Goal: Communication & Community: Share content

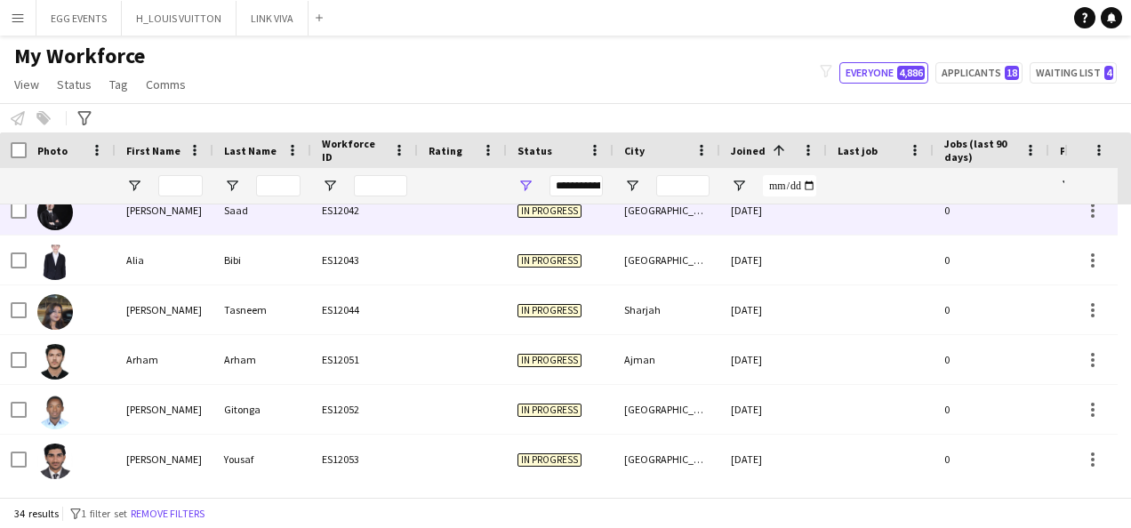
scroll to position [594, 0]
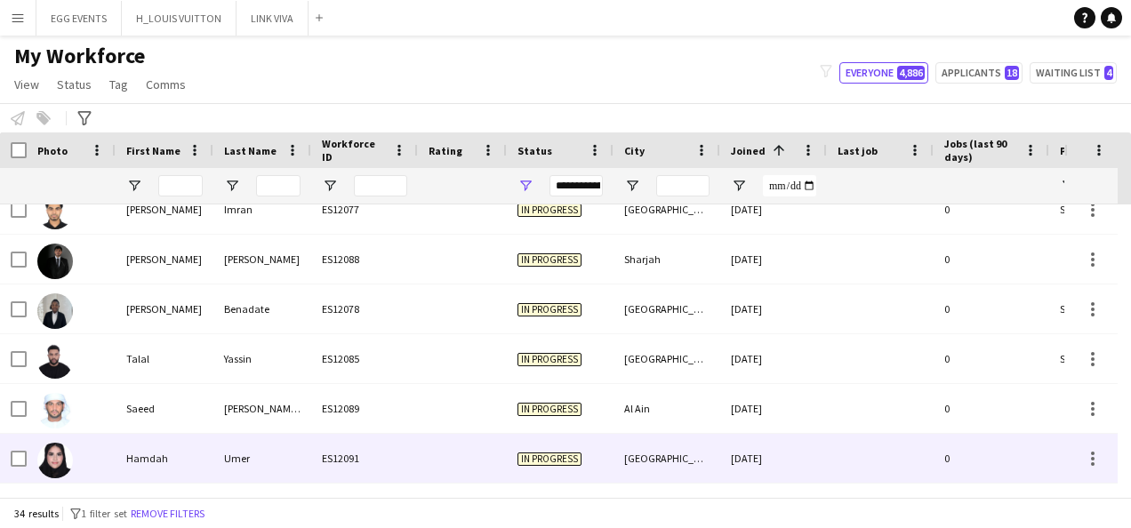
click at [521, 454] on span "In progress" at bounding box center [550, 459] width 64 height 13
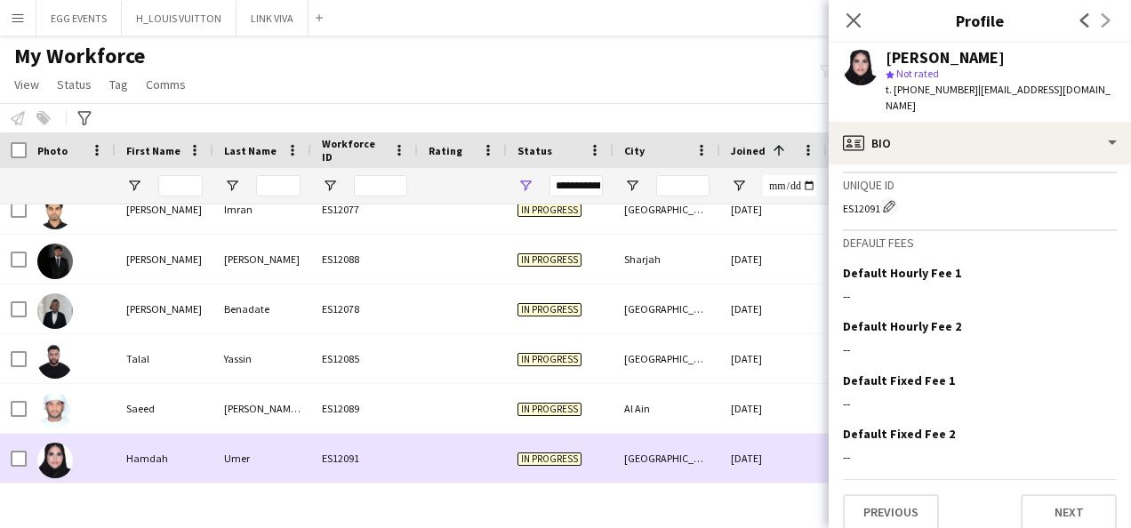
click at [665, 448] on div "[GEOGRAPHIC_DATA]" at bounding box center [667, 458] width 107 height 49
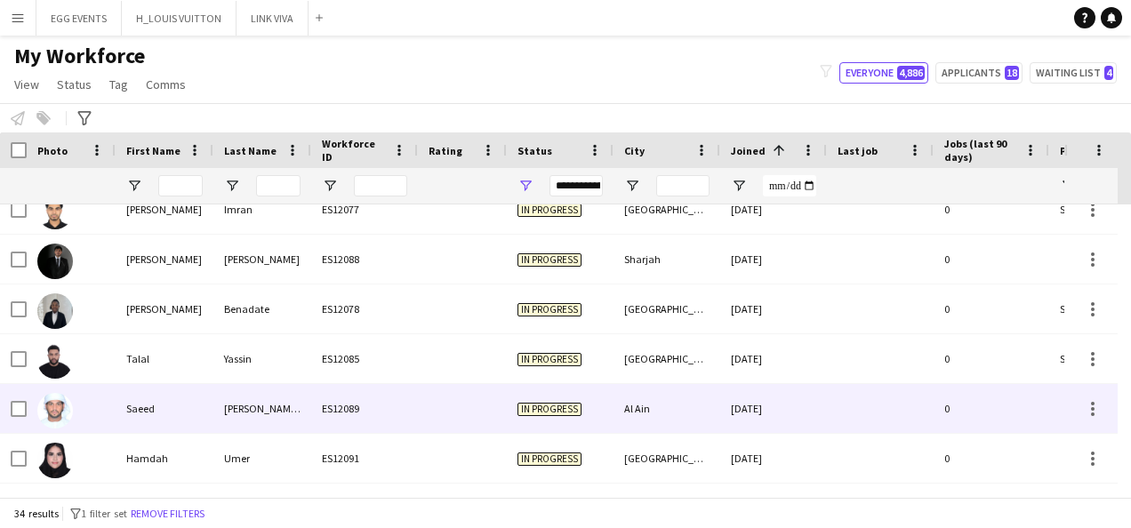
click at [683, 399] on div "Al Ain" at bounding box center [667, 408] width 107 height 49
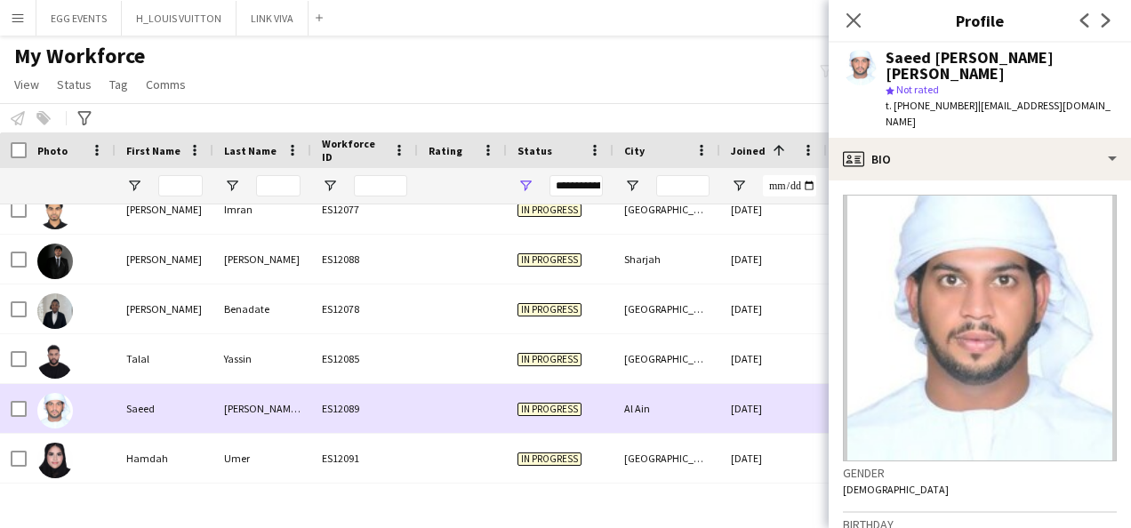
click at [683, 399] on div "Al Ain" at bounding box center [667, 408] width 107 height 49
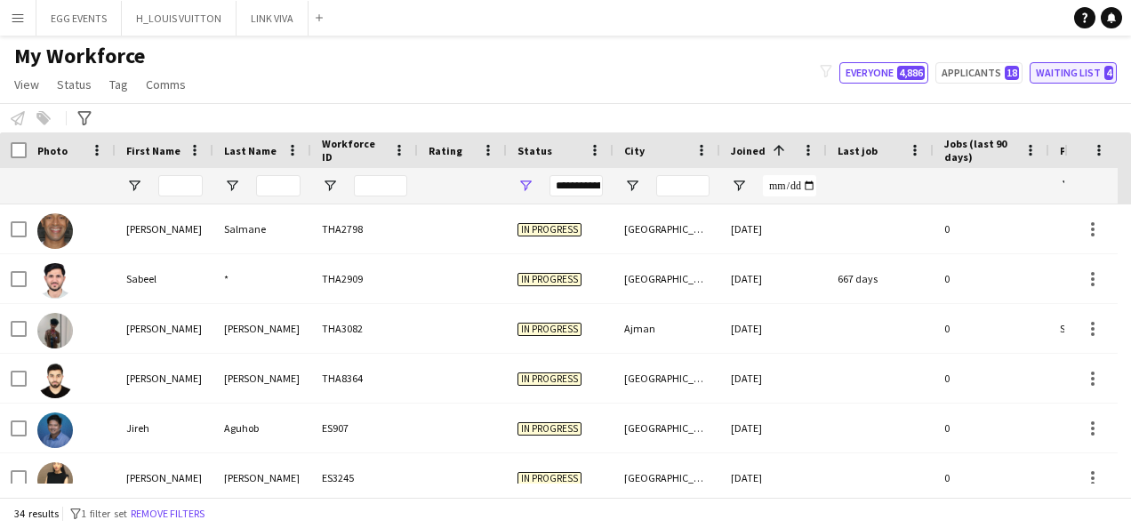
click at [1061, 73] on button "Waiting list 4" at bounding box center [1073, 72] width 87 height 21
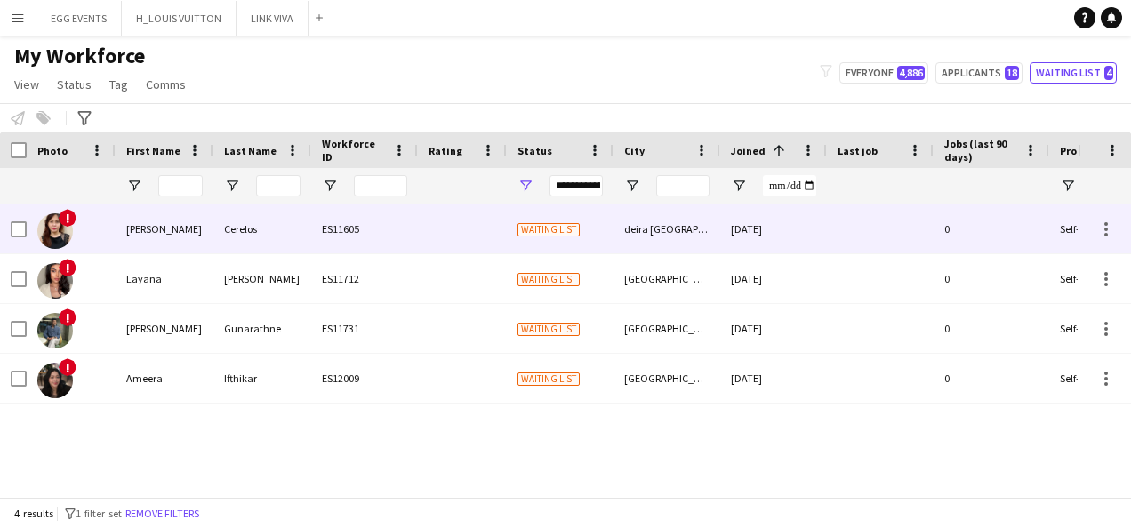
click at [701, 213] on div "deira [GEOGRAPHIC_DATA]" at bounding box center [667, 229] width 107 height 49
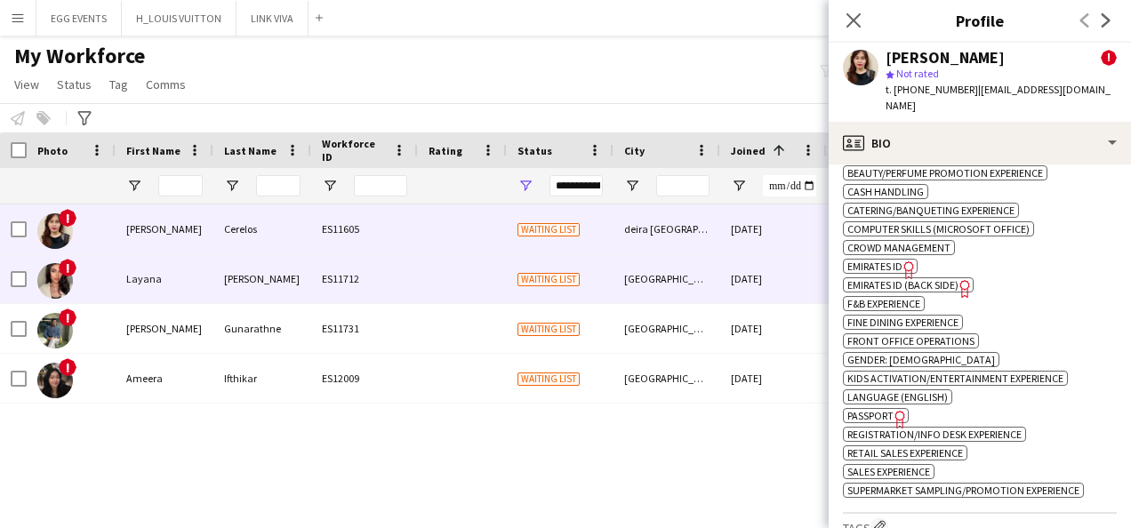
click at [703, 274] on div "[GEOGRAPHIC_DATA]" at bounding box center [667, 278] width 107 height 49
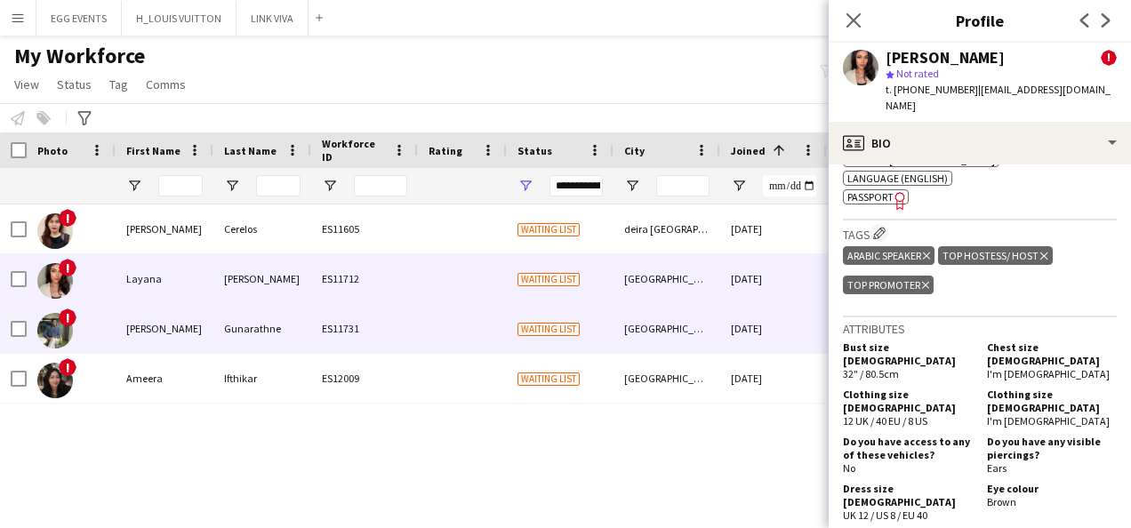
click at [715, 320] on div "[GEOGRAPHIC_DATA]" at bounding box center [667, 328] width 107 height 49
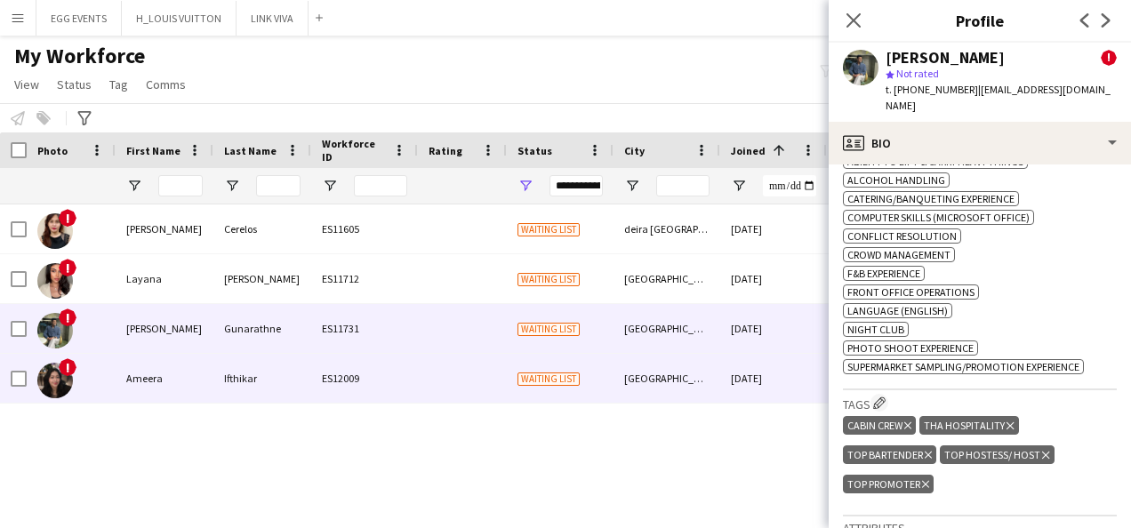
click at [739, 393] on div "[DATE]" at bounding box center [773, 378] width 107 height 49
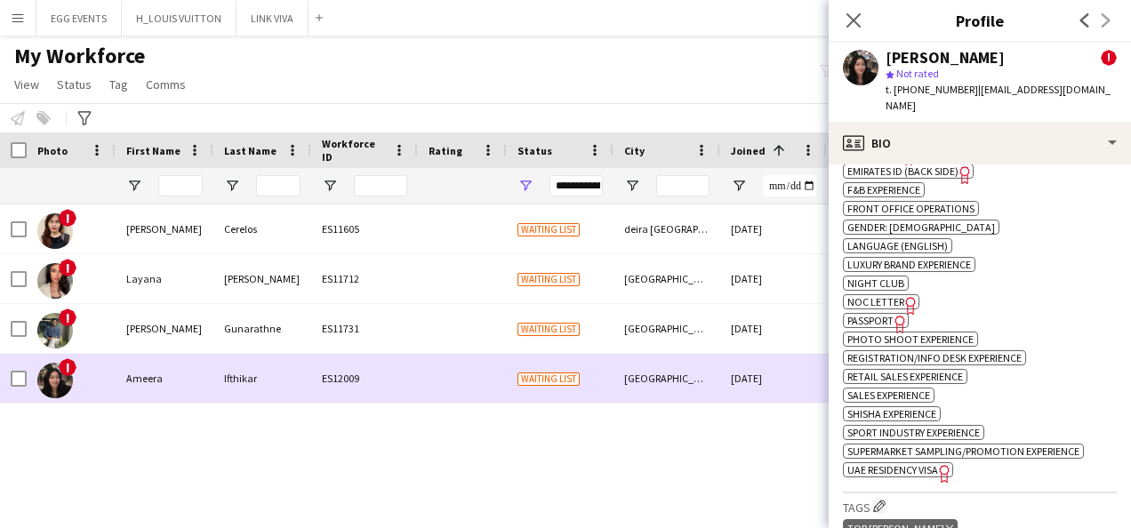
click at [760, 391] on div "[DATE]" at bounding box center [773, 378] width 107 height 49
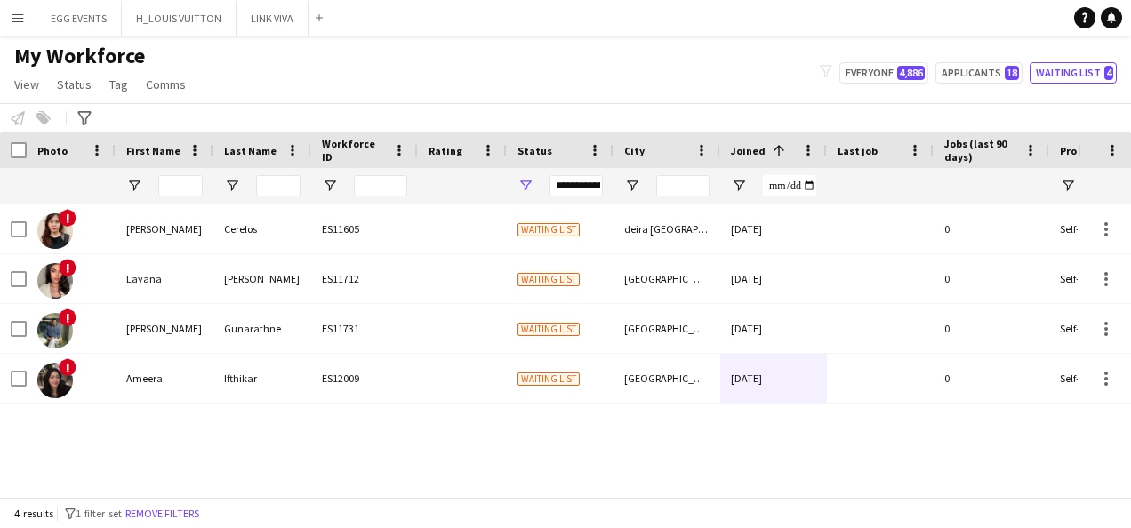
click at [575, 185] on div "**********" at bounding box center [576, 185] width 53 height 21
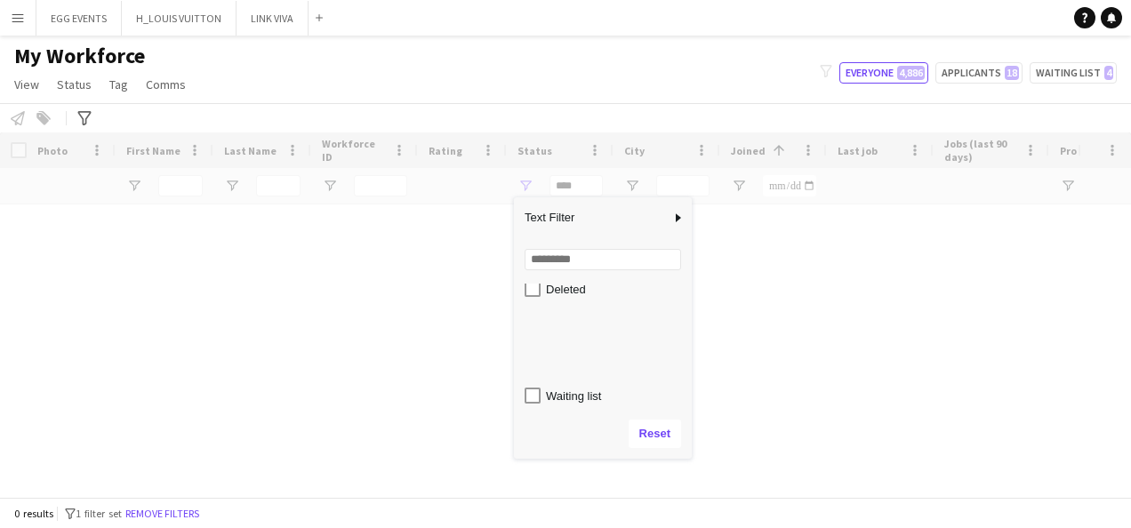
scroll to position [0, 0]
type input "**********"
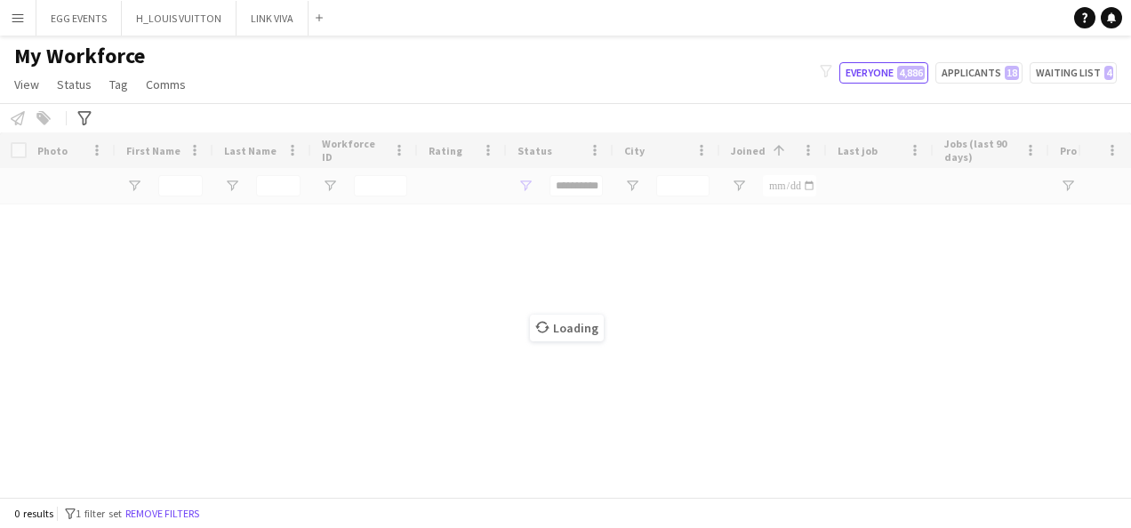
click at [607, 86] on div "My Workforce View Views Default view New view Update view Delete view Edit name…" at bounding box center [565, 73] width 1131 height 60
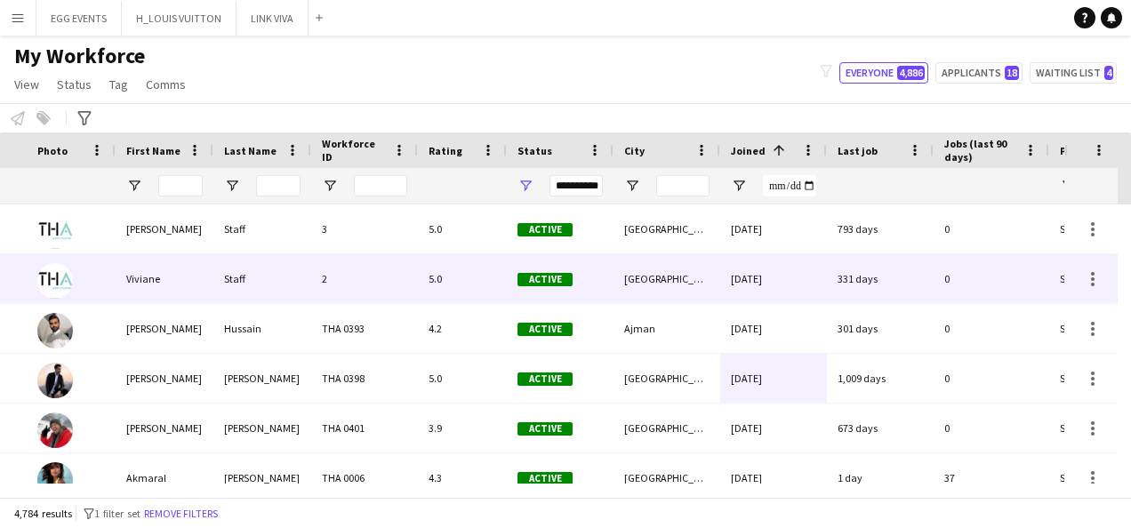
scroll to position [0, 279]
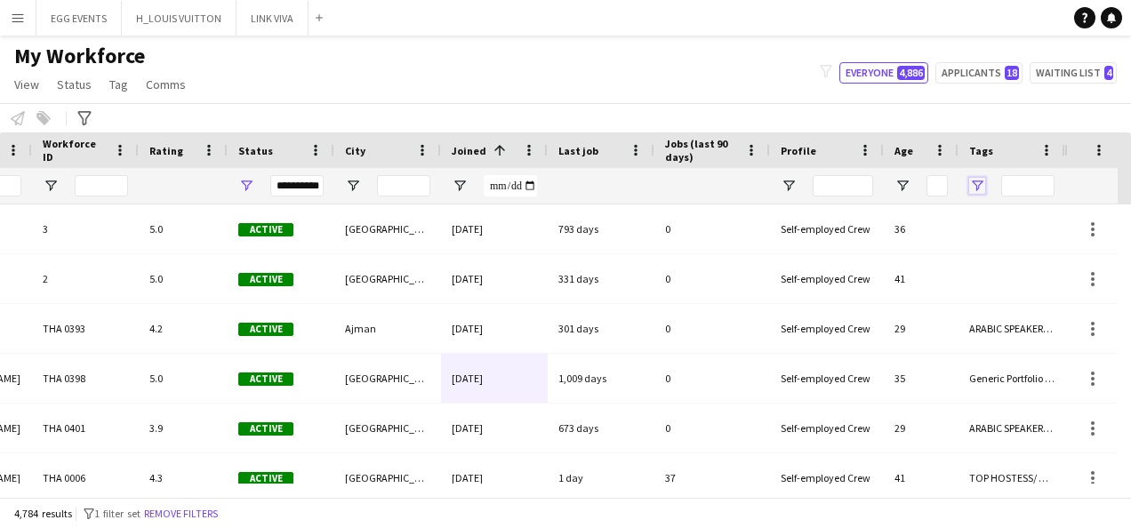
click at [972, 189] on span "Open Filter Menu" at bounding box center [977, 186] width 16 height 16
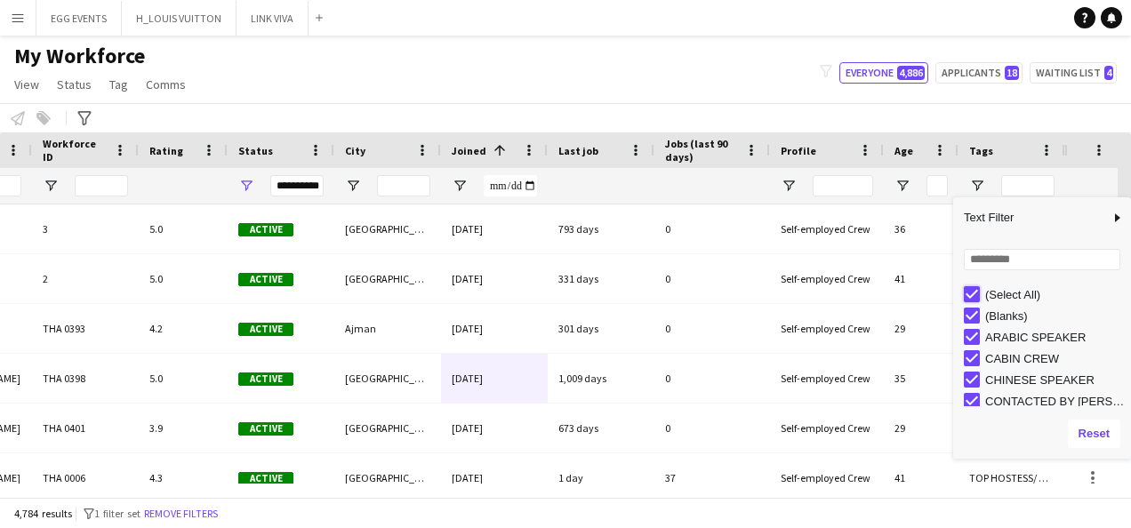
type input "***"
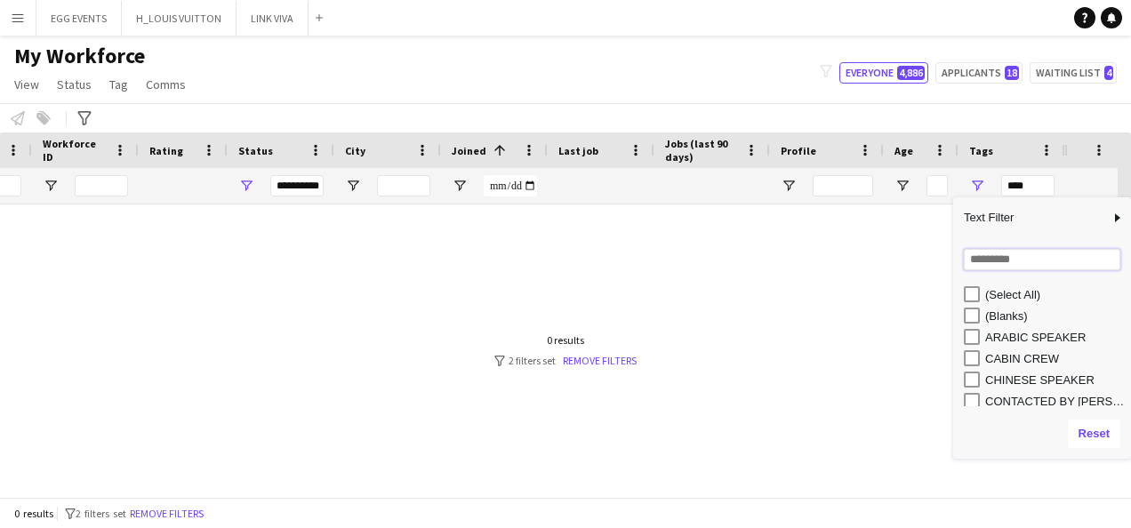
scroll to position [0, 267]
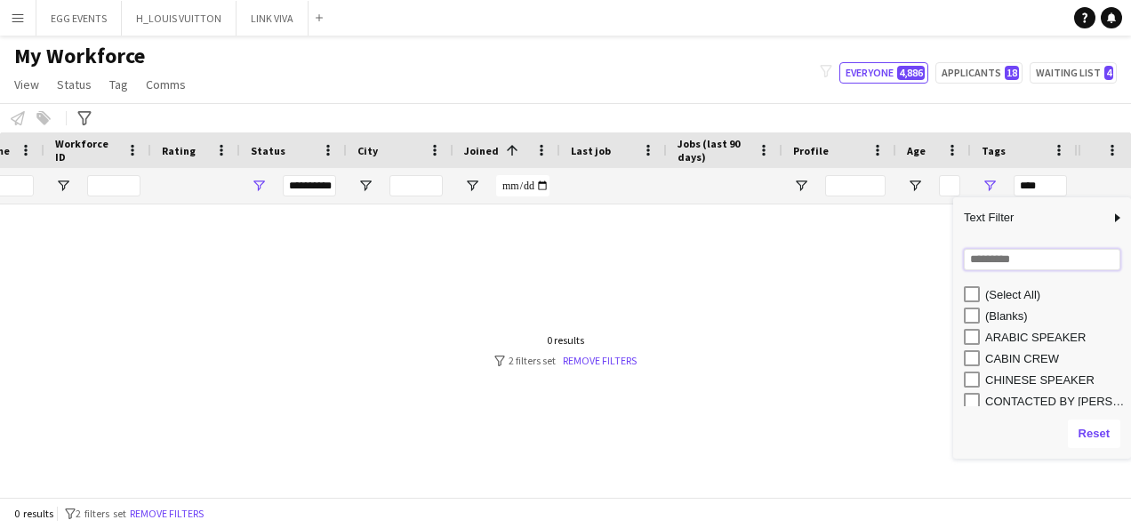
click at [976, 265] on input "Search filter values" at bounding box center [1042, 259] width 157 height 21
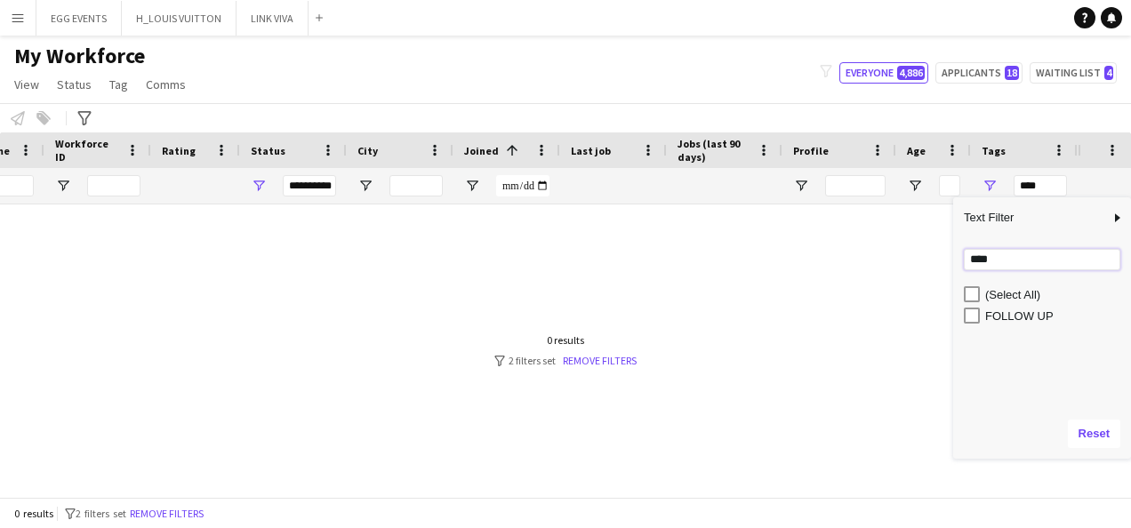
type input "****"
type input "**********"
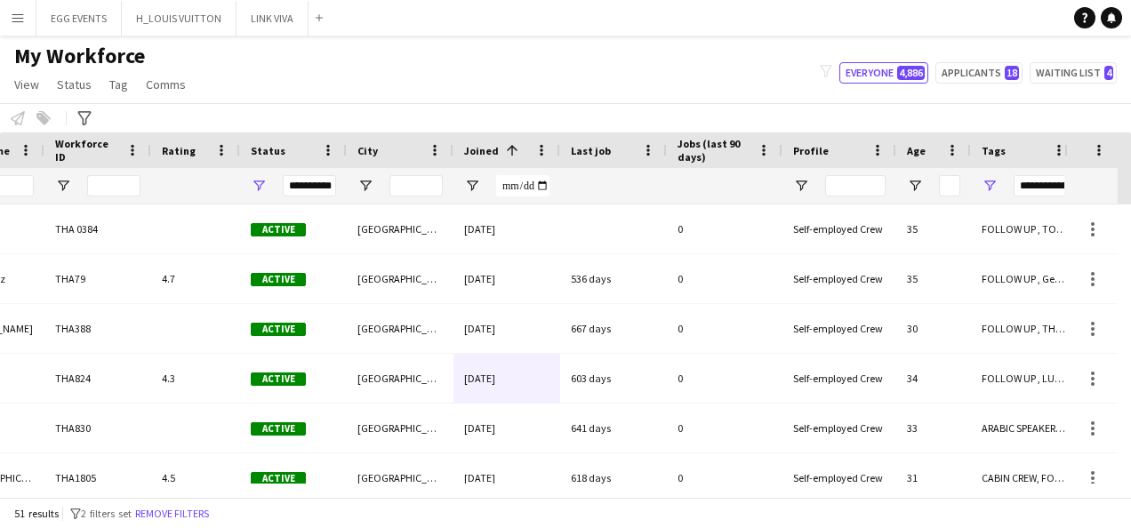
click at [689, 109] on div "Notify workforce Add to tag Select at least one crew to tag him or her. Advance…" at bounding box center [565, 117] width 1131 height 29
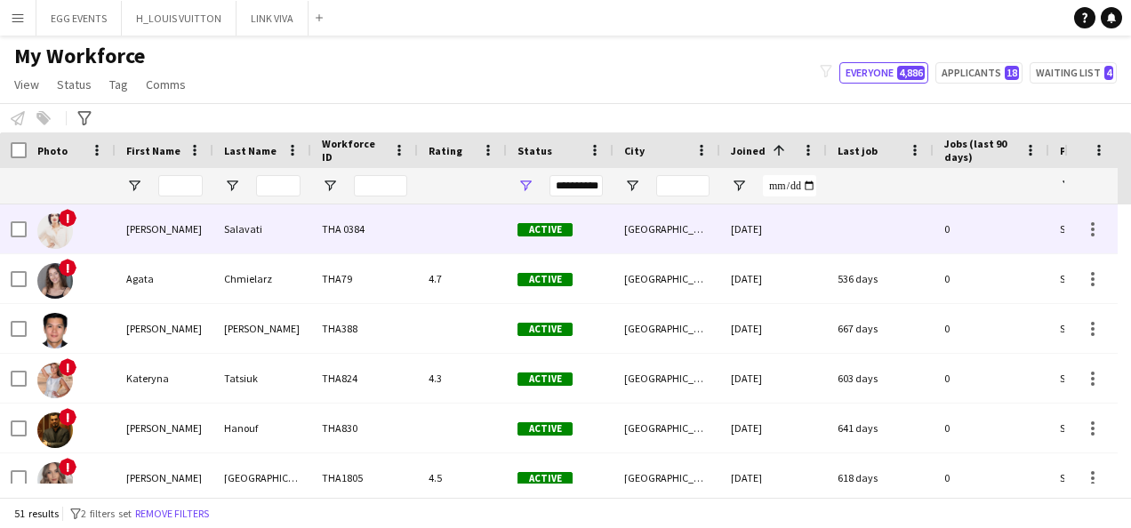
click at [676, 231] on div "[GEOGRAPHIC_DATA]" at bounding box center [667, 229] width 107 height 49
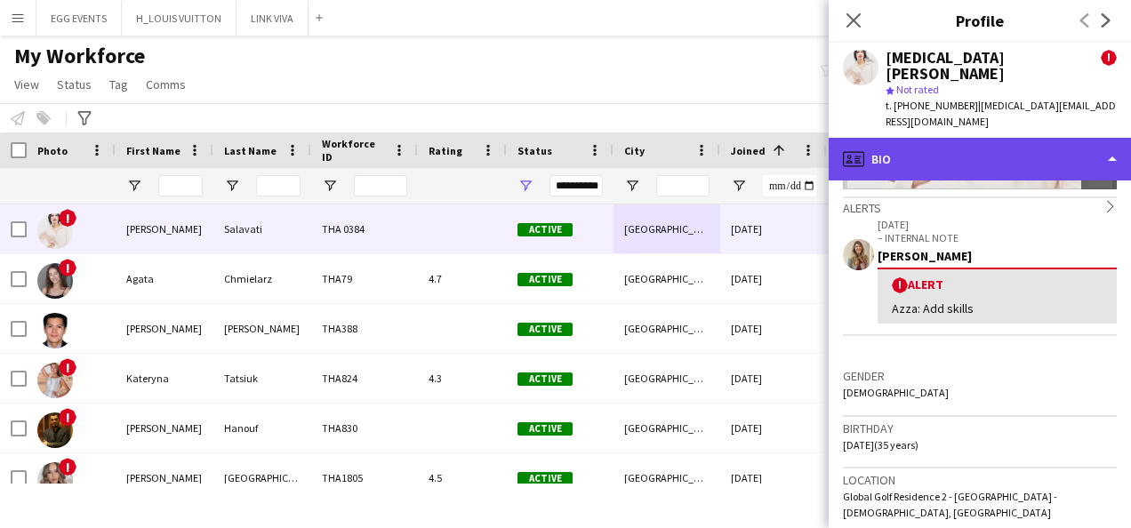
click at [1003, 138] on div "profile Bio" at bounding box center [980, 159] width 302 height 43
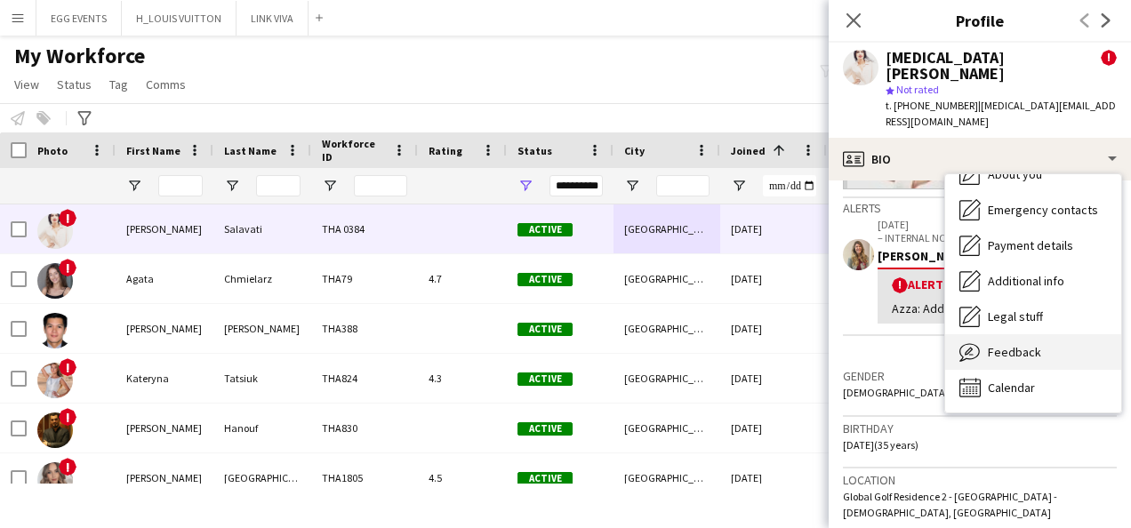
click at [985, 334] on div "Feedback Feedback" at bounding box center [1033, 352] width 176 height 36
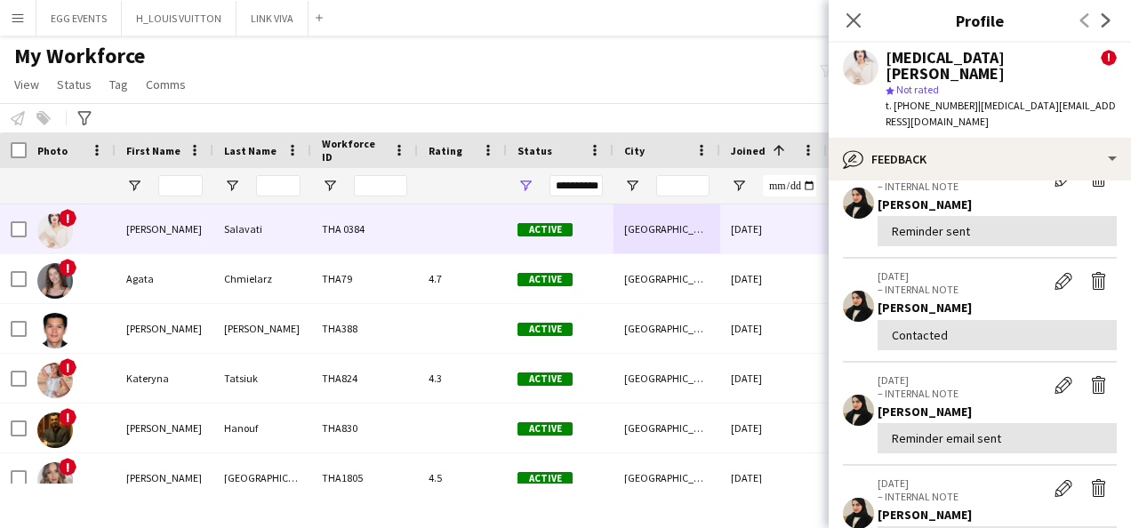
scroll to position [165, 0]
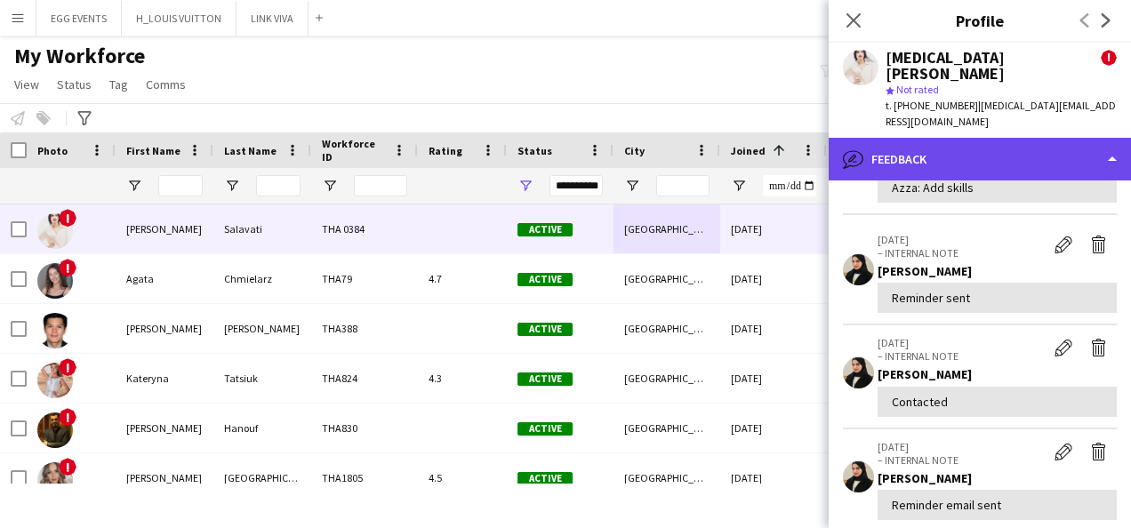
click at [1029, 145] on div "bubble-pencil Feedback" at bounding box center [980, 159] width 302 height 43
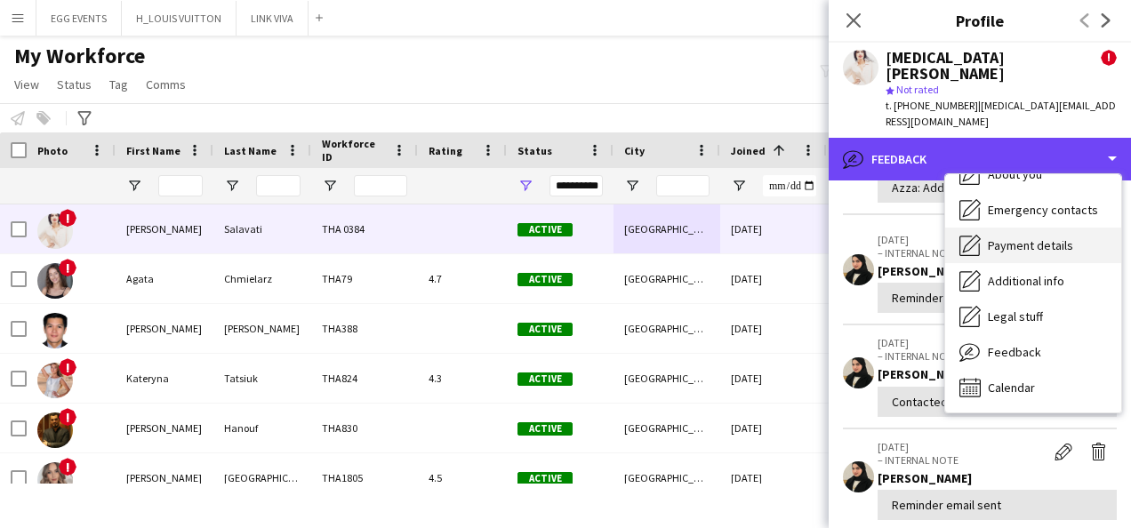
scroll to position [0, 0]
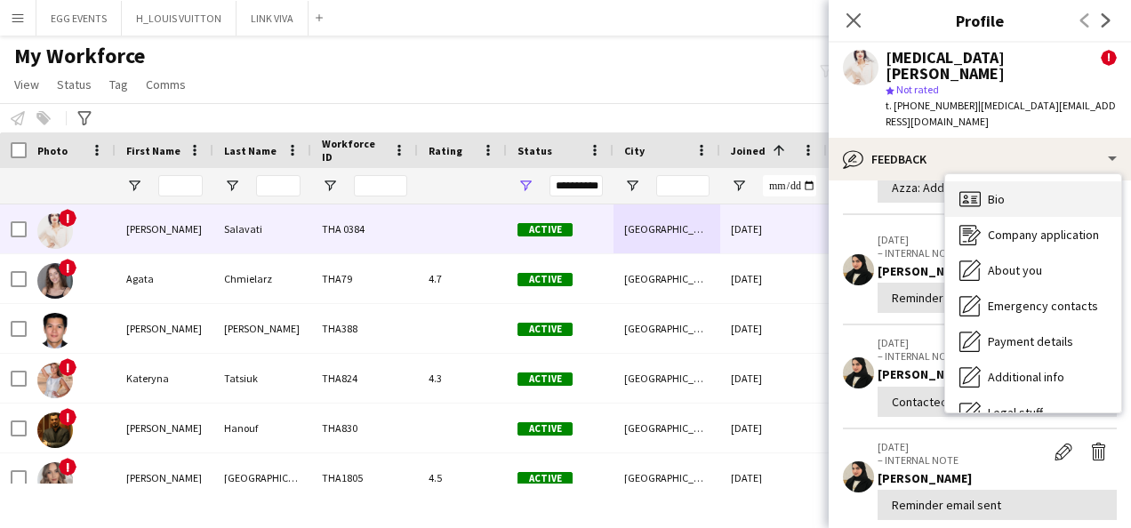
click at [1005, 181] on div "Bio Bio" at bounding box center [1033, 199] width 176 height 36
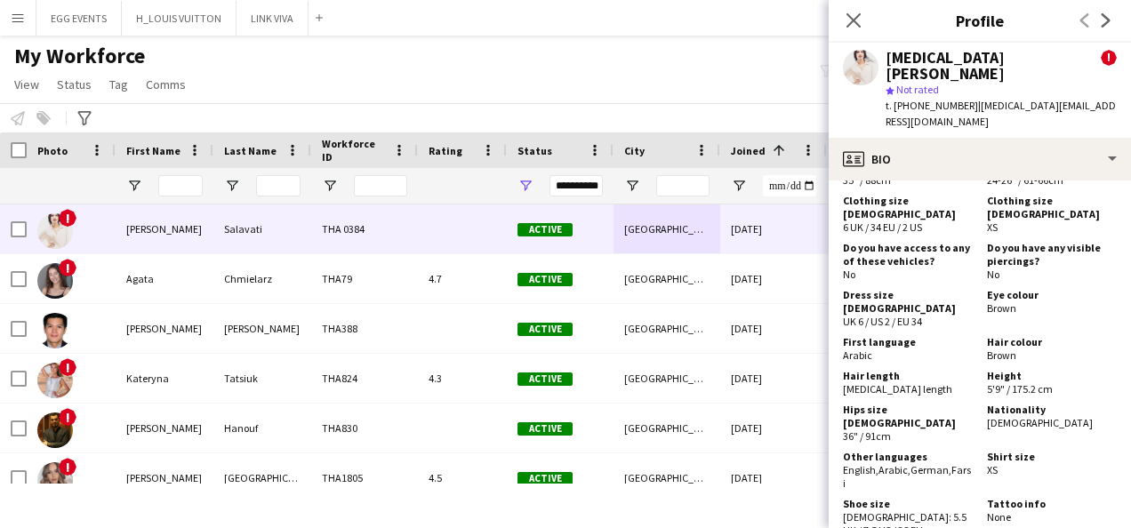
scroll to position [736, 0]
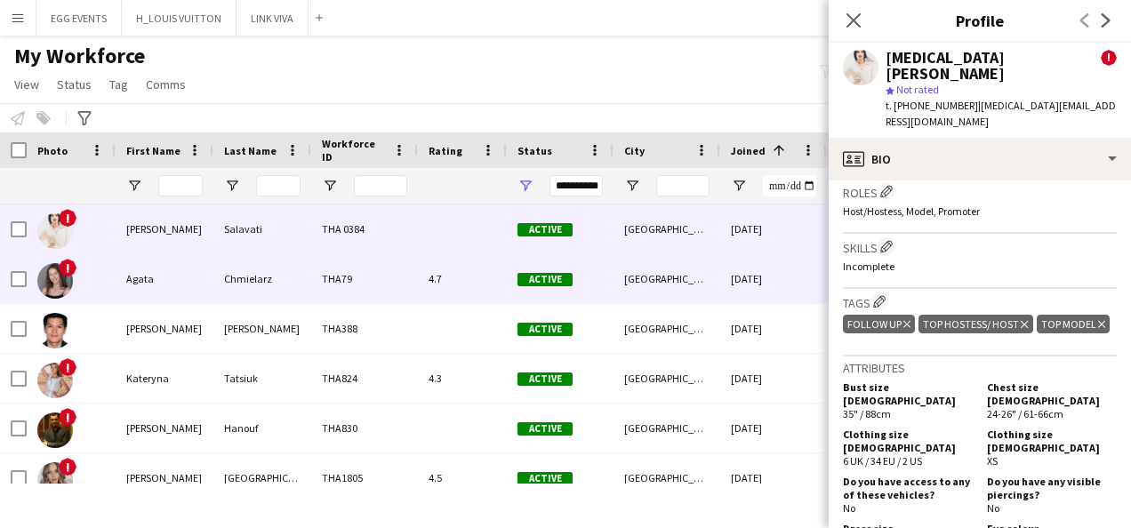
click at [811, 277] on div "[DATE]" at bounding box center [773, 278] width 107 height 49
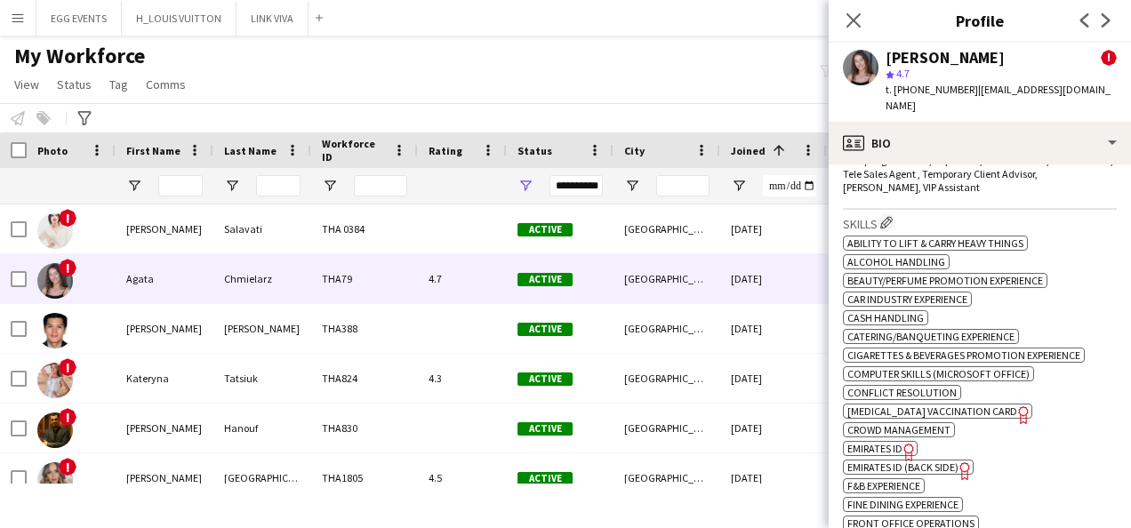
scroll to position [1089, 0]
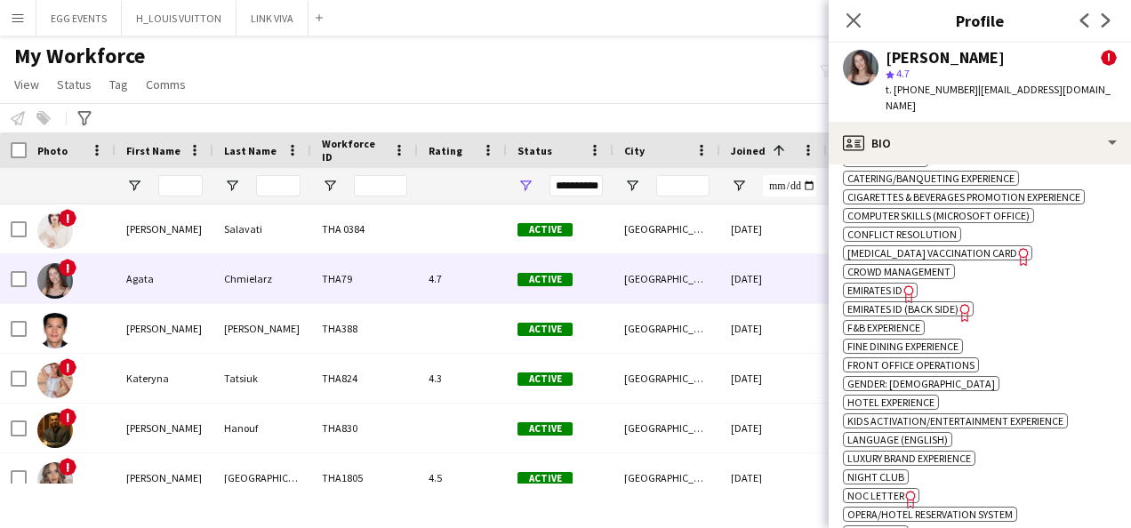
click at [903, 285] on icon "Freelancer has uploaded a photo validation of skill. Click to see" at bounding box center [909, 294] width 19 height 19
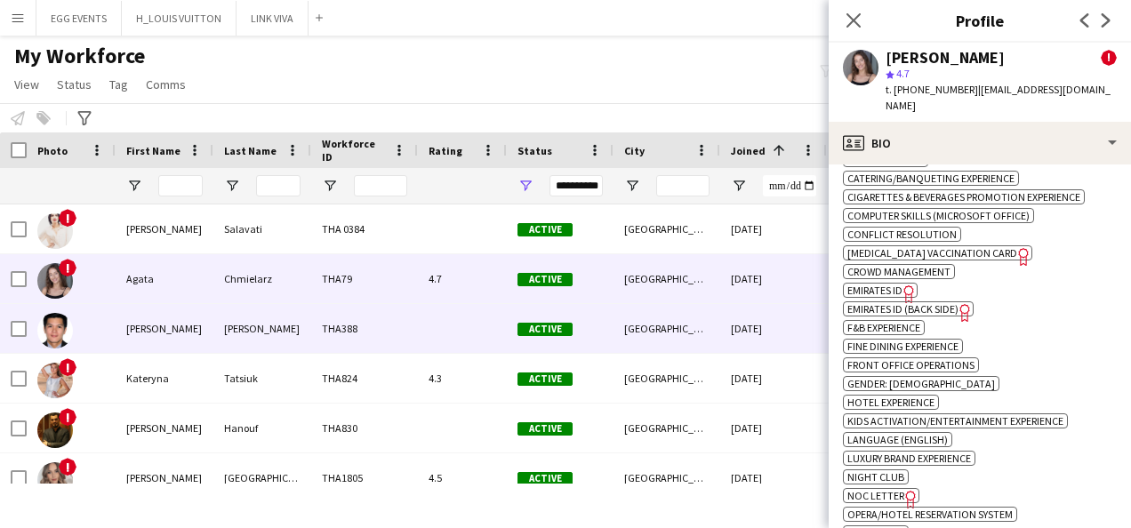
click at [502, 340] on div at bounding box center [462, 328] width 89 height 49
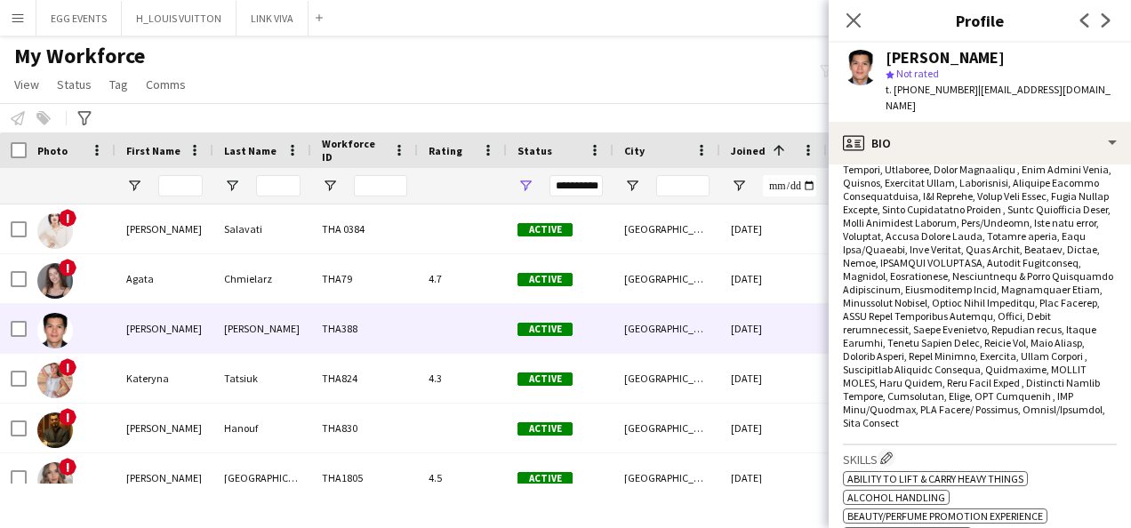
scroll to position [995, 0]
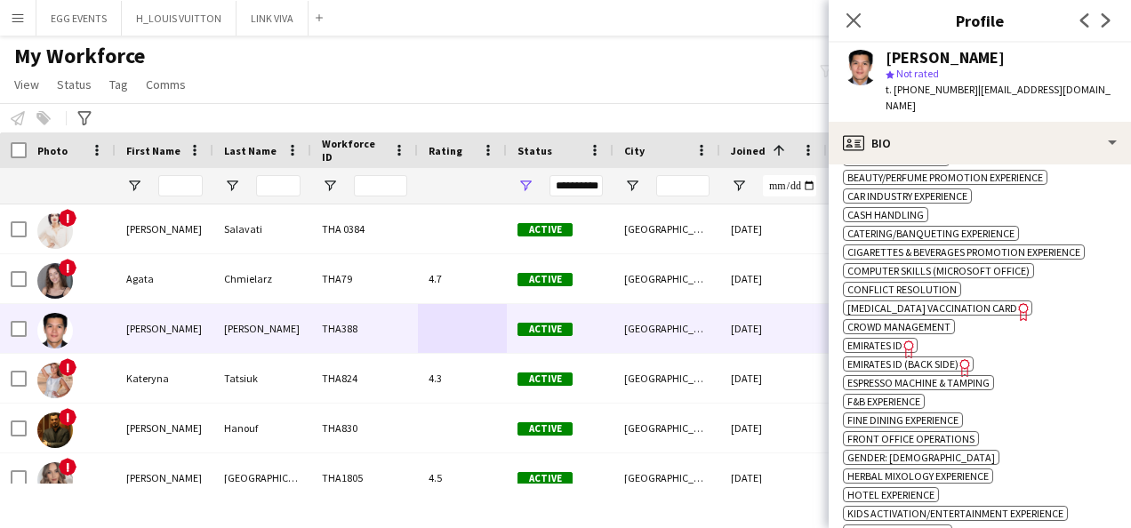
click at [875, 339] on span "Emirates ID" at bounding box center [875, 345] width 55 height 13
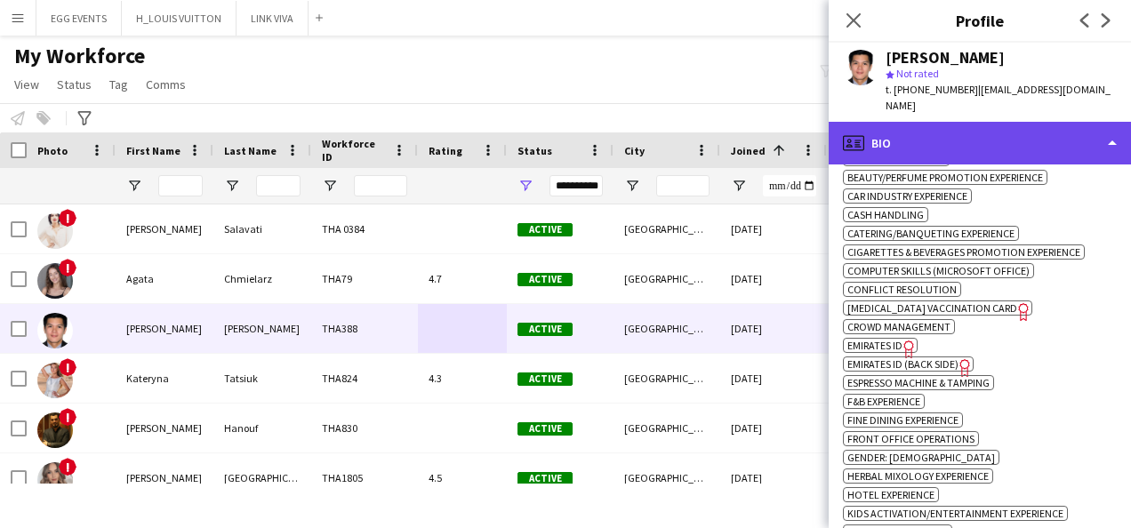
click at [1008, 128] on div "profile Bio" at bounding box center [980, 143] width 302 height 43
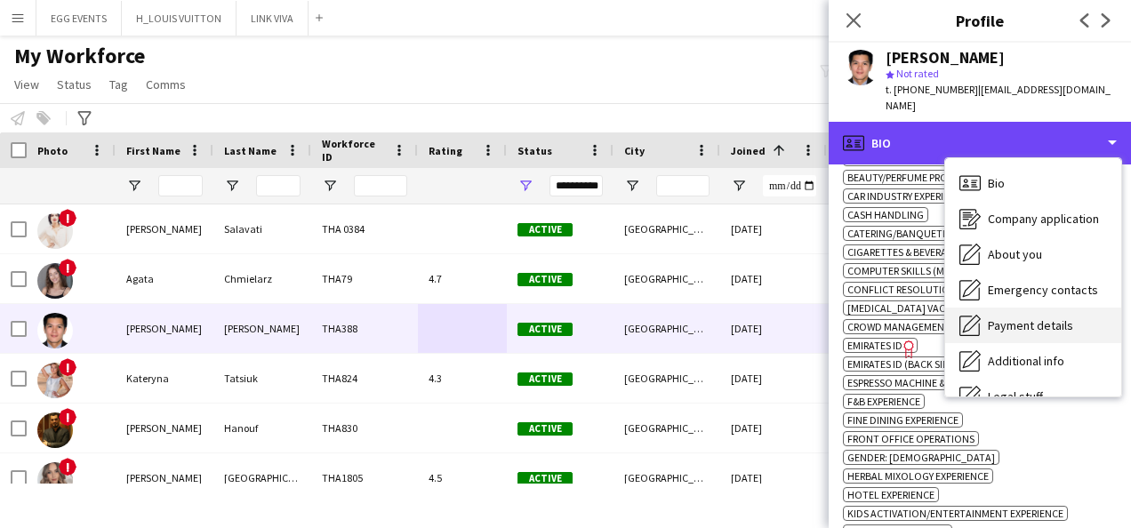
scroll to position [96, 0]
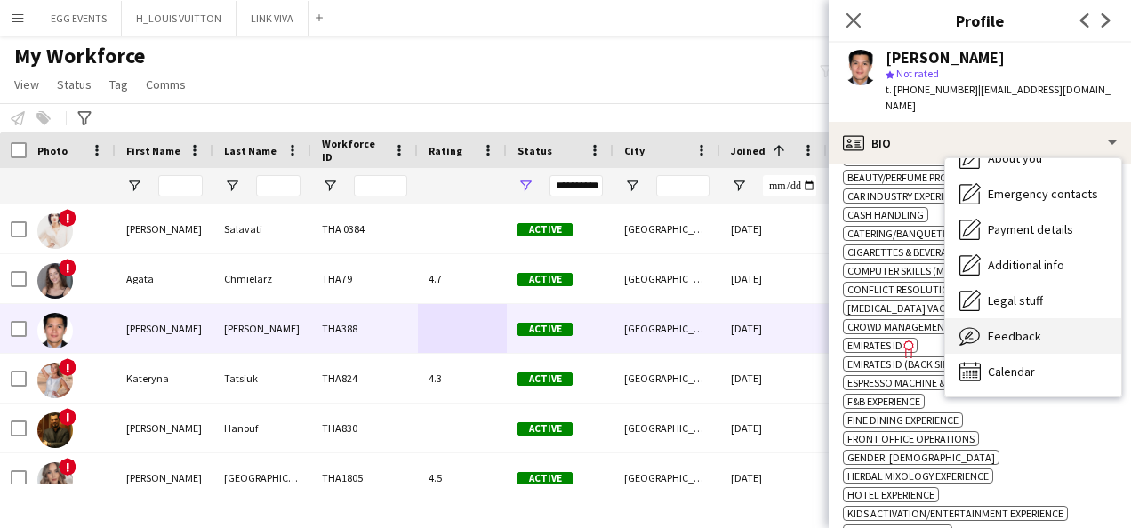
click at [1016, 328] on span "Feedback" at bounding box center [1014, 336] width 53 height 16
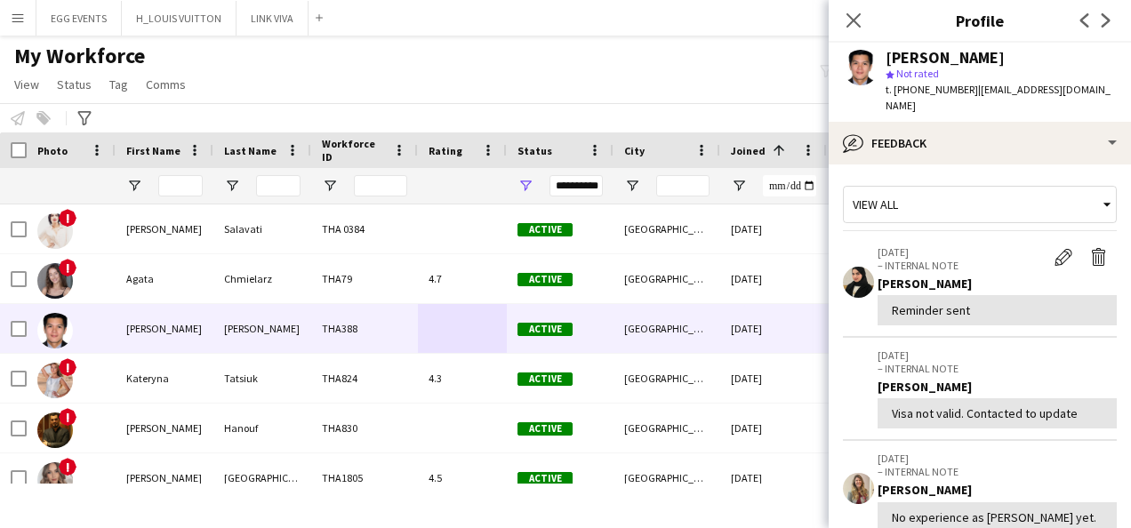
scroll to position [317, 0]
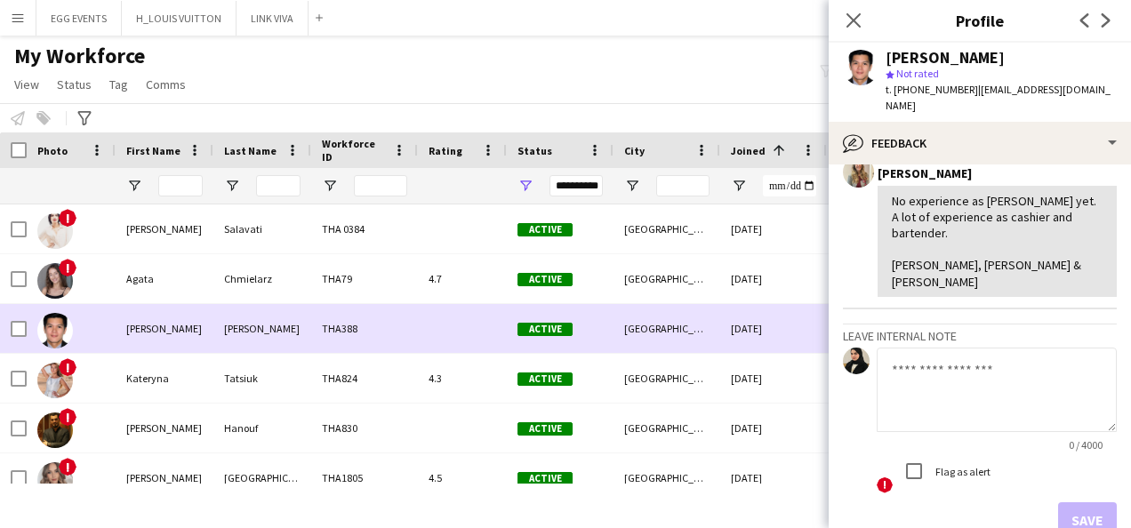
click at [827, 315] on div "667 days" at bounding box center [880, 328] width 107 height 49
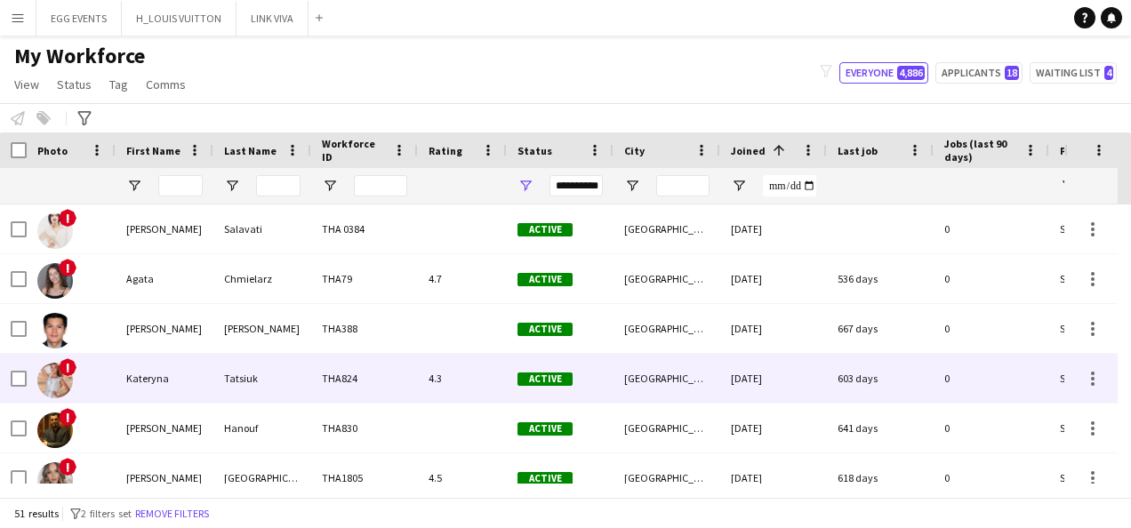
click at [717, 364] on div "[GEOGRAPHIC_DATA]" at bounding box center [667, 378] width 107 height 49
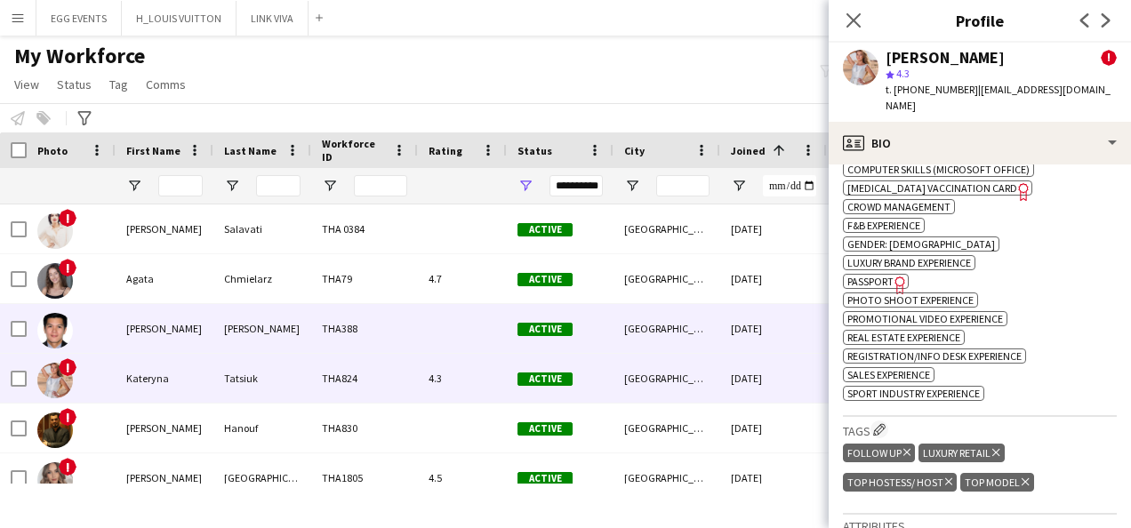
scroll to position [67, 0]
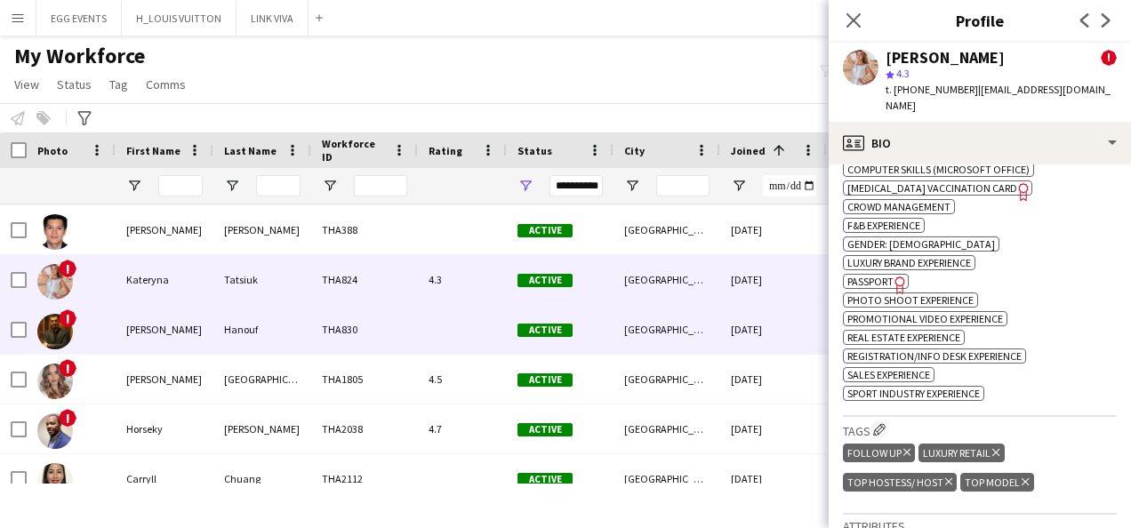
click at [729, 338] on div "[DATE]" at bounding box center [773, 329] width 107 height 49
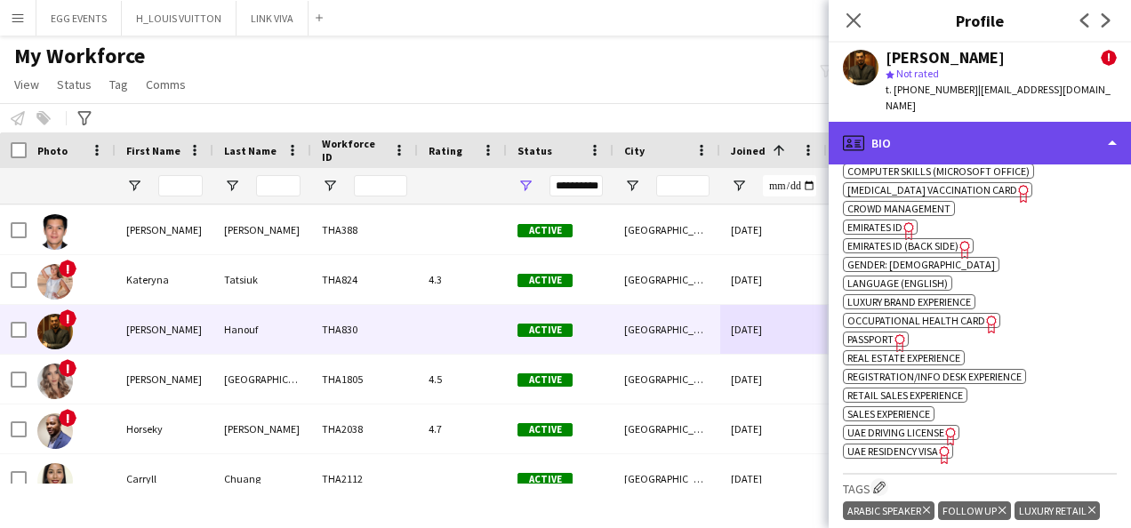
click at [975, 125] on div "profile Bio" at bounding box center [980, 143] width 302 height 43
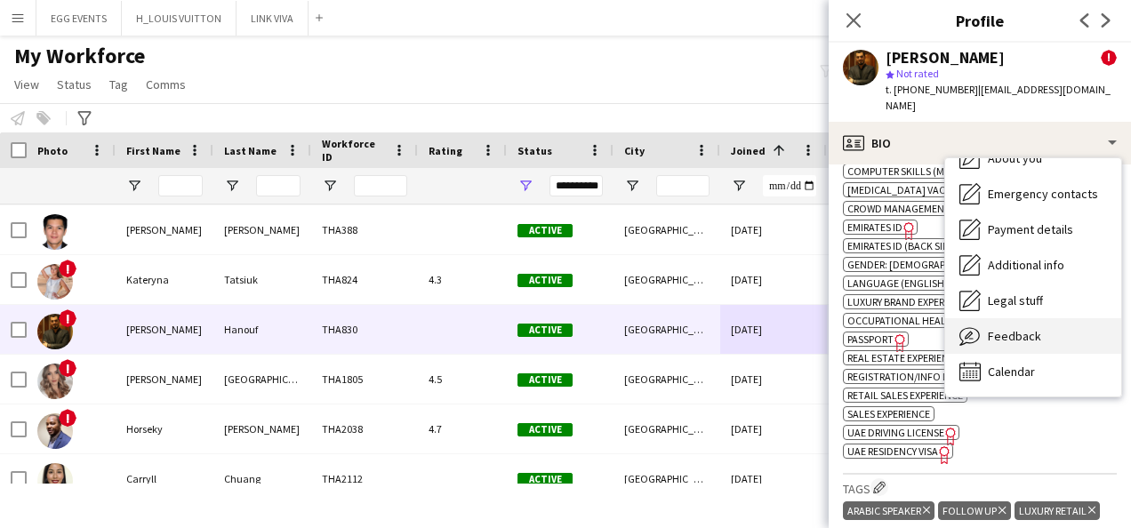
click at [971, 318] on div "Feedback Feedback" at bounding box center [1033, 336] width 176 height 36
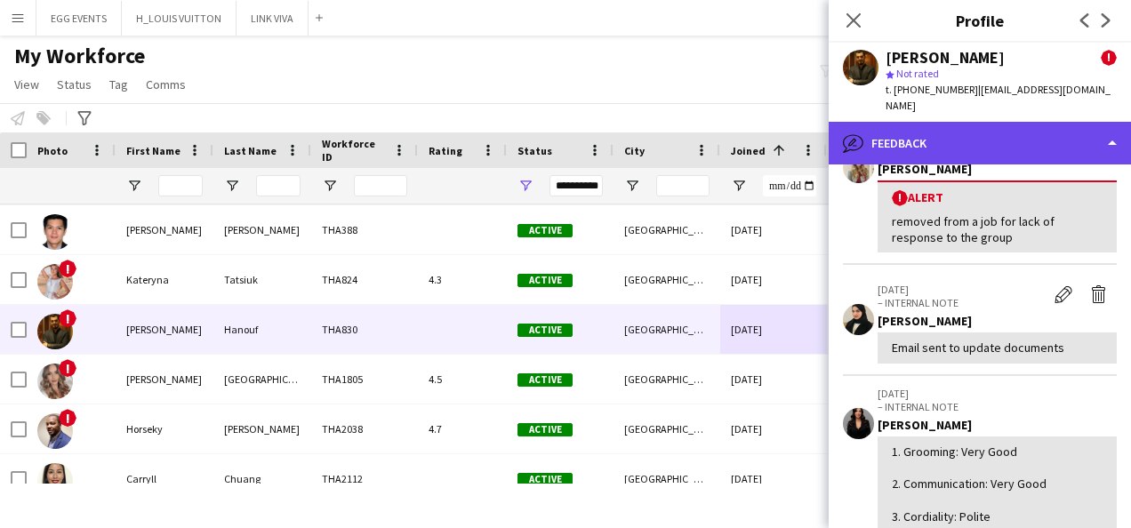
click at [988, 139] on div "bubble-pencil Feedback" at bounding box center [980, 143] width 302 height 43
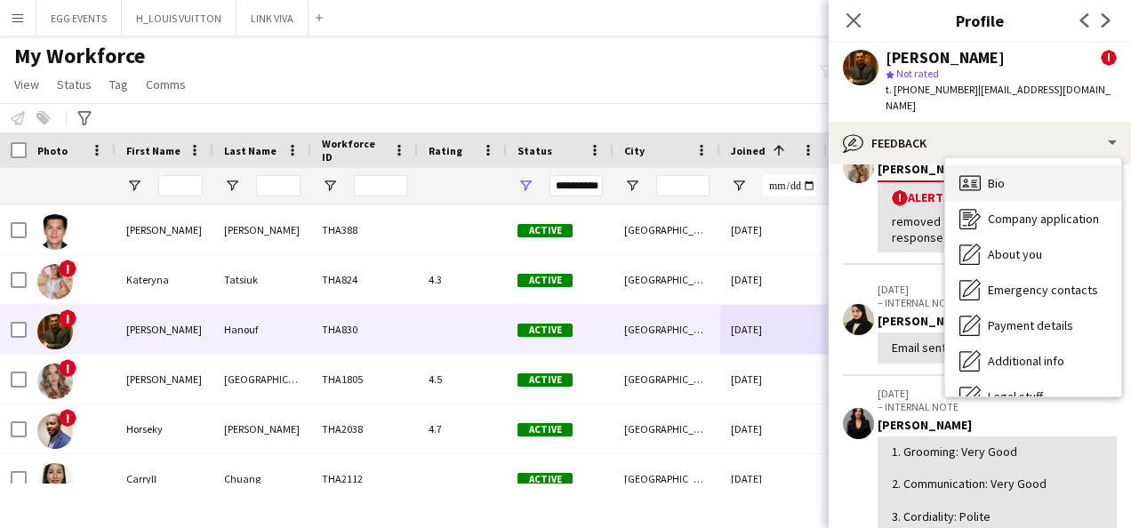
click at [985, 165] on div "Bio Bio" at bounding box center [1033, 183] width 176 height 36
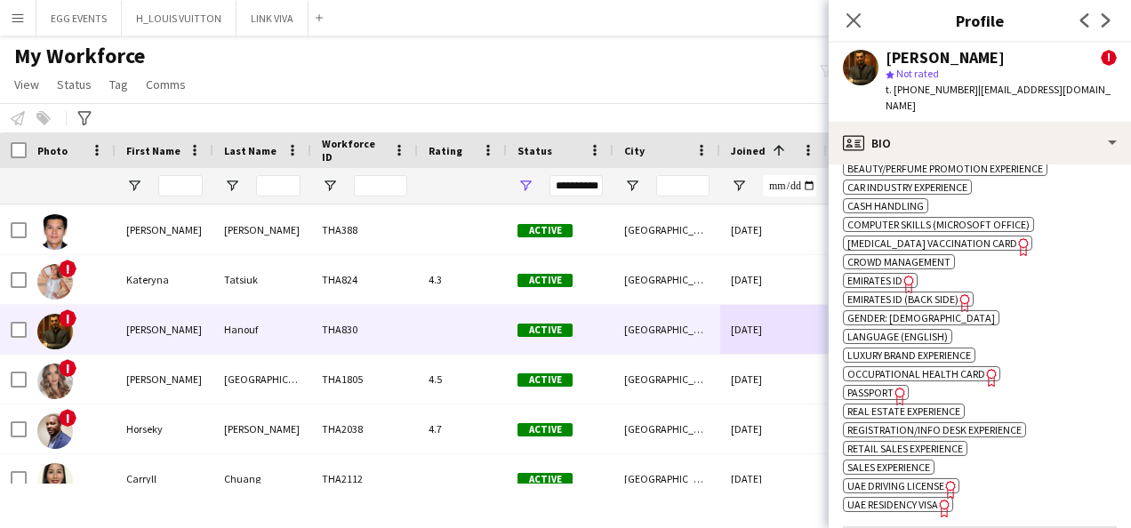
click at [884, 274] on span "Emirates ID" at bounding box center [875, 280] width 55 height 13
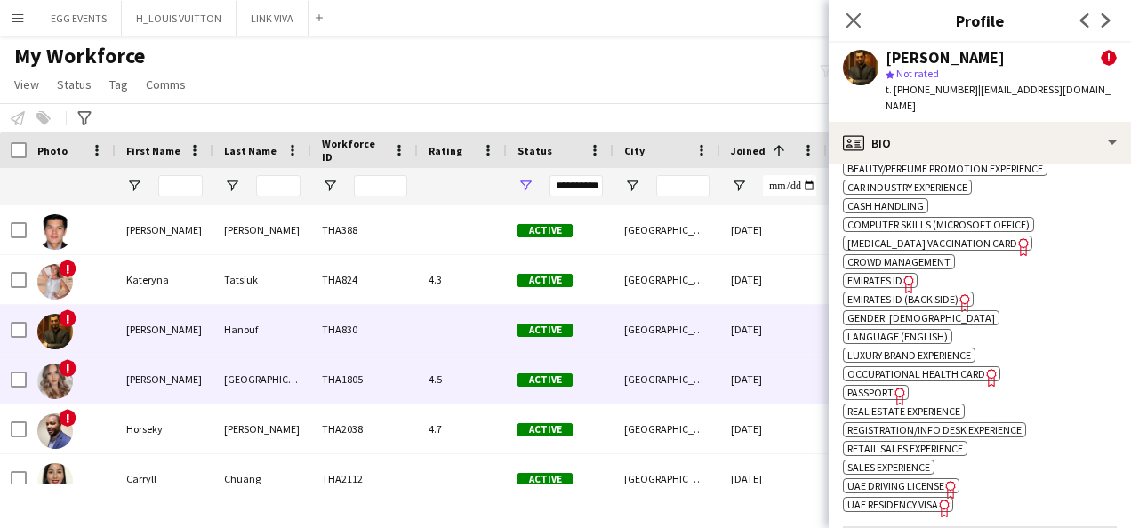
click at [427, 358] on div "4.5" at bounding box center [462, 379] width 89 height 49
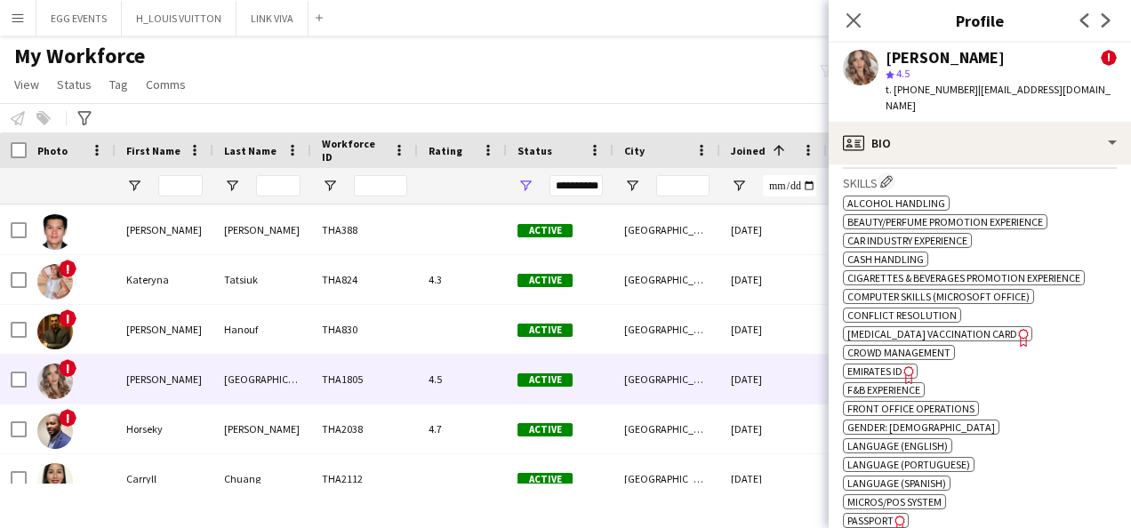
scroll to position [965, 0]
click at [904, 365] on icon "Freelancer has uploaded a photo validation of skill. Click to see" at bounding box center [909, 374] width 19 height 19
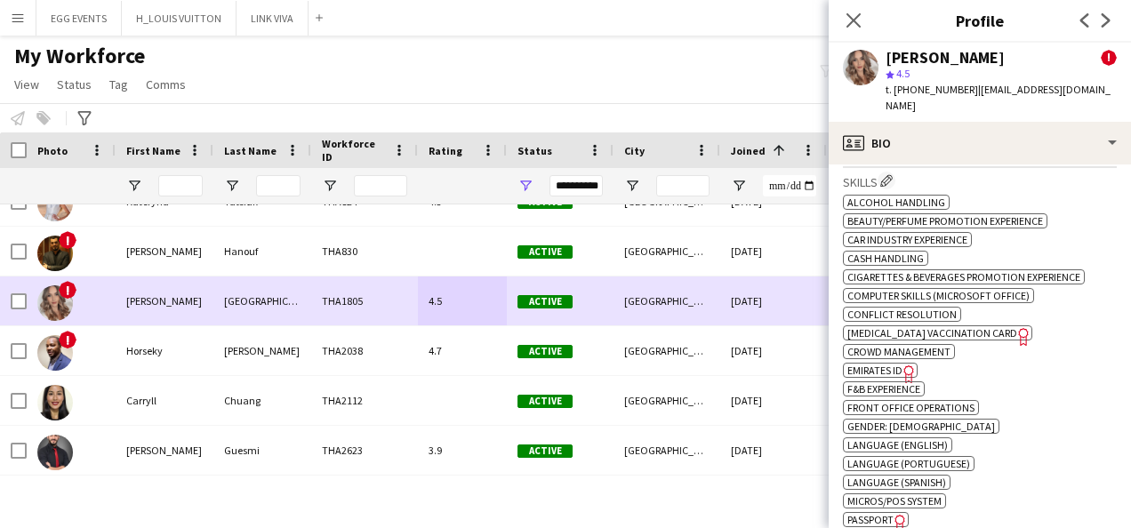
scroll to position [180, 0]
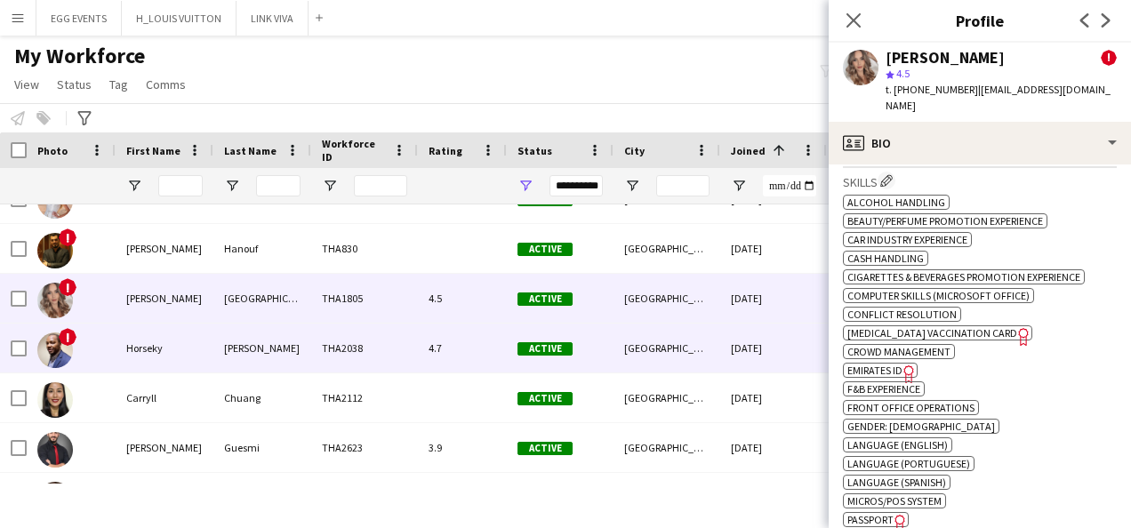
click at [477, 356] on div "4.7" at bounding box center [462, 348] width 89 height 49
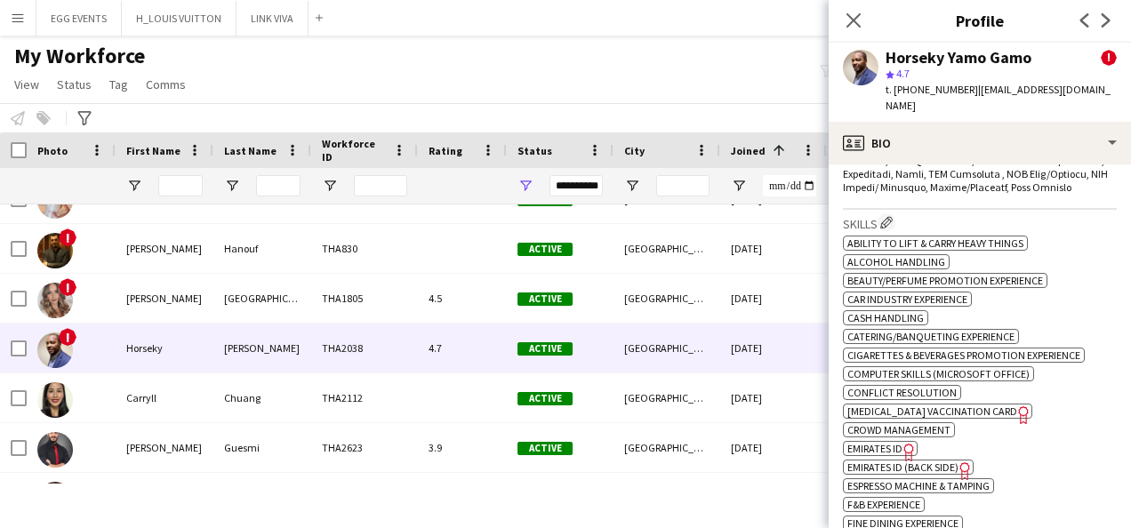
scroll to position [1272, 0]
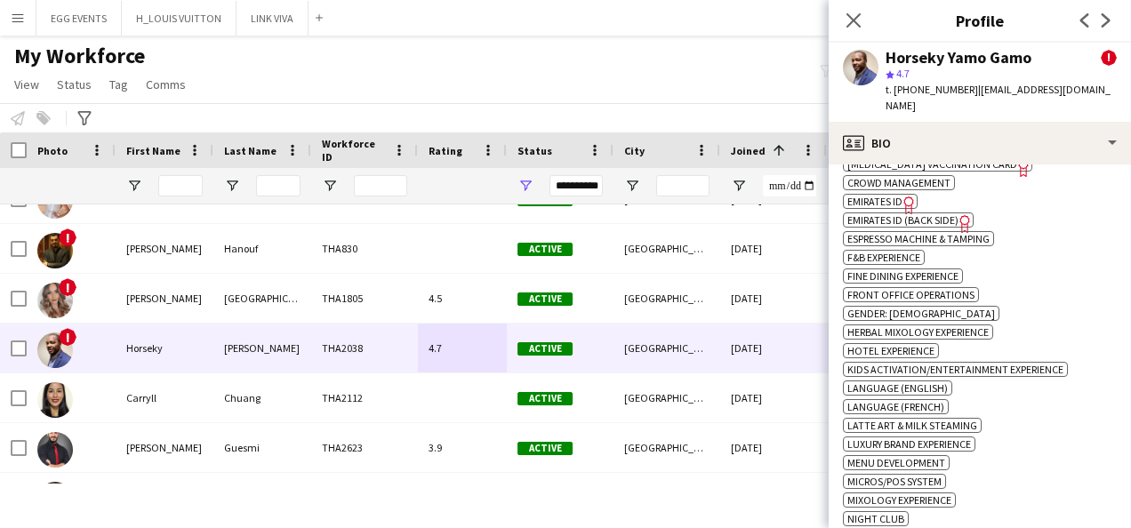
click at [890, 195] on span "Emirates ID" at bounding box center [875, 201] width 55 height 13
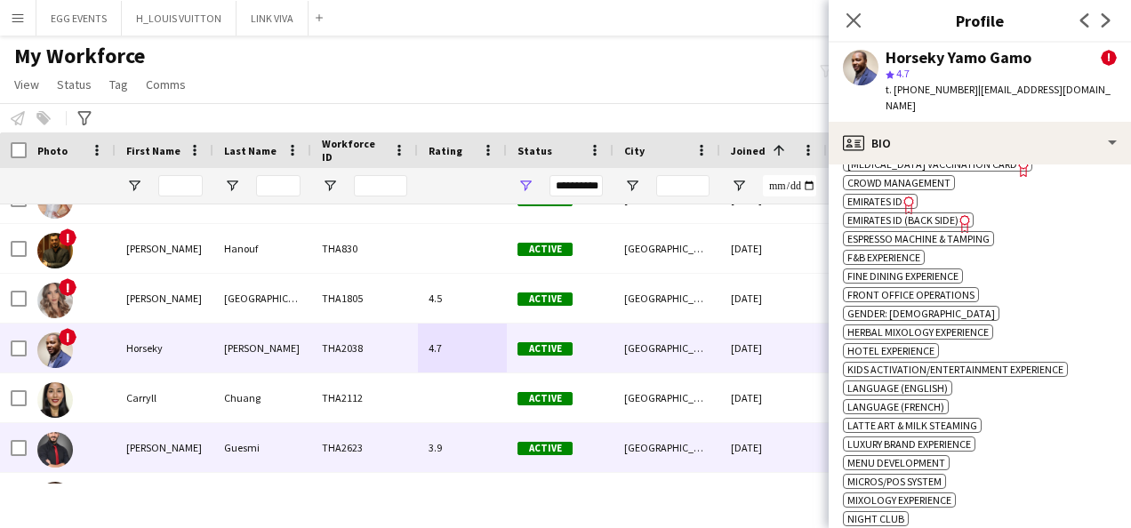
scroll to position [269, 0]
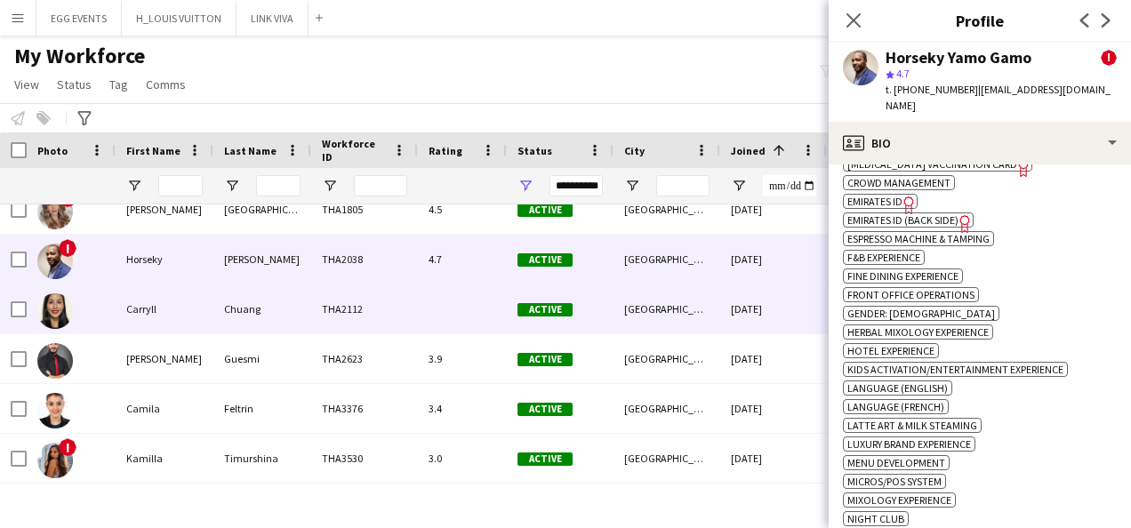
click at [598, 313] on div "Active" at bounding box center [560, 309] width 107 height 49
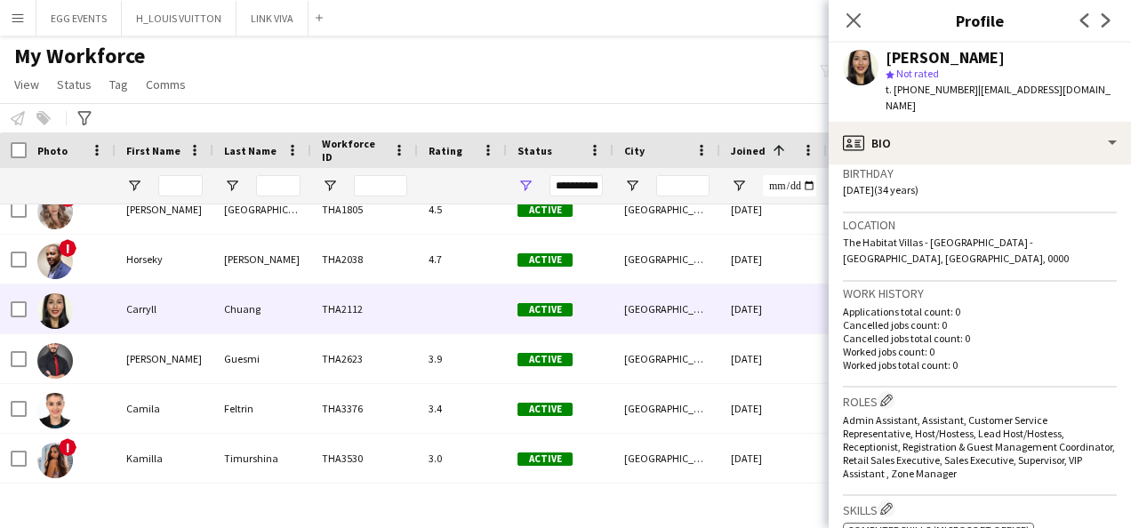
scroll to position [689, 0]
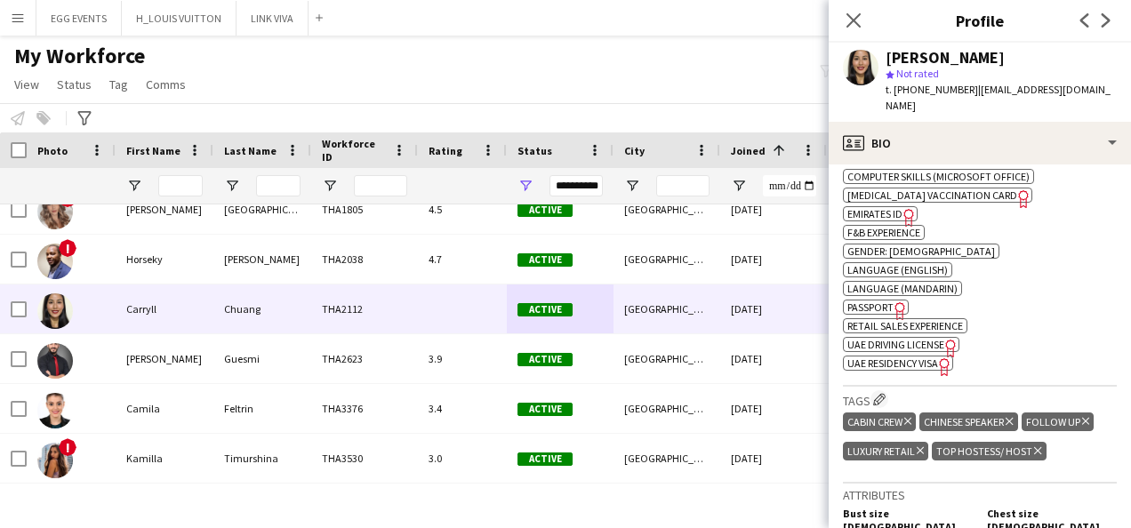
click at [912, 357] on span "UAE Residency Visa" at bounding box center [893, 363] width 91 height 13
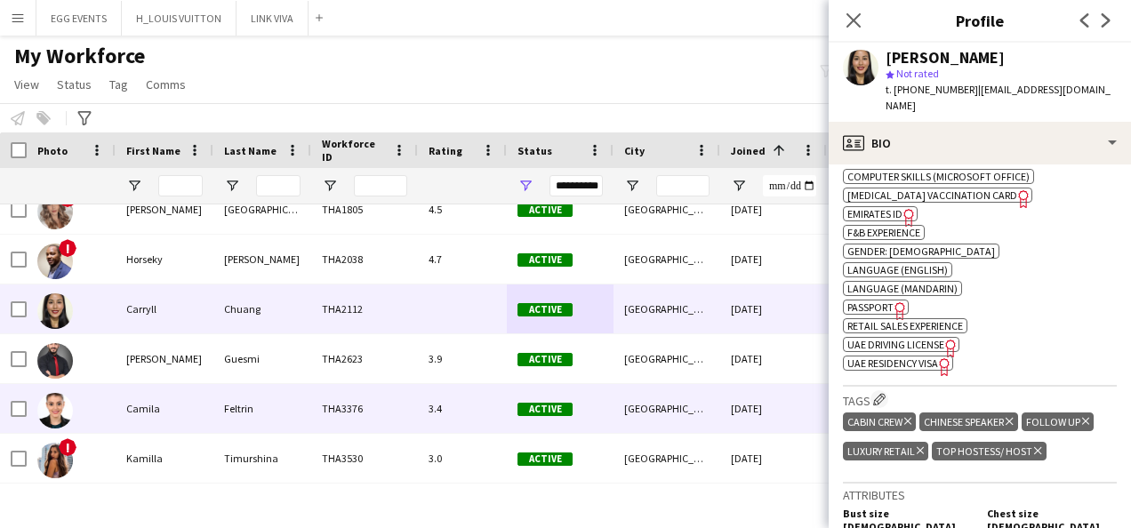
scroll to position [398, 0]
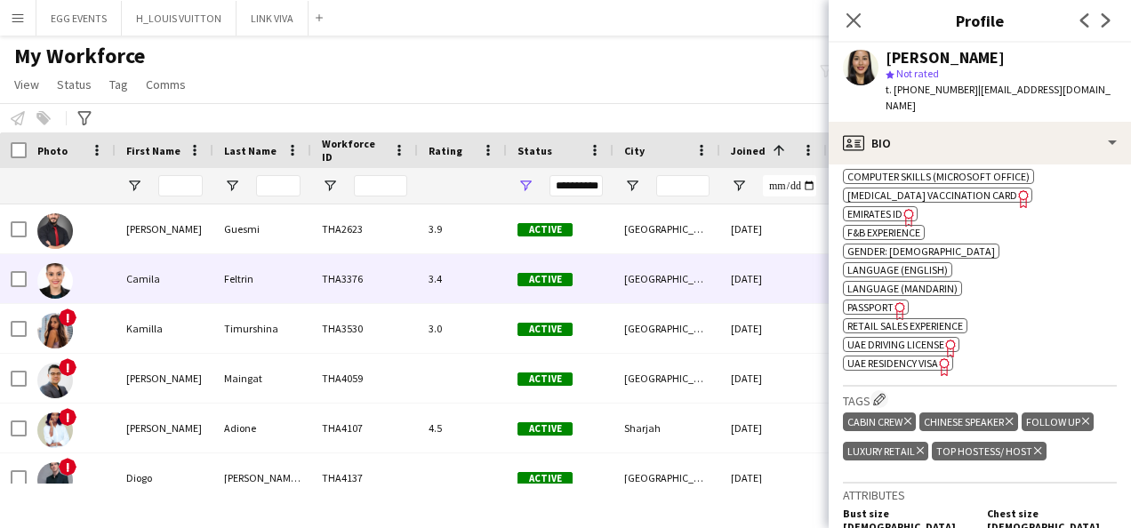
click at [445, 268] on div "3.4" at bounding box center [462, 278] width 89 height 49
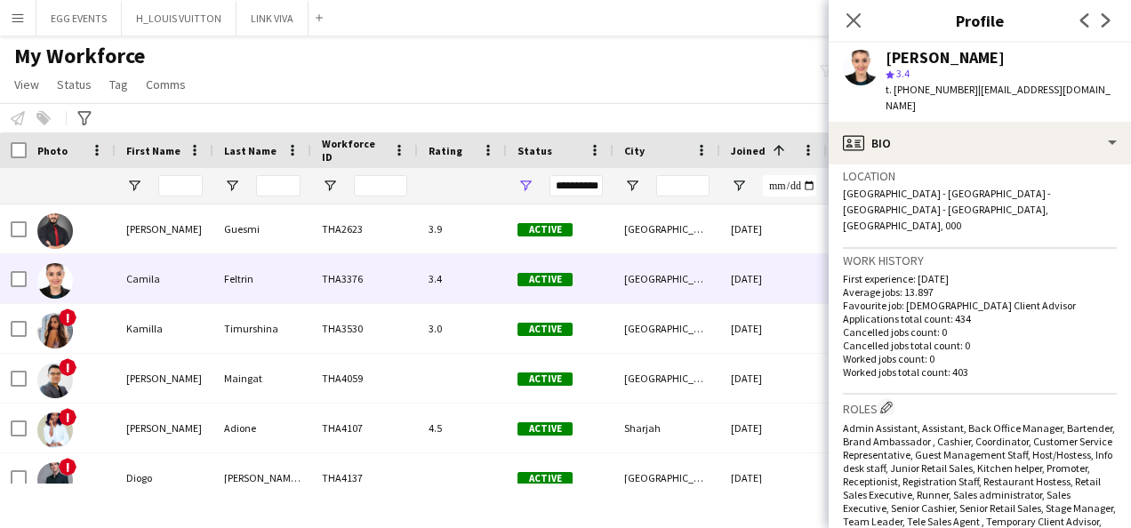
scroll to position [717, 0]
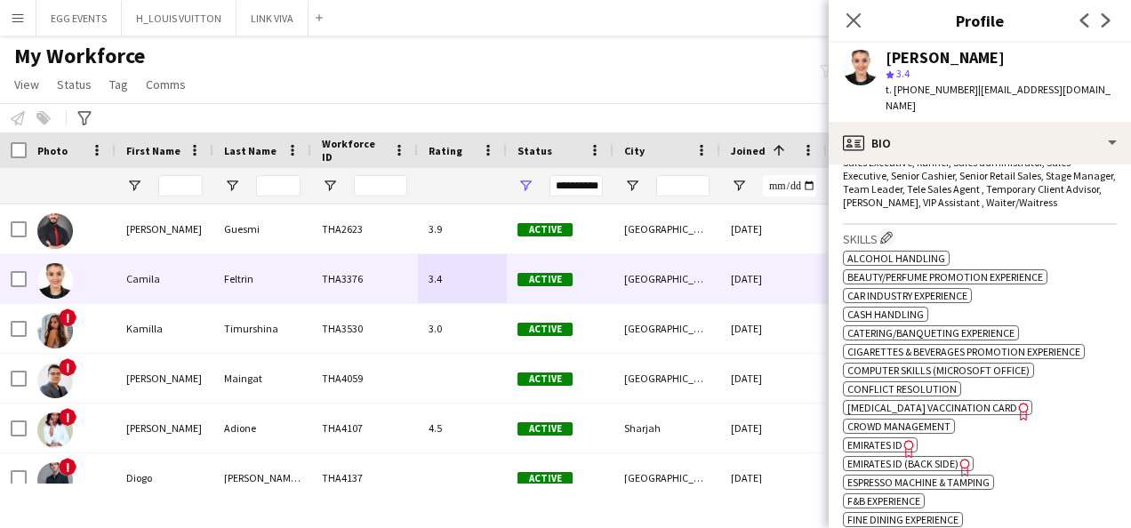
click at [904, 440] on icon at bounding box center [909, 449] width 10 height 18
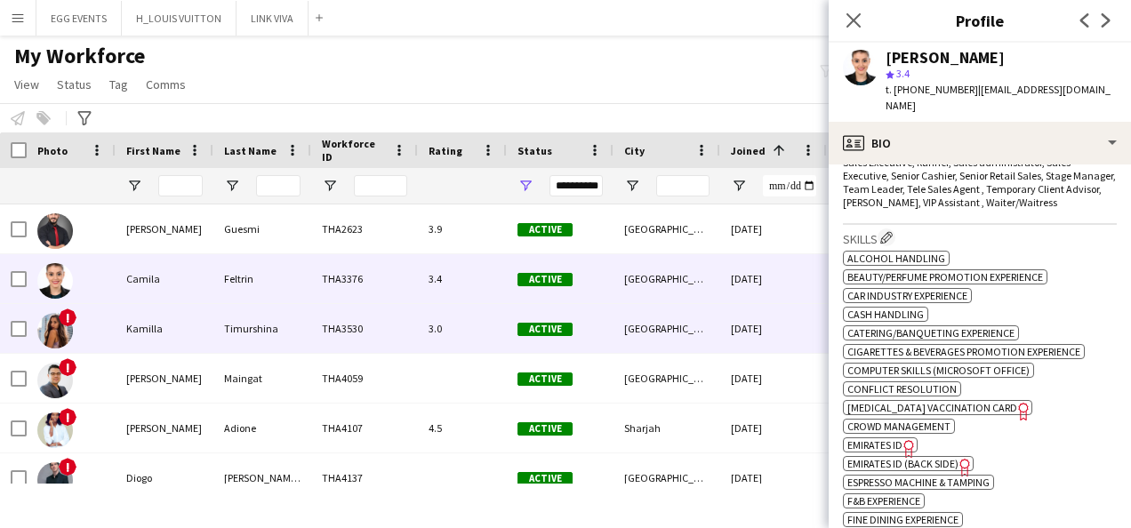
click at [422, 328] on div "3.0" at bounding box center [462, 328] width 89 height 49
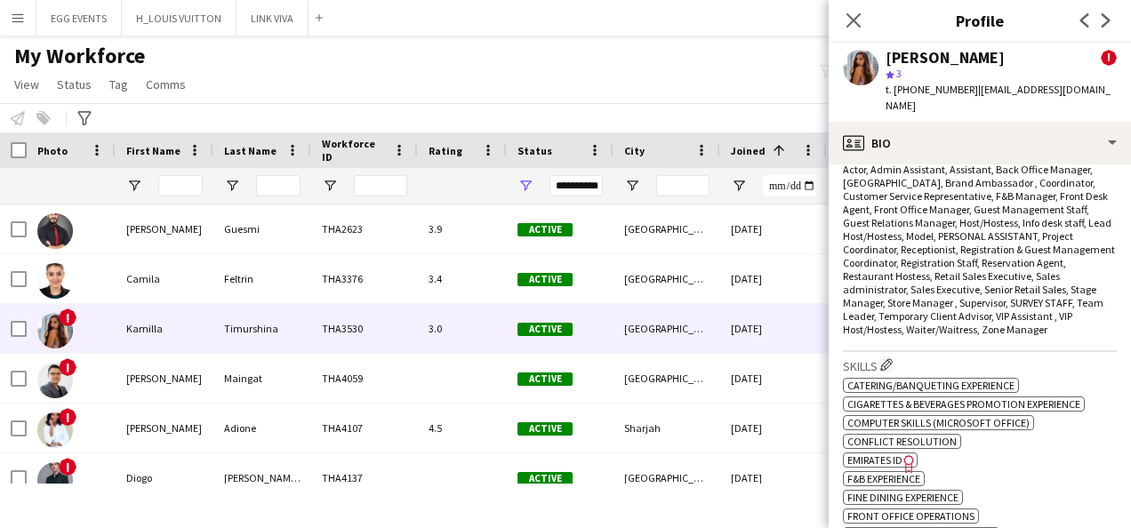
scroll to position [809, 0]
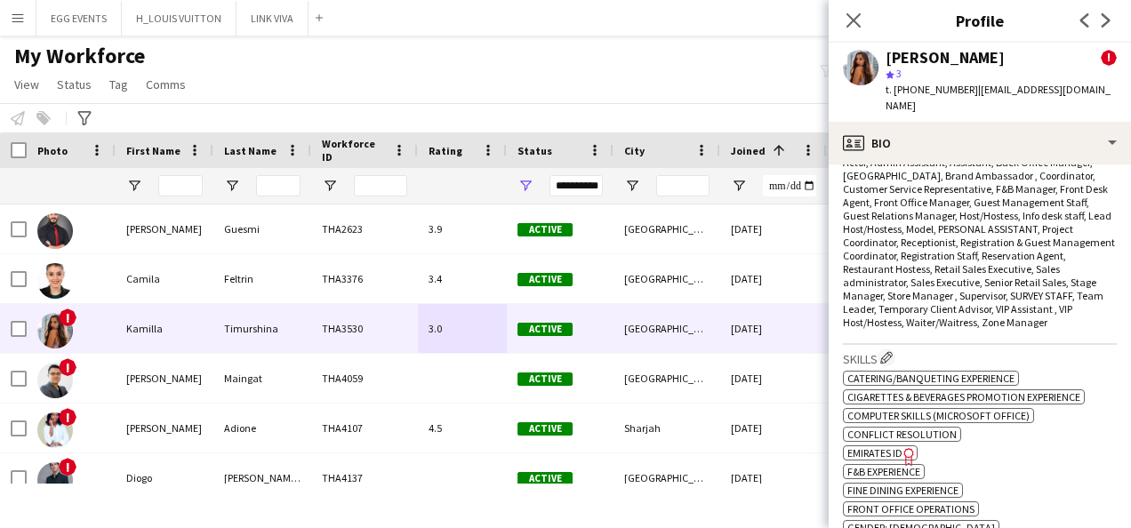
click at [877, 446] on span "Emirates ID" at bounding box center [875, 452] width 55 height 13
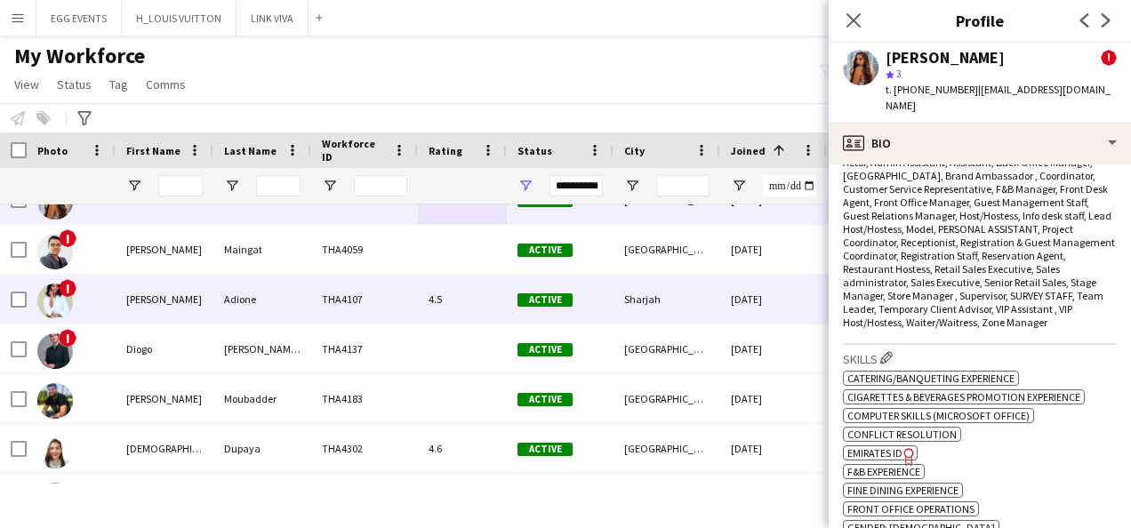
scroll to position [528, 0]
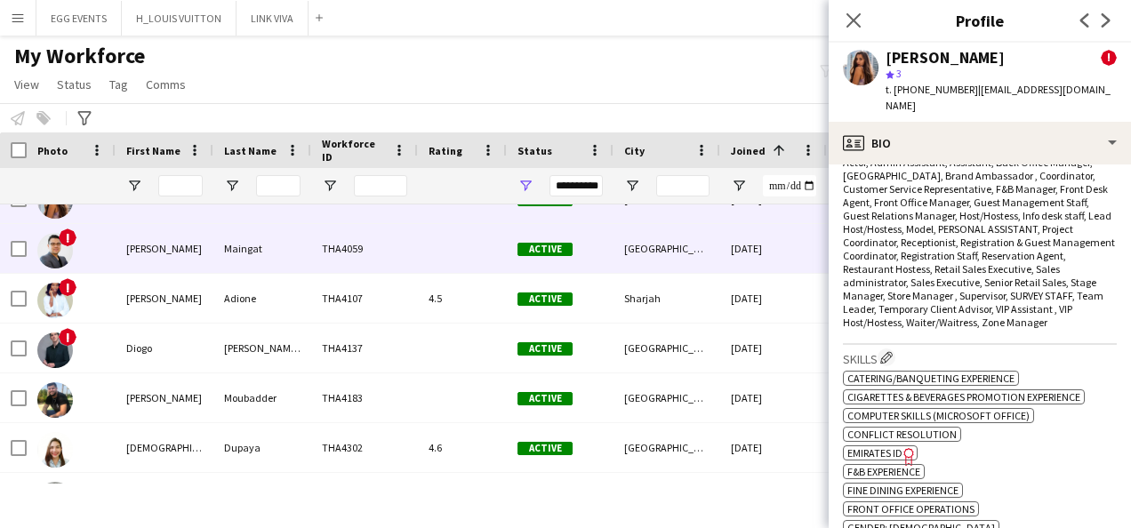
click at [390, 258] on div "THA4059" at bounding box center [364, 248] width 107 height 49
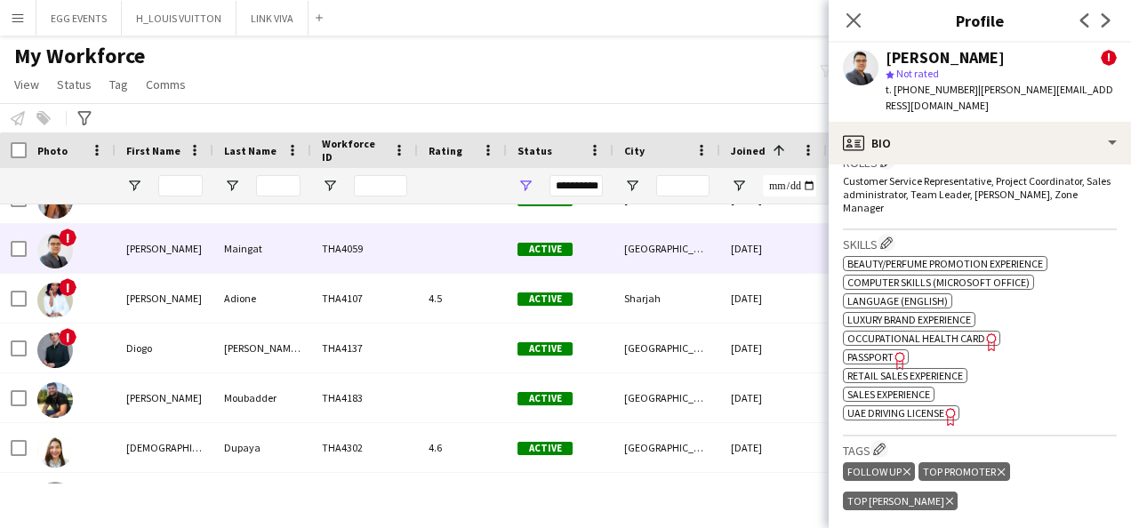
scroll to position [696, 0]
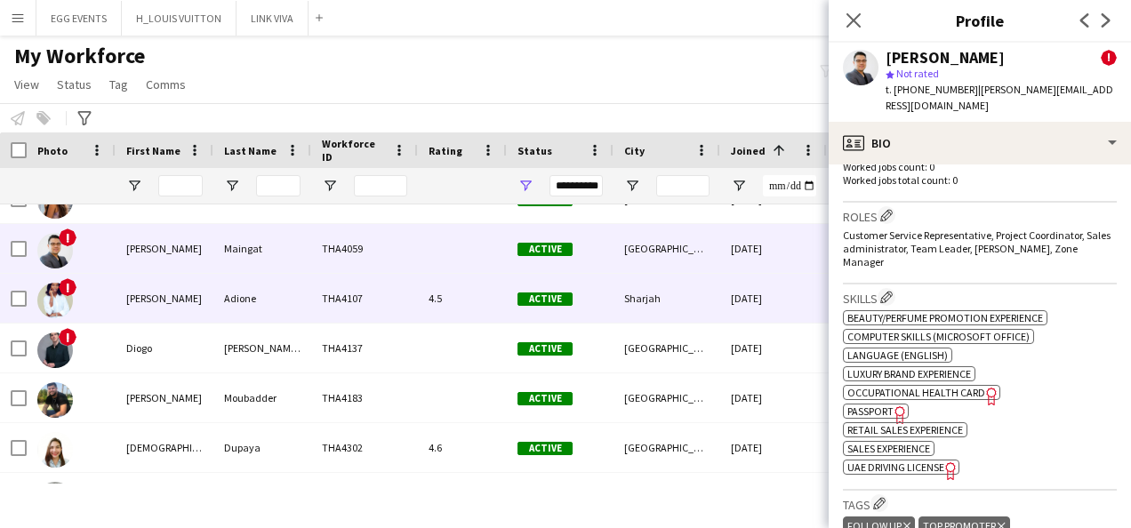
click at [527, 319] on div "Active" at bounding box center [560, 298] width 107 height 49
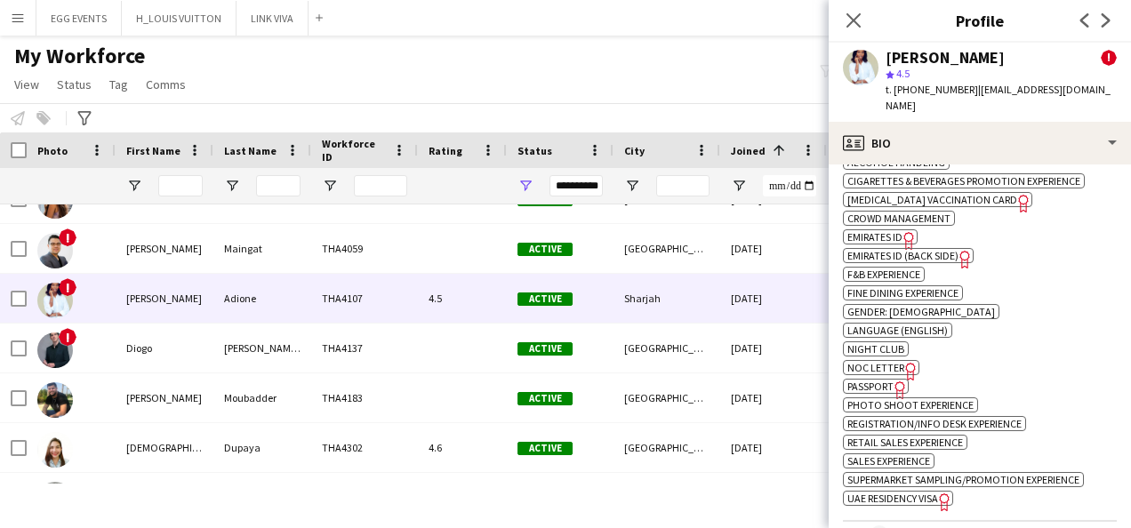
scroll to position [1091, 0]
click at [896, 231] on span "Emirates ID" at bounding box center [875, 237] width 55 height 13
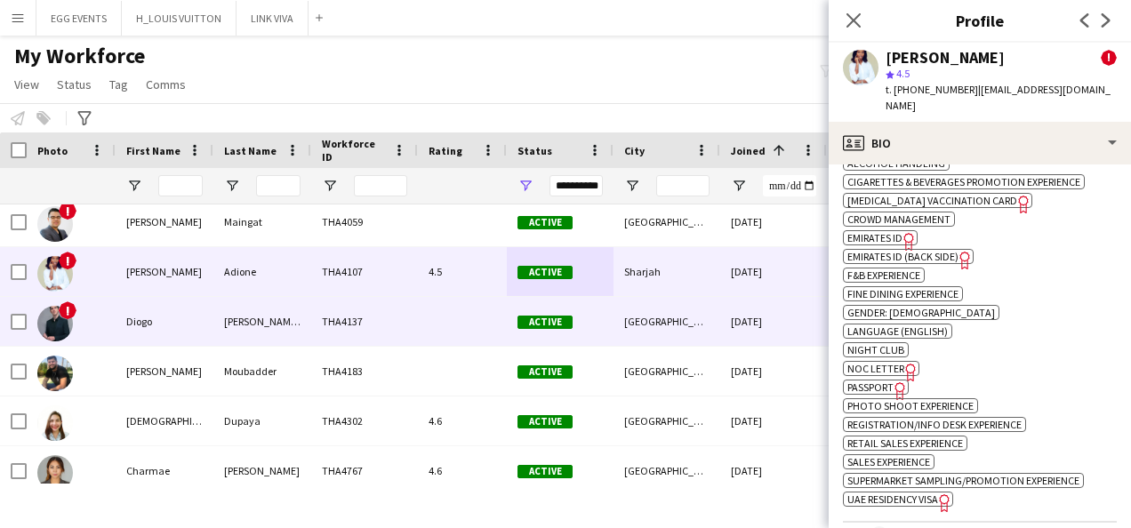
scroll to position [557, 0]
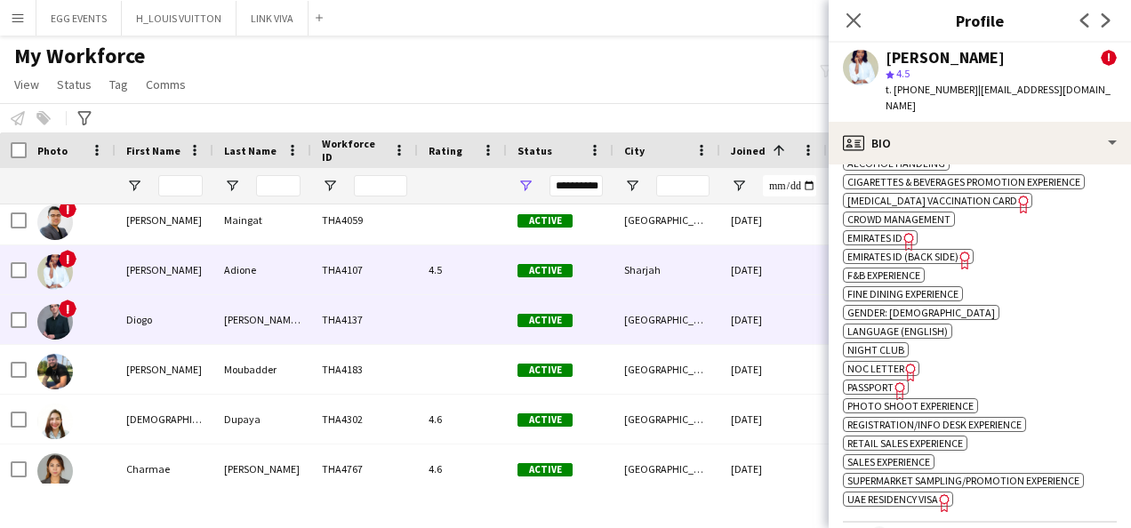
click at [571, 311] on div "Active" at bounding box center [560, 319] width 107 height 49
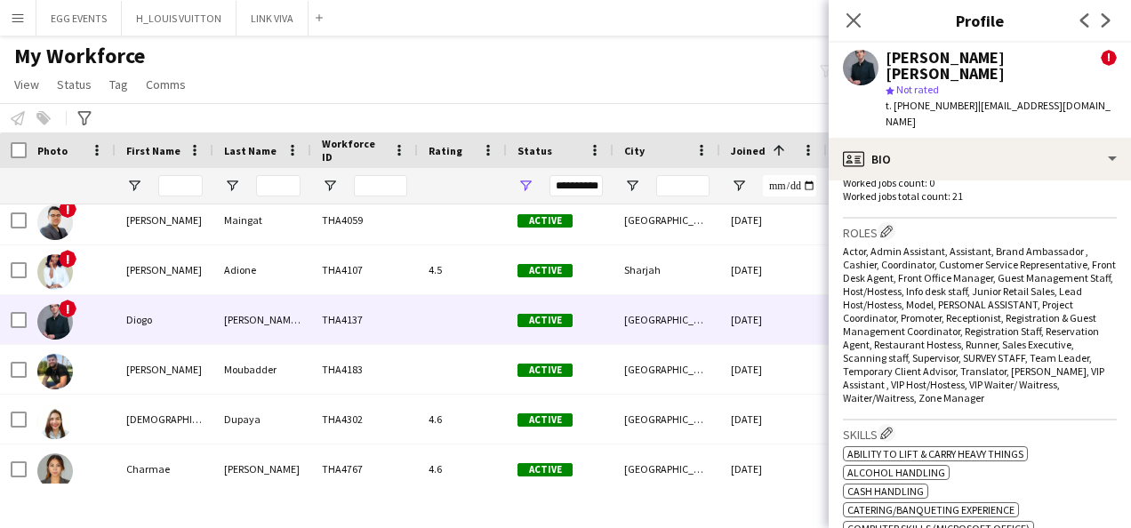
scroll to position [956, 0]
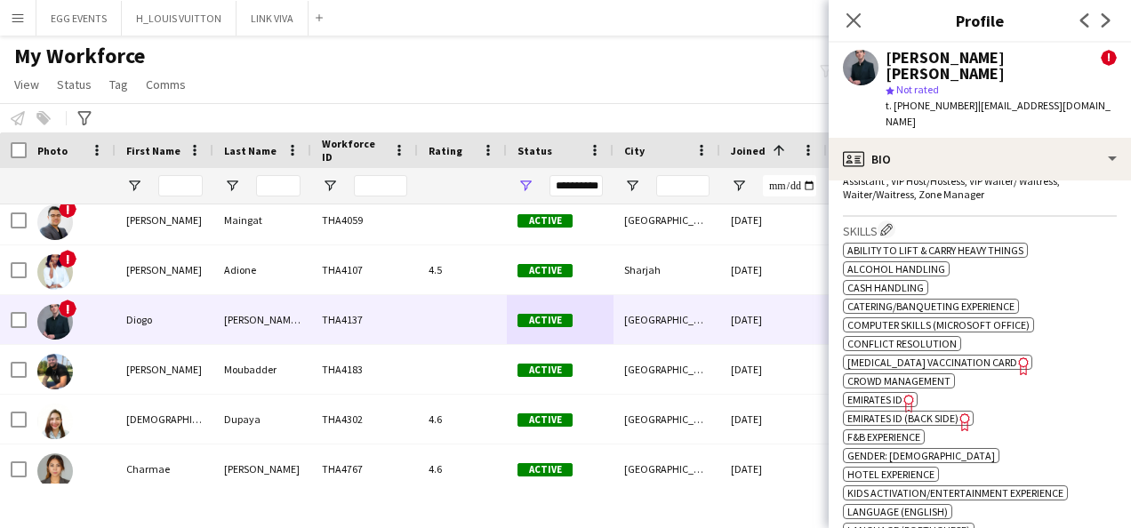
click at [893, 393] on span "Emirates ID" at bounding box center [875, 399] width 55 height 13
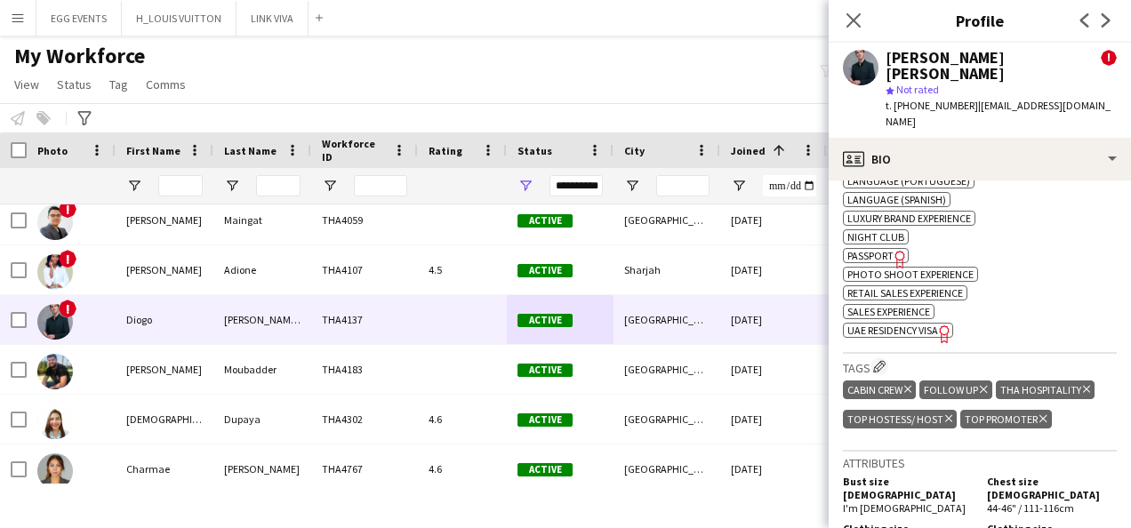
click at [921, 324] on span "UAE Residency Visa" at bounding box center [893, 330] width 91 height 13
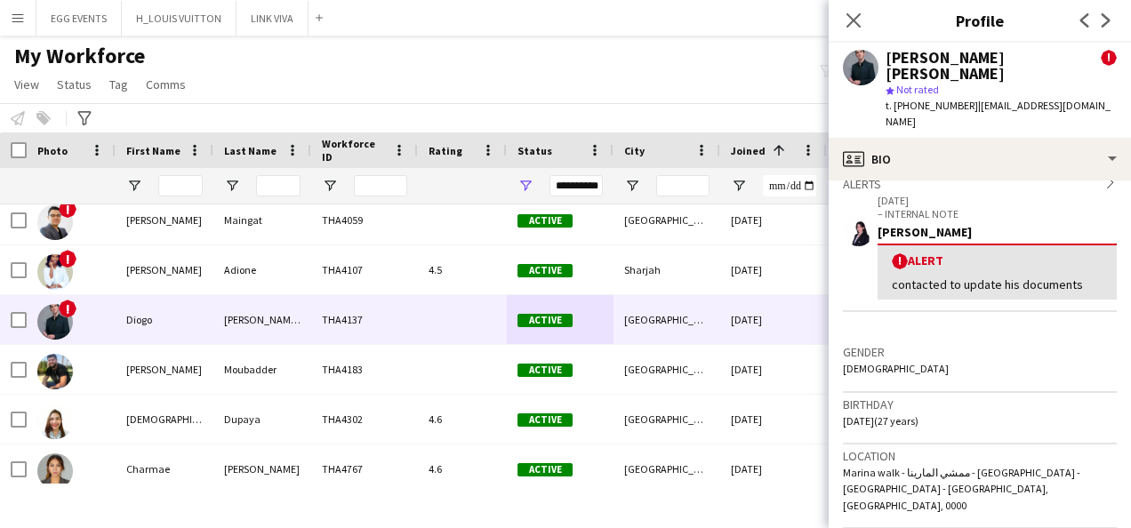
scroll to position [215, 0]
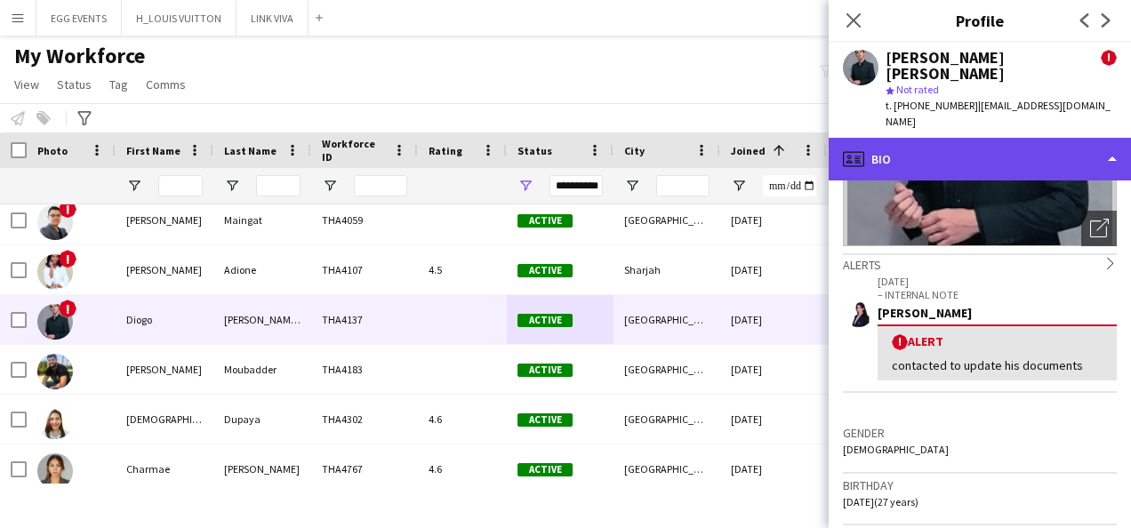
click at [1023, 139] on div "profile Bio" at bounding box center [980, 159] width 302 height 43
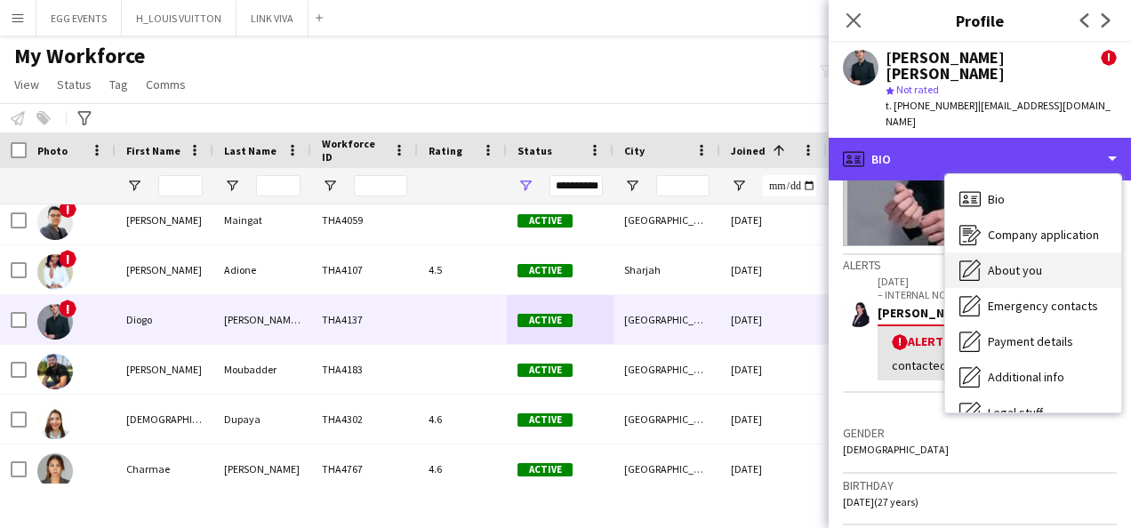
scroll to position [96, 0]
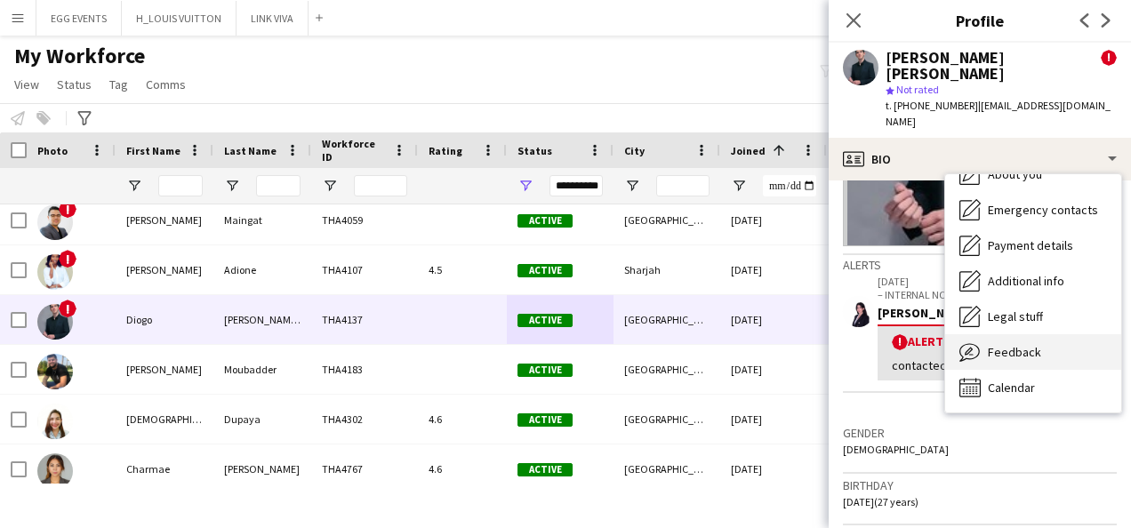
click at [1010, 334] on div "Feedback Feedback" at bounding box center [1033, 352] width 176 height 36
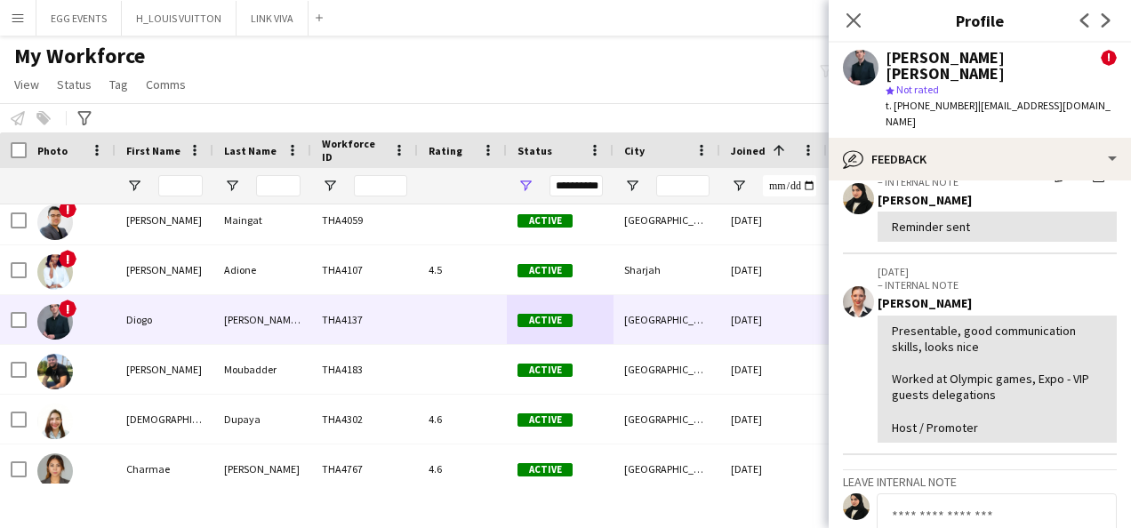
scroll to position [54, 0]
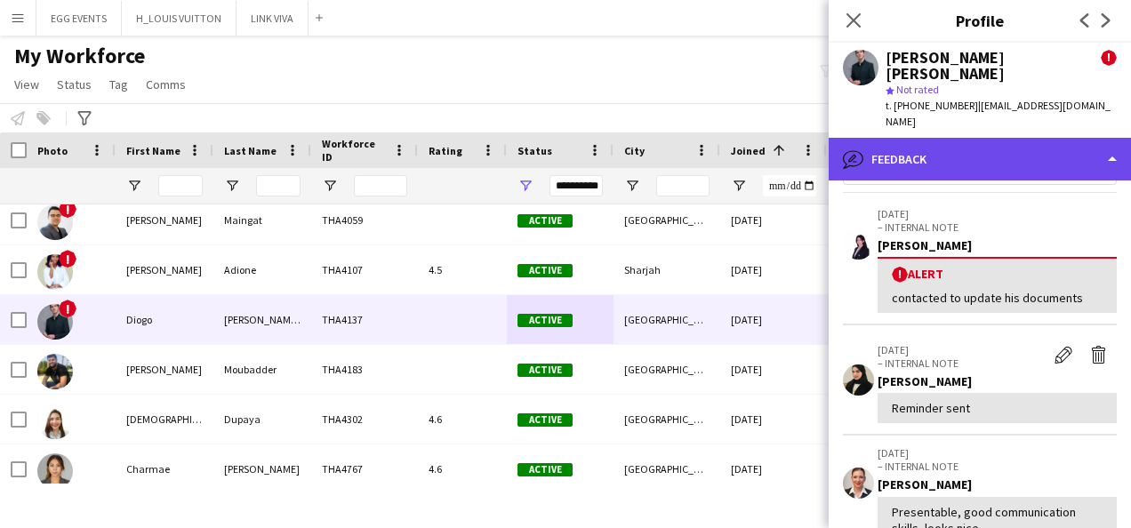
click at [1029, 138] on div "bubble-pencil Feedback" at bounding box center [980, 159] width 302 height 43
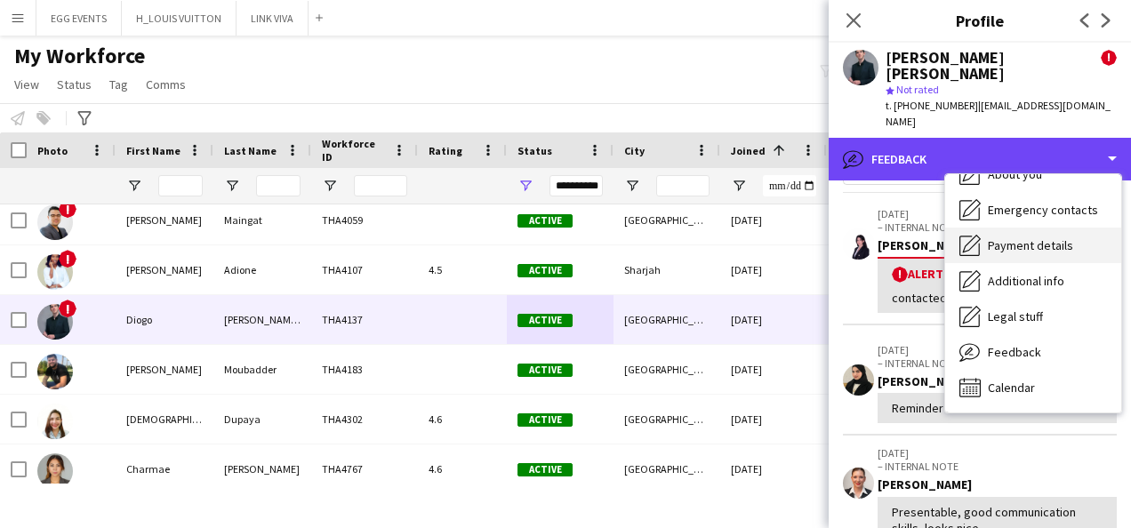
scroll to position [0, 0]
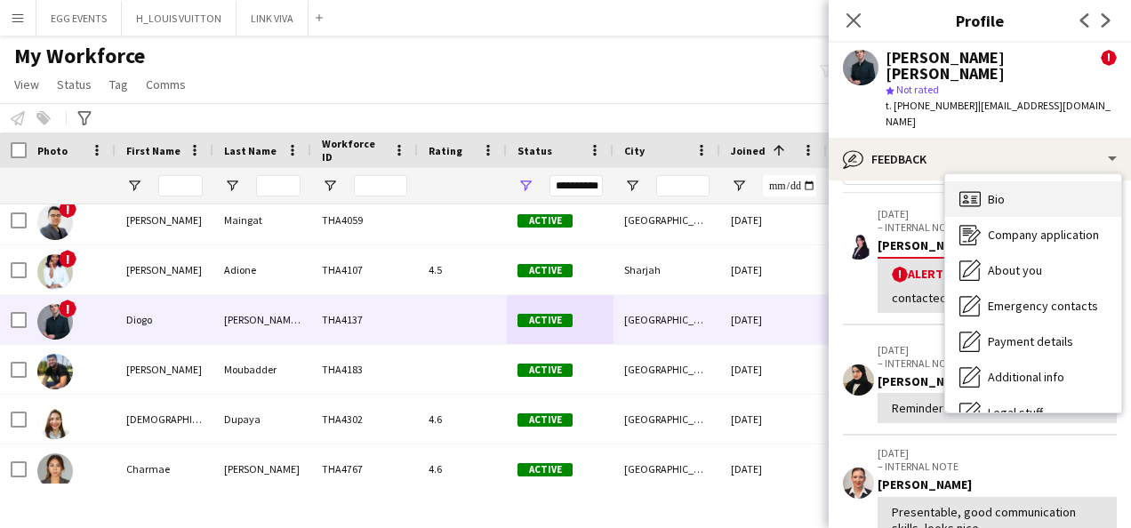
click at [992, 181] on div "Bio Bio" at bounding box center [1033, 199] width 176 height 36
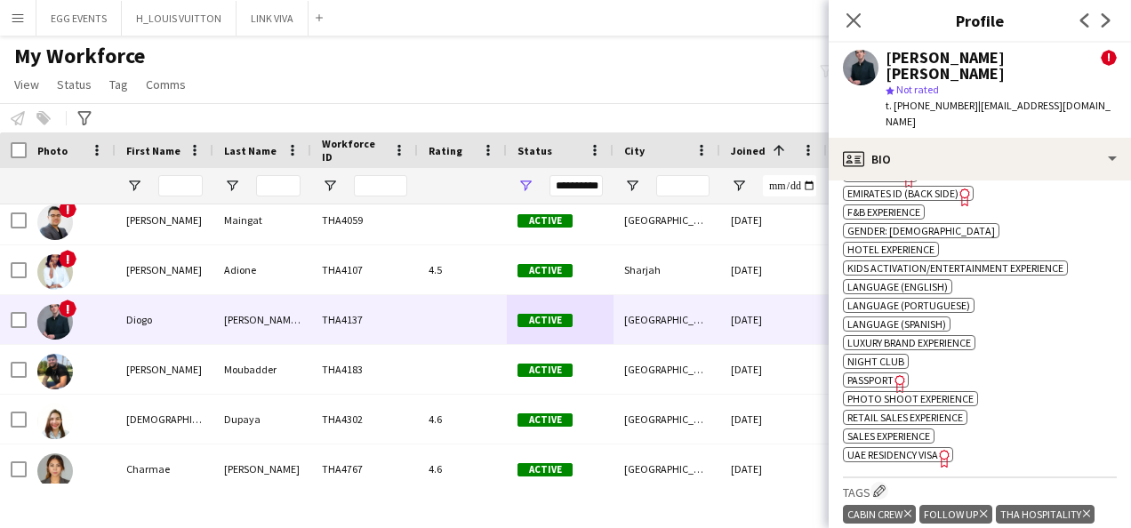
scroll to position [1433, 0]
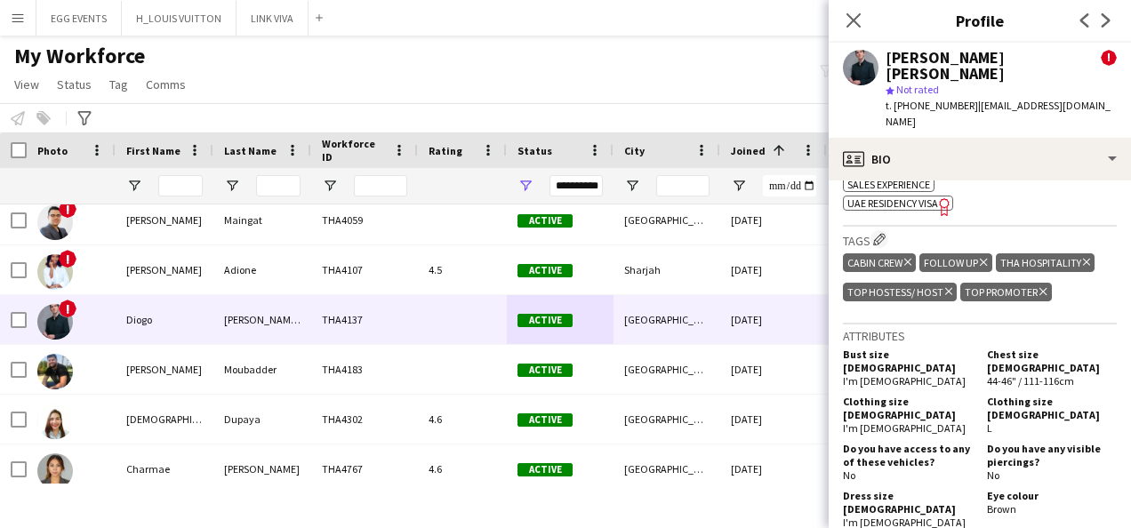
click at [982, 259] on icon at bounding box center [983, 262] width 7 height 7
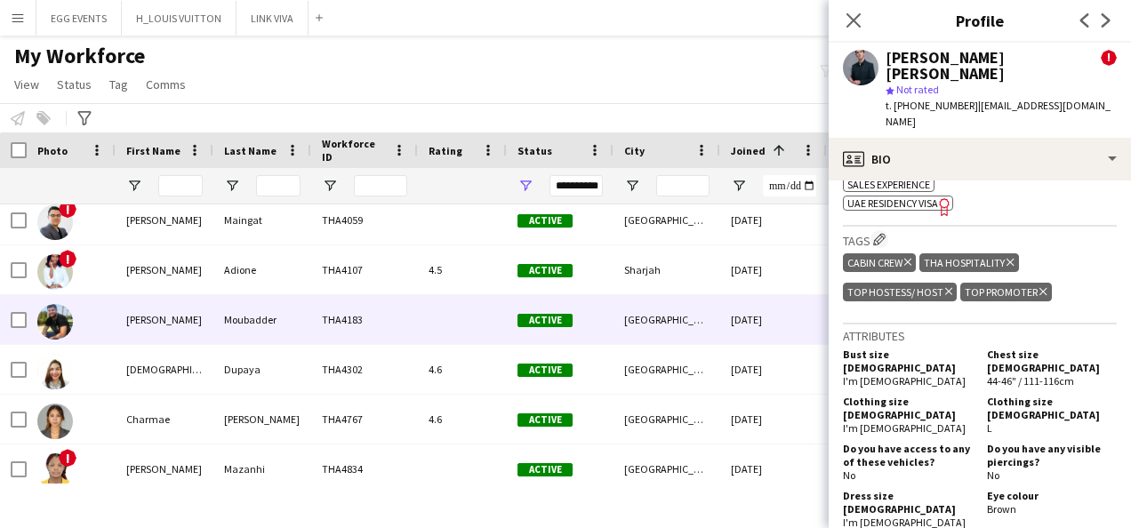
click at [598, 334] on div "Active" at bounding box center [560, 319] width 107 height 49
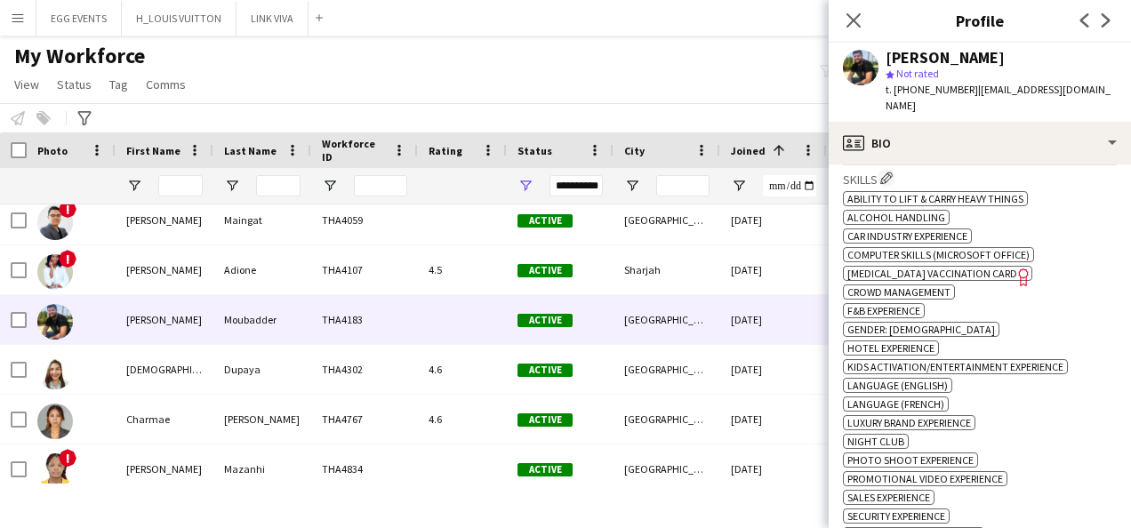
scroll to position [1020, 0]
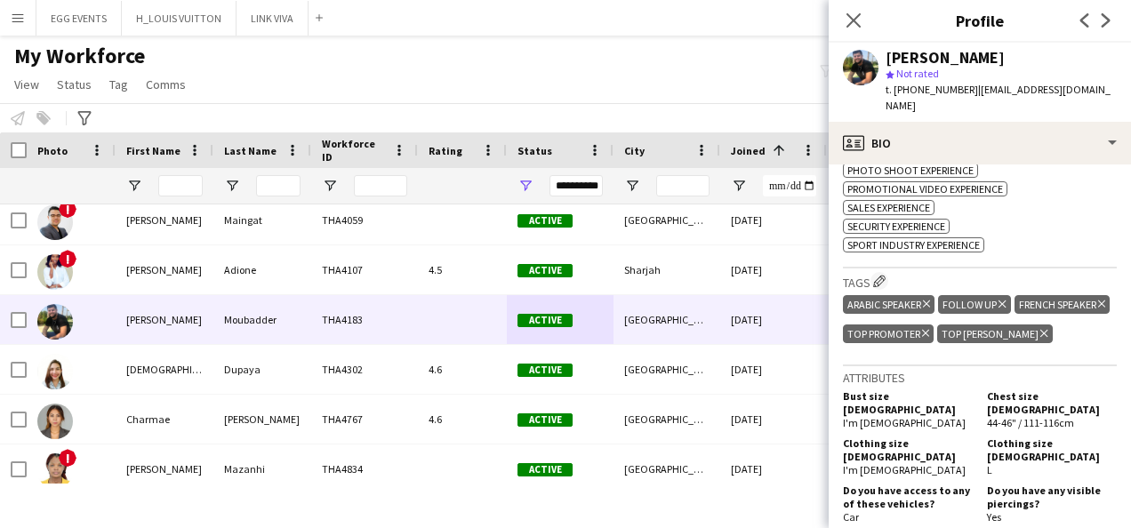
click at [1026, 150] on div "ok-circled2 background Layer 1 cross-circle-red background Layer 1 Ability to l…" at bounding box center [980, 75] width 274 height 355
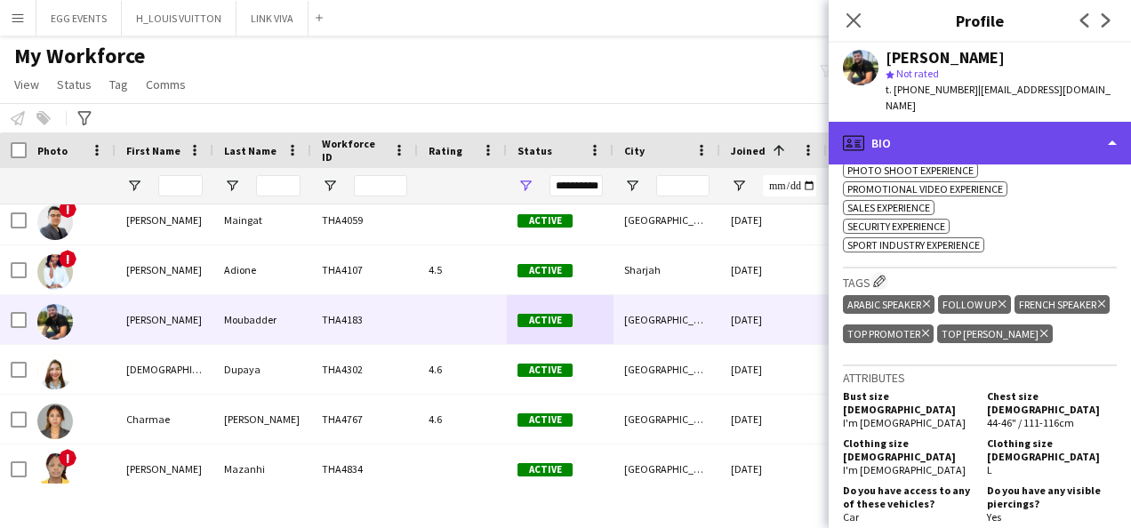
click at [1055, 131] on div "profile Bio" at bounding box center [980, 143] width 302 height 43
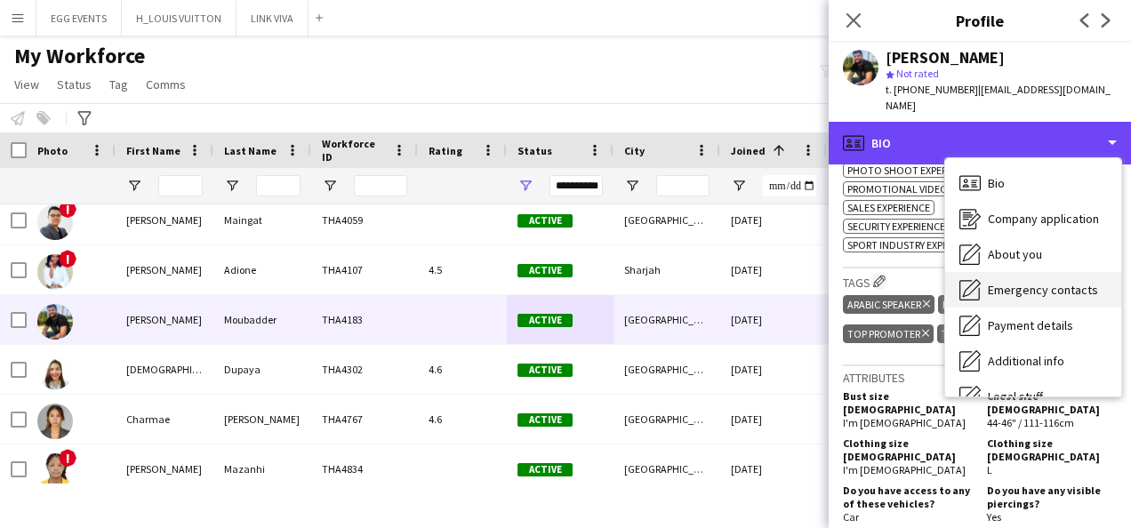
scroll to position [96, 0]
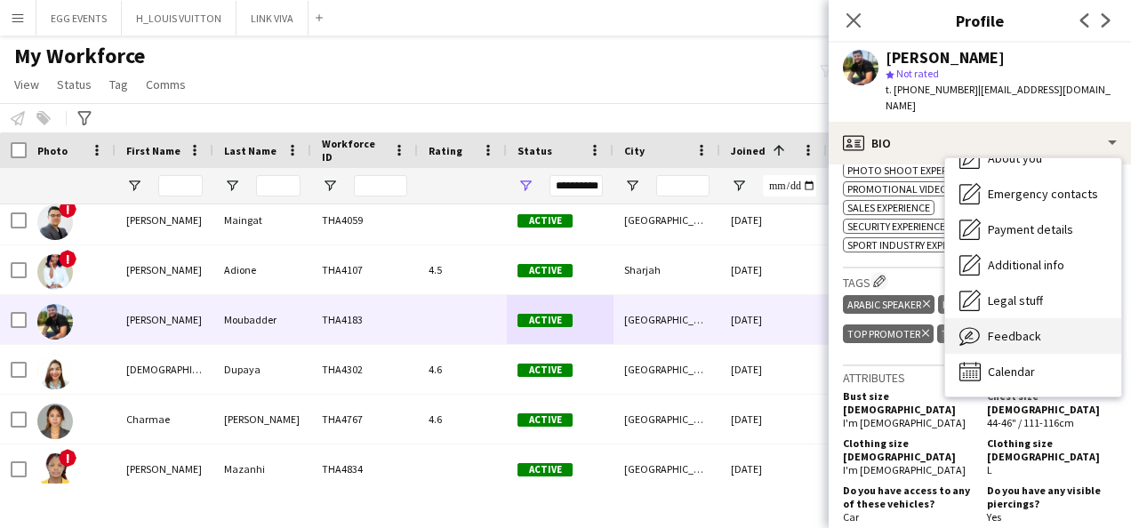
click at [1001, 328] on span "Feedback" at bounding box center [1014, 336] width 53 height 16
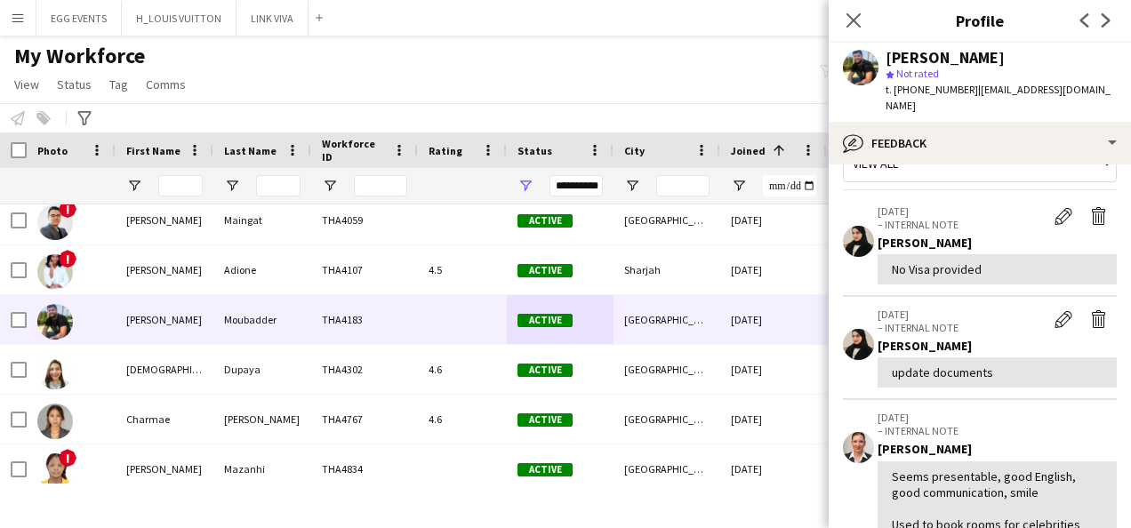
scroll to position [40, 0]
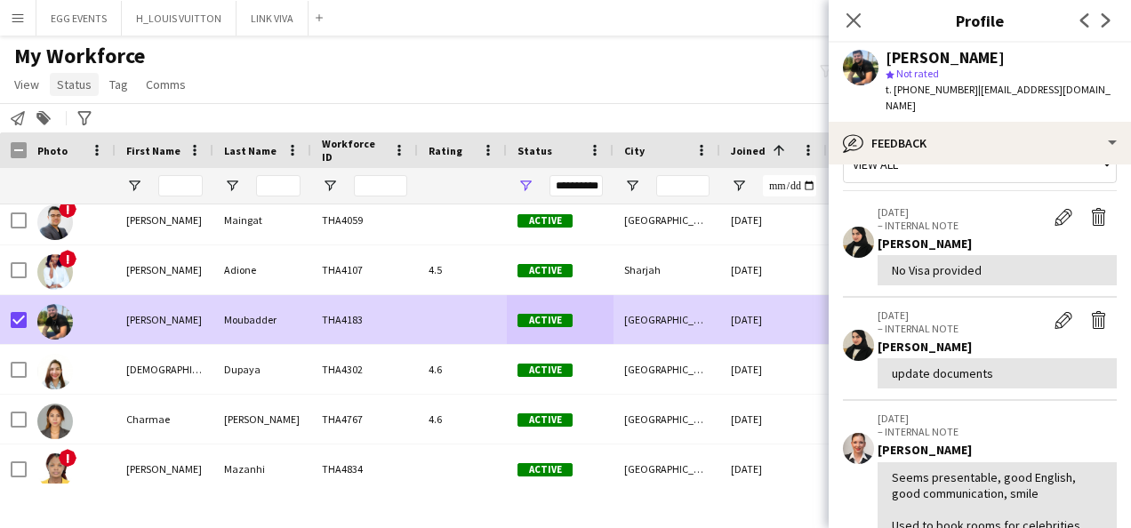
click at [69, 83] on span "Status" at bounding box center [74, 84] width 35 height 16
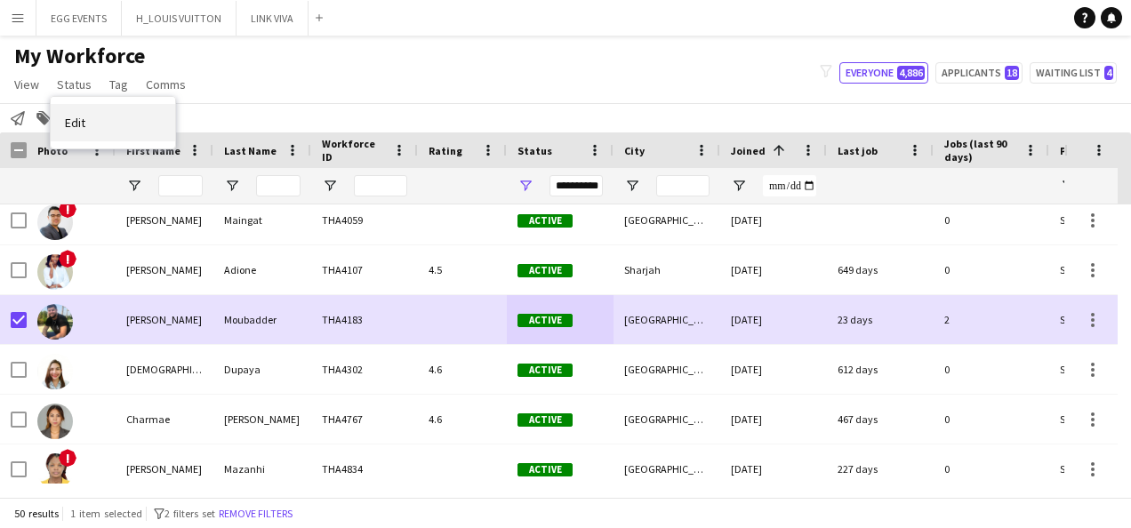
click at [83, 130] on span "Edit" at bounding box center [75, 123] width 20 height 16
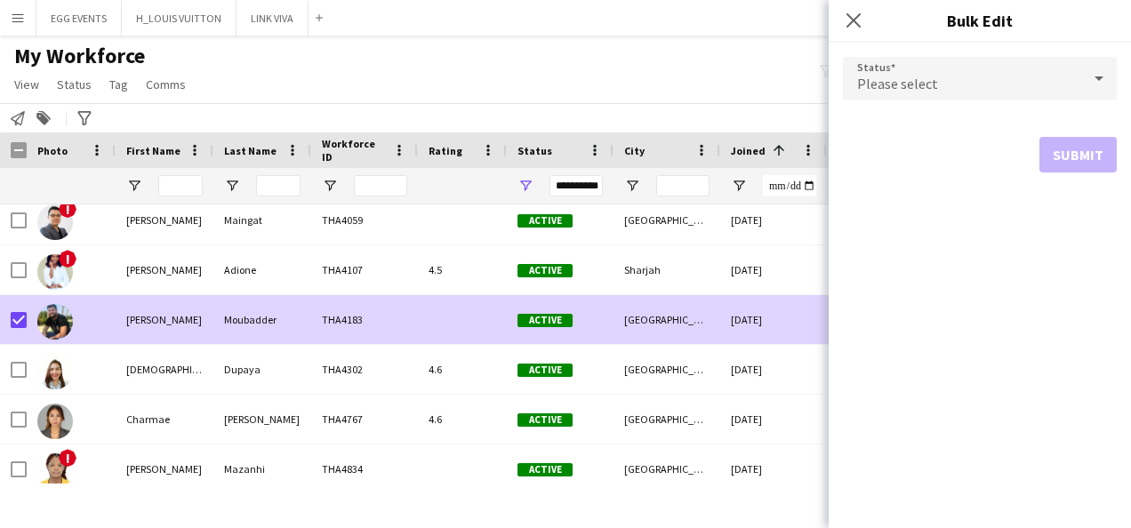
click at [619, 306] on div "[GEOGRAPHIC_DATA]" at bounding box center [667, 319] width 107 height 49
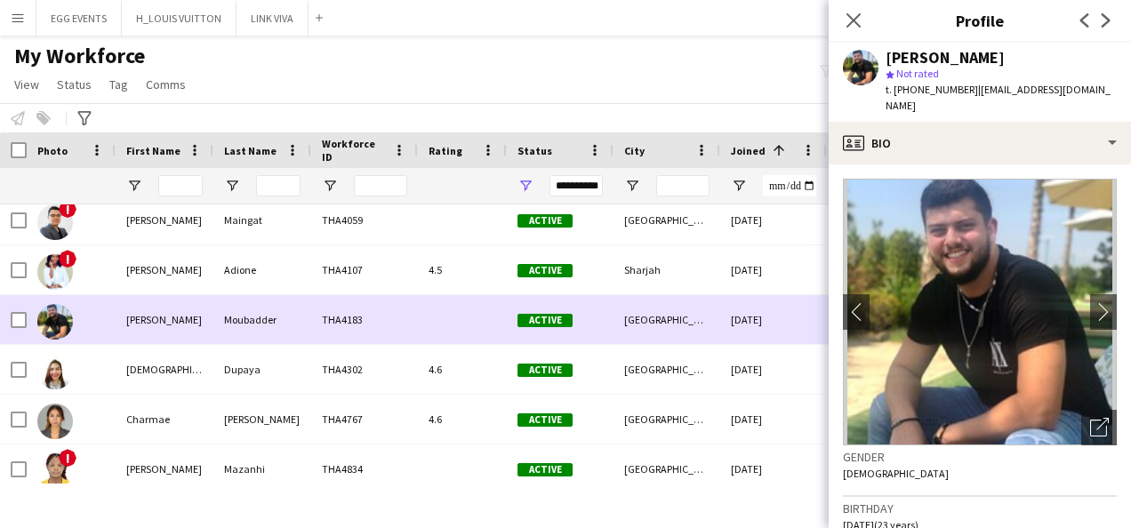
click at [165, 333] on div "[PERSON_NAME]" at bounding box center [165, 319] width 98 height 49
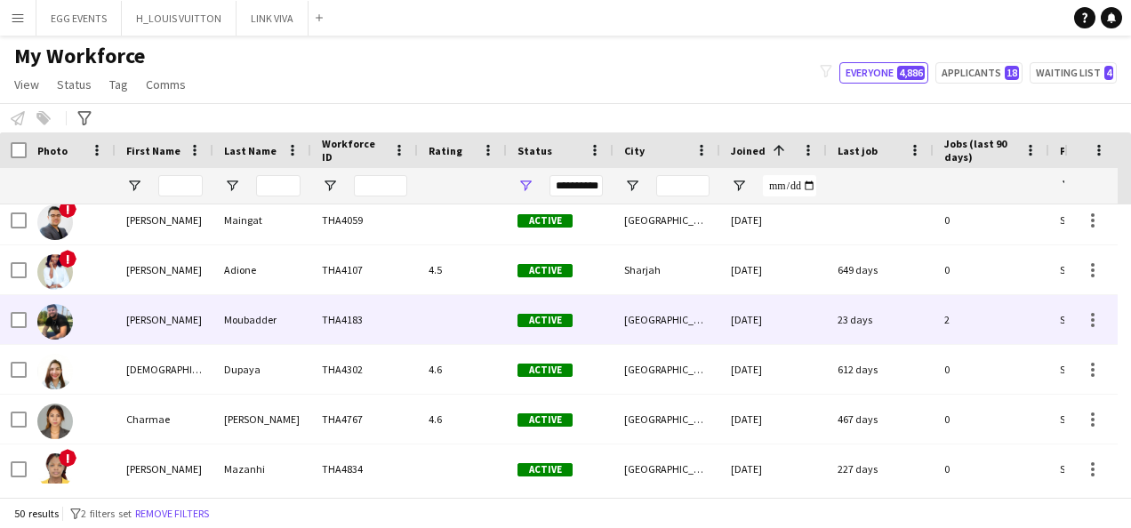
click at [165, 333] on div "[PERSON_NAME]" at bounding box center [165, 319] width 98 height 49
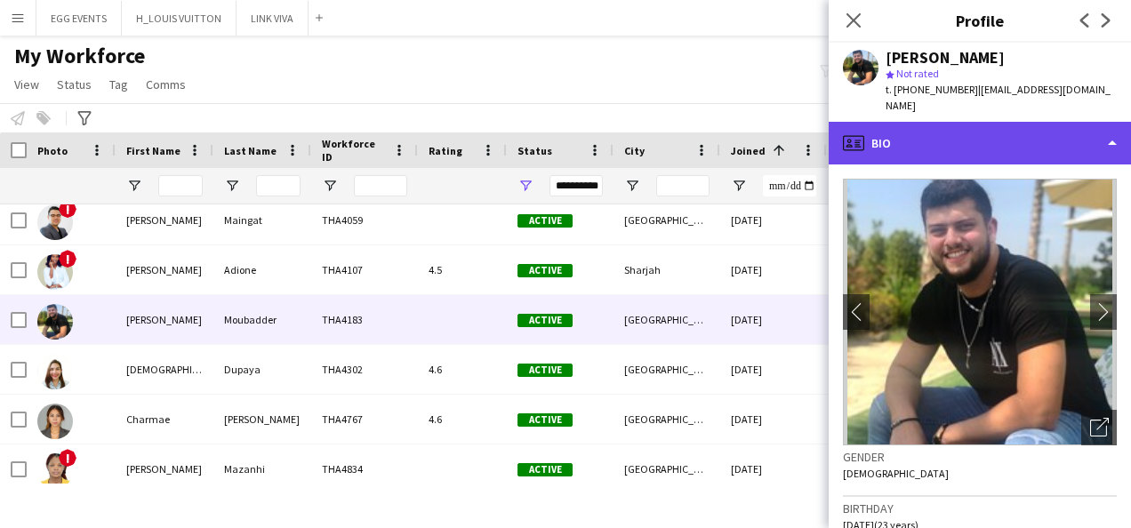
click at [1016, 122] on div "profile Bio" at bounding box center [980, 143] width 302 height 43
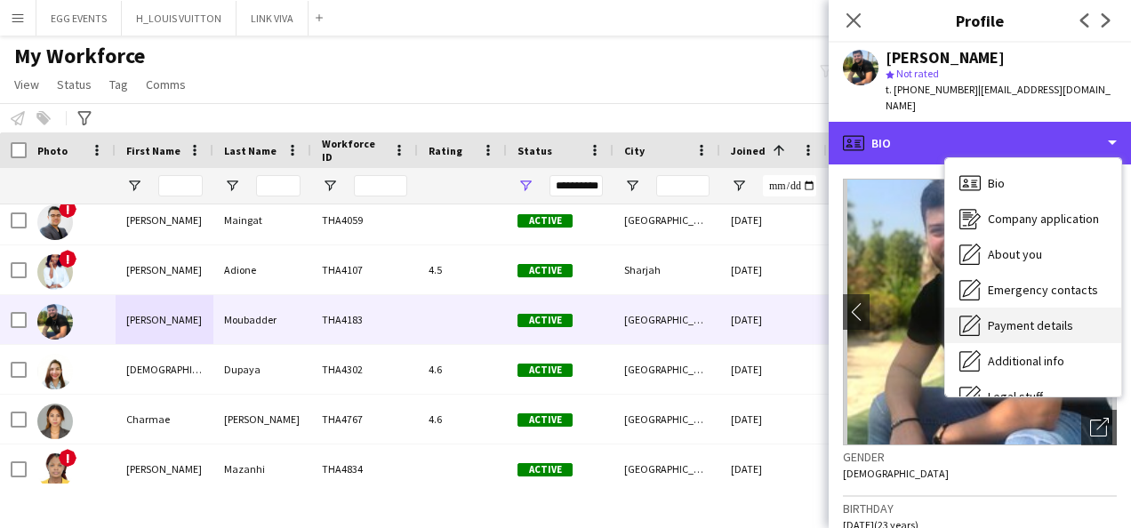
scroll to position [96, 0]
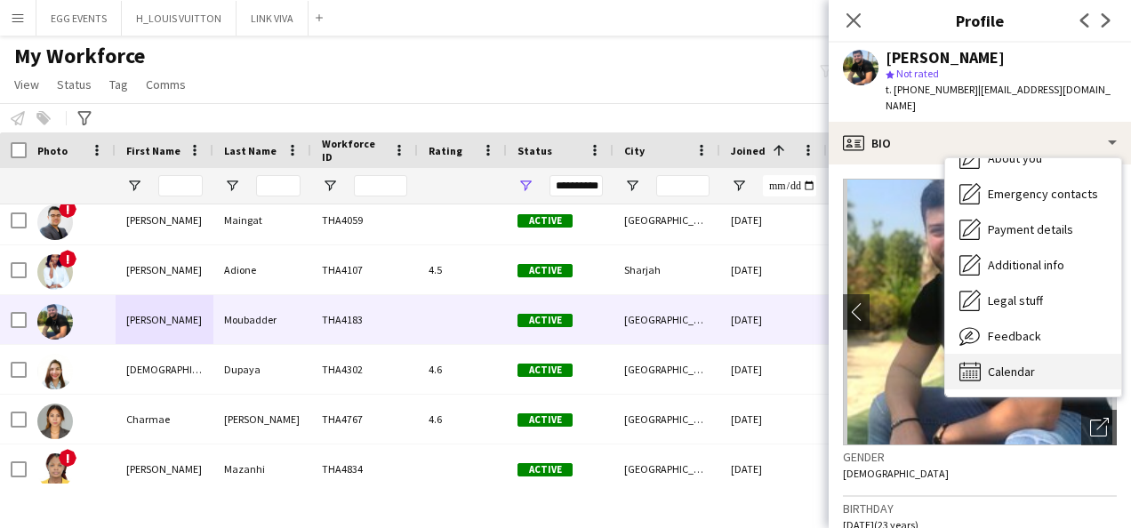
click at [989, 366] on div "Calendar Calendar" at bounding box center [1033, 372] width 176 height 36
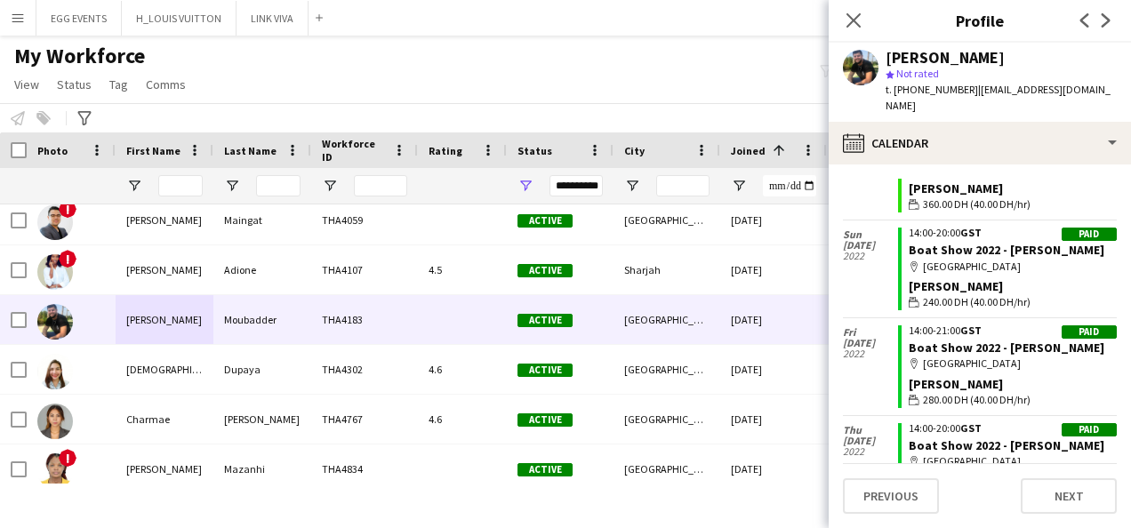
scroll to position [882, 0]
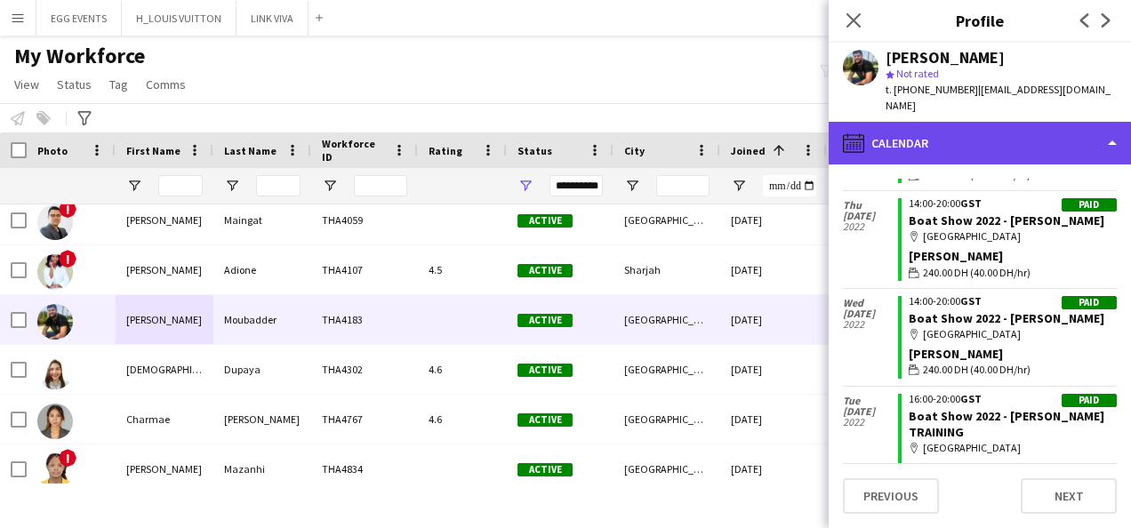
click at [985, 125] on div "calendar-full Calendar" at bounding box center [980, 143] width 302 height 43
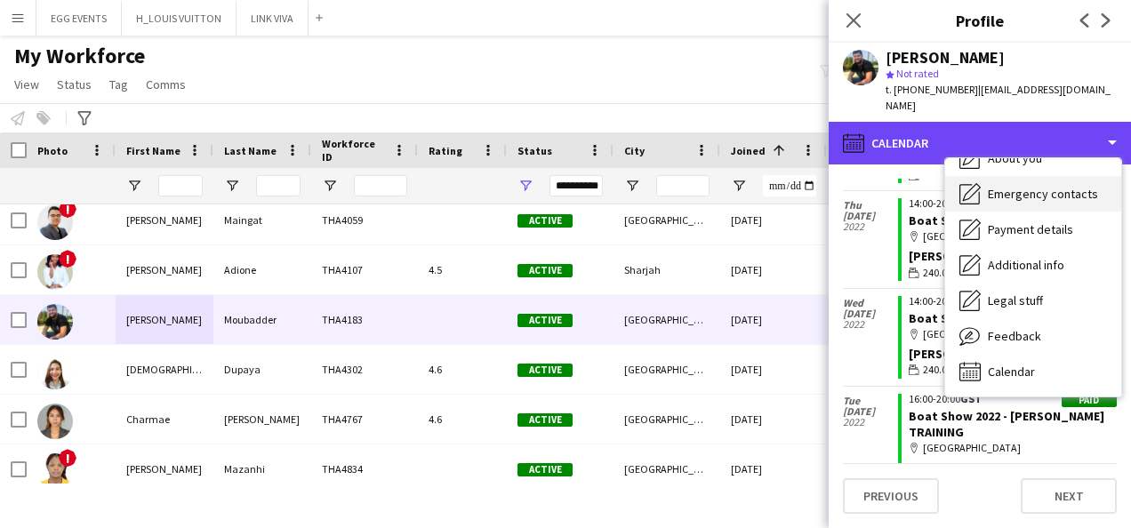
scroll to position [0, 0]
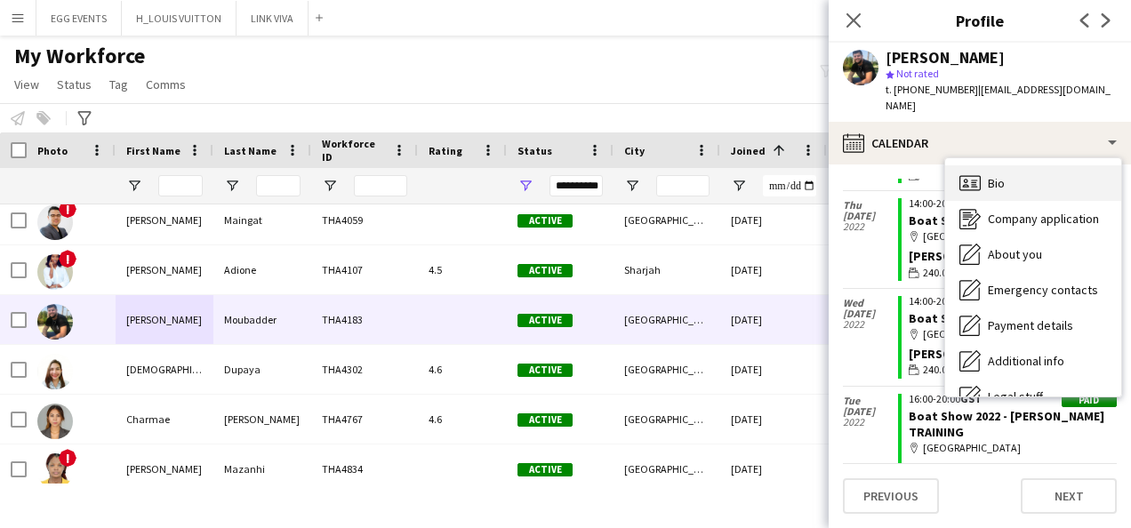
click at [969, 173] on icon "Bio" at bounding box center [970, 183] width 21 height 21
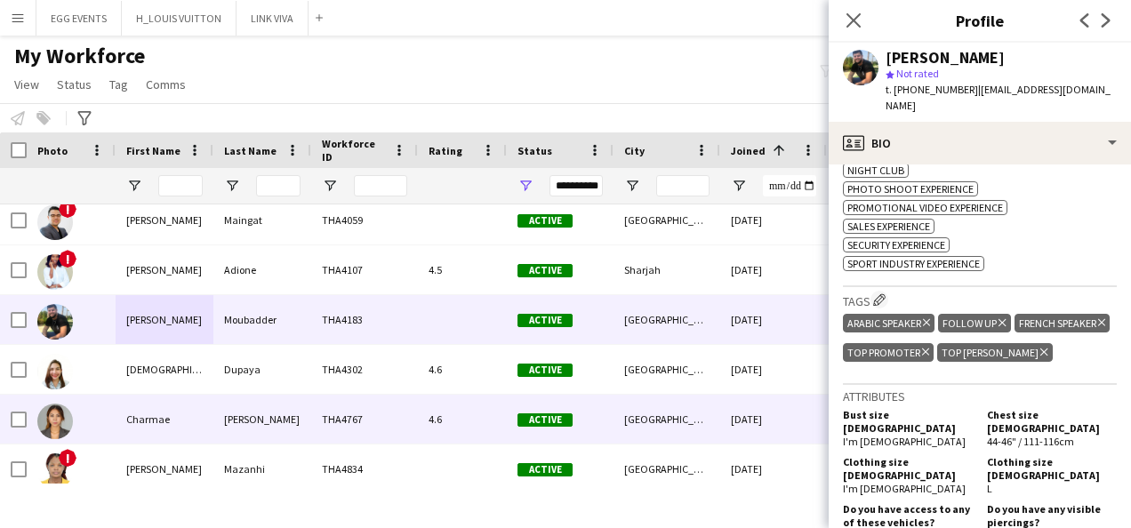
scroll to position [656, 0]
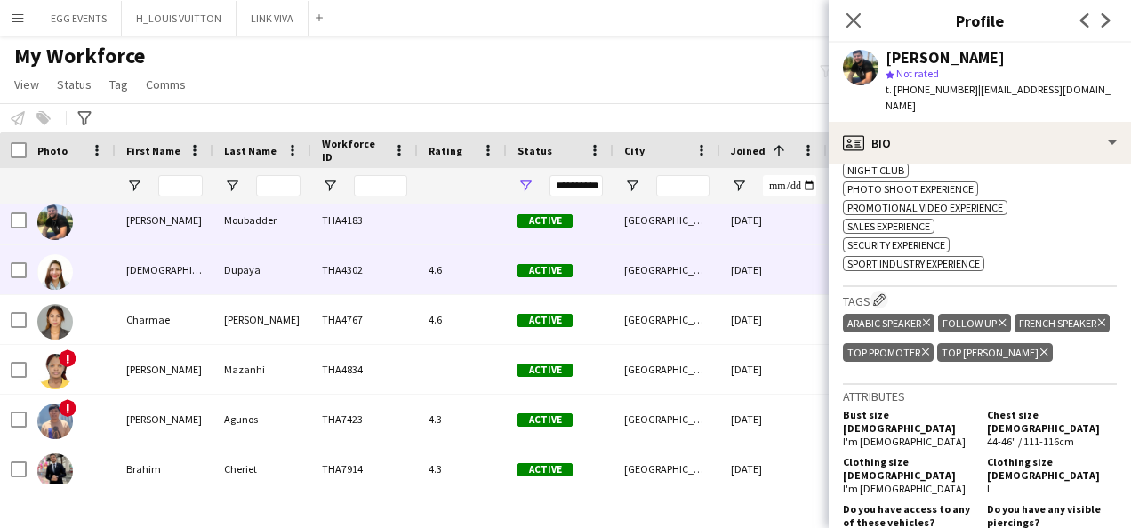
click at [695, 281] on div "[GEOGRAPHIC_DATA]" at bounding box center [667, 269] width 107 height 49
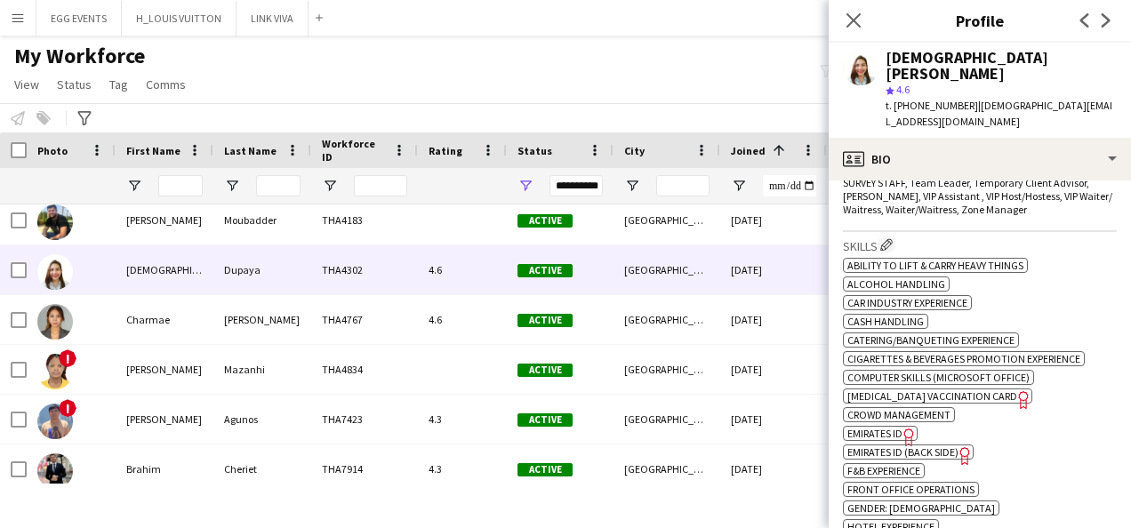
scroll to position [994, 0]
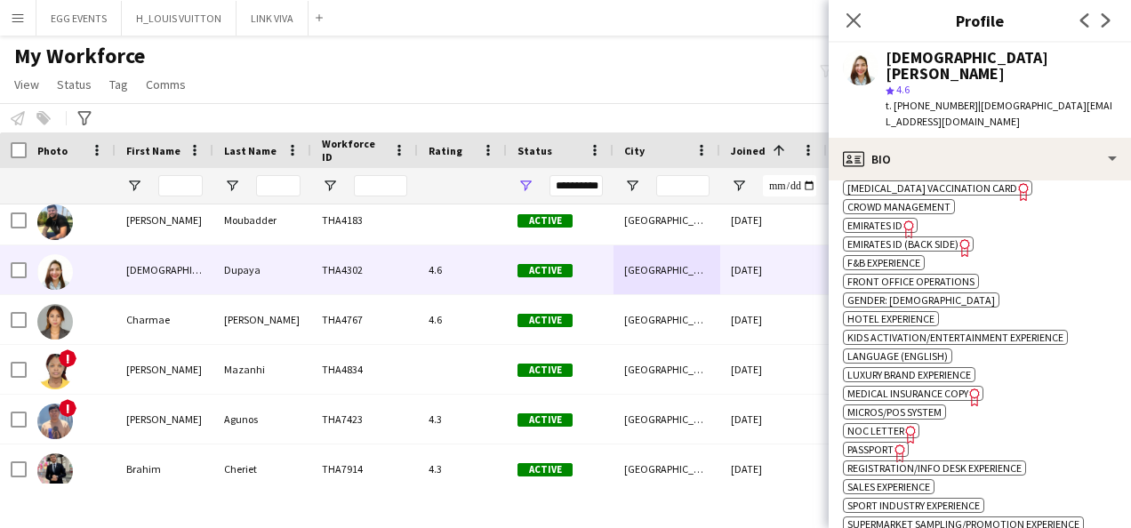
click at [900, 220] on icon "Freelancer has uploaded a photo validation of skill. Click to see" at bounding box center [909, 229] width 19 height 19
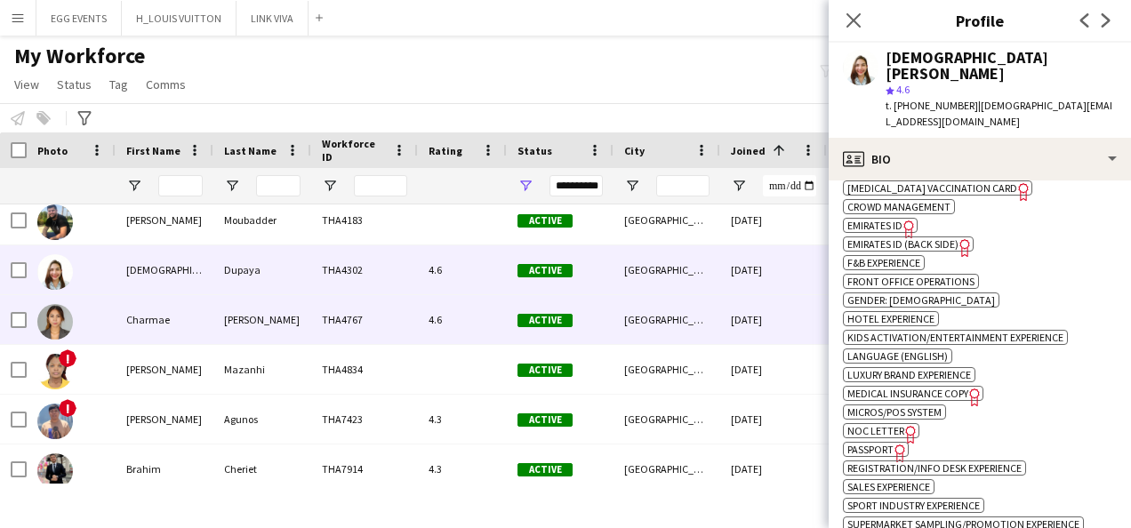
click at [524, 336] on div "Active" at bounding box center [560, 319] width 107 height 49
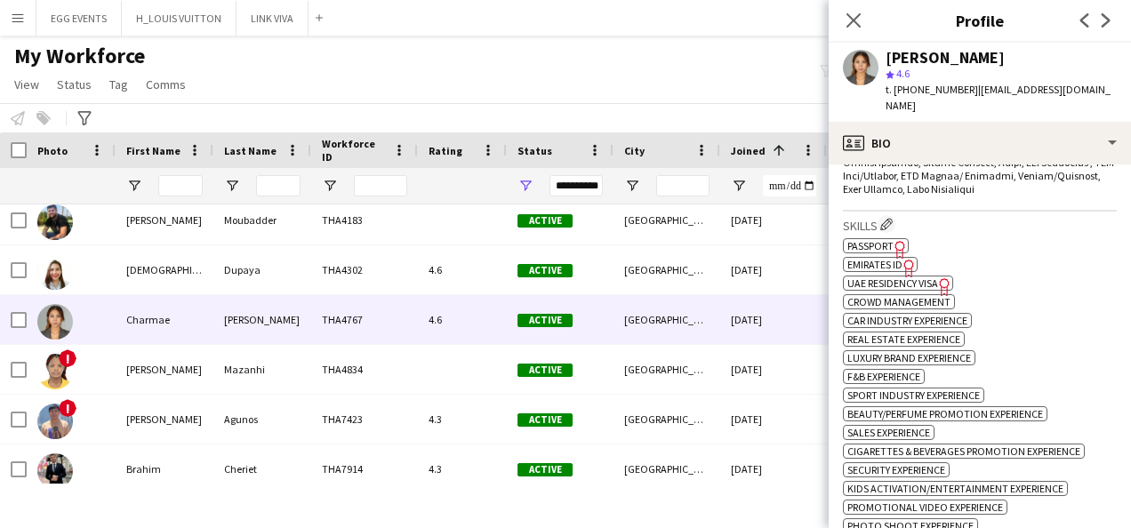
scroll to position [901, 0]
click at [886, 257] on span "Emirates ID" at bounding box center [875, 263] width 55 height 13
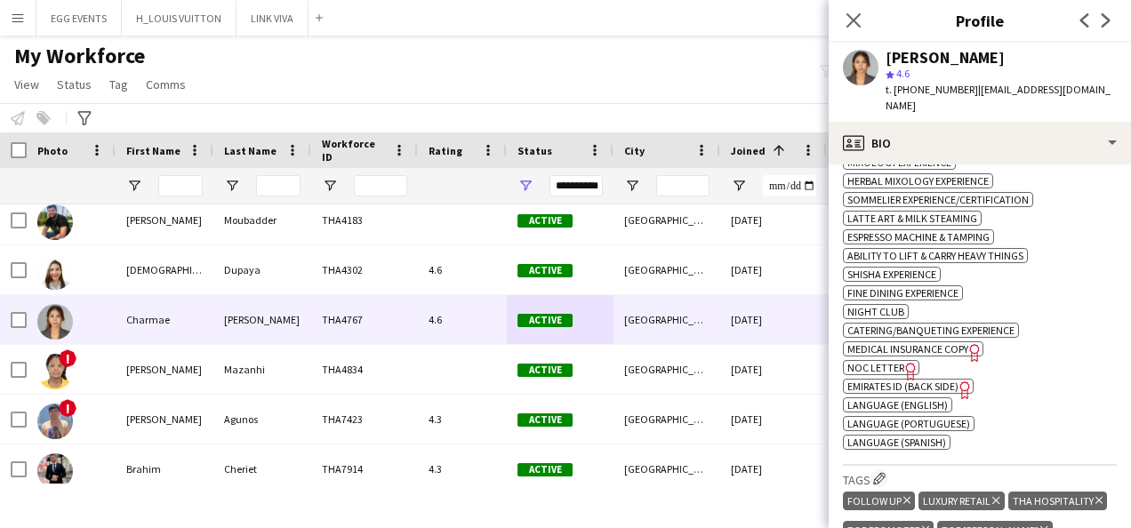
scroll to position [1362, 0]
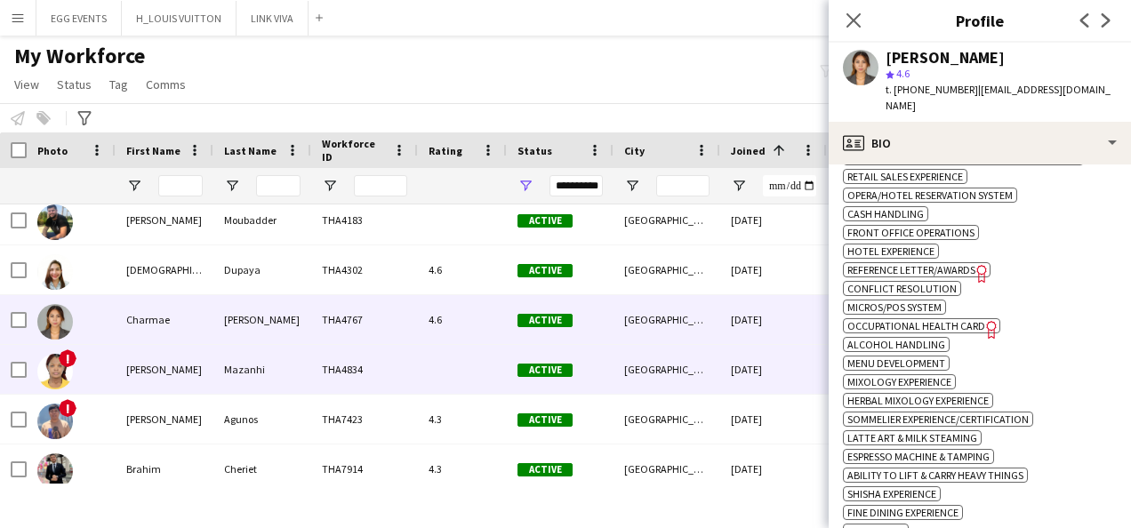
click at [622, 359] on div "[GEOGRAPHIC_DATA]" at bounding box center [667, 369] width 107 height 49
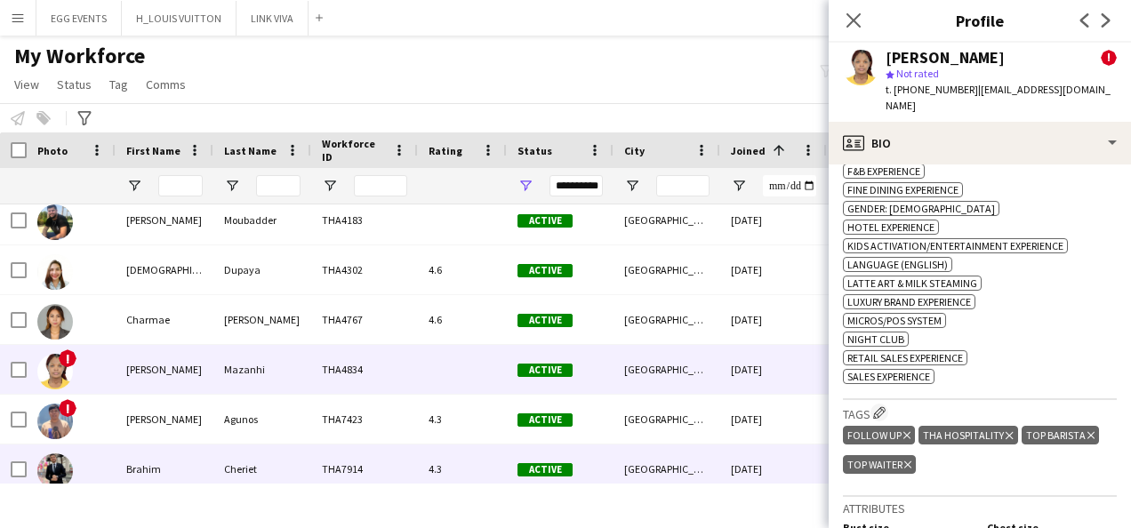
scroll to position [777, 0]
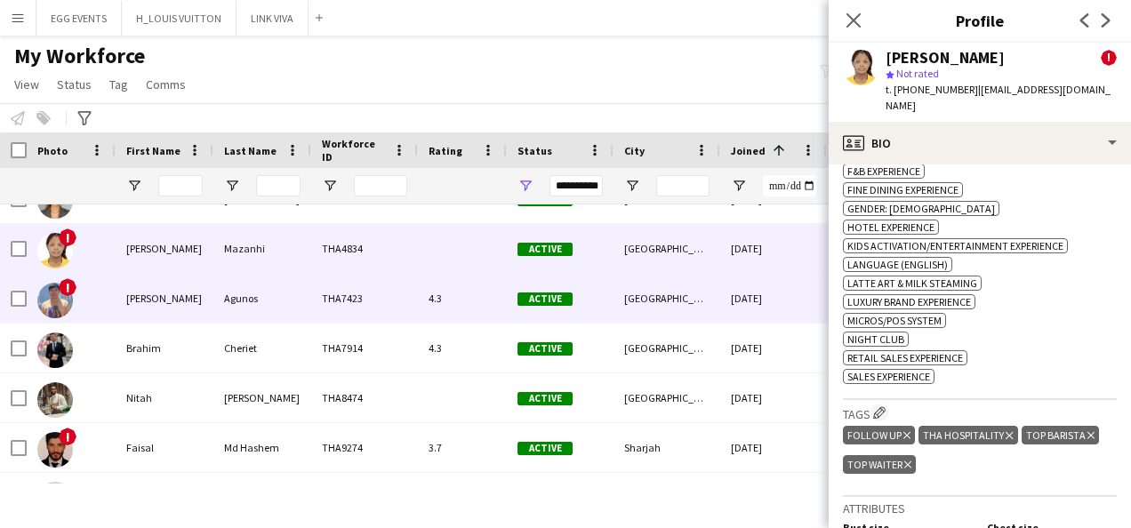
click at [670, 301] on div "[GEOGRAPHIC_DATA]" at bounding box center [667, 298] width 107 height 49
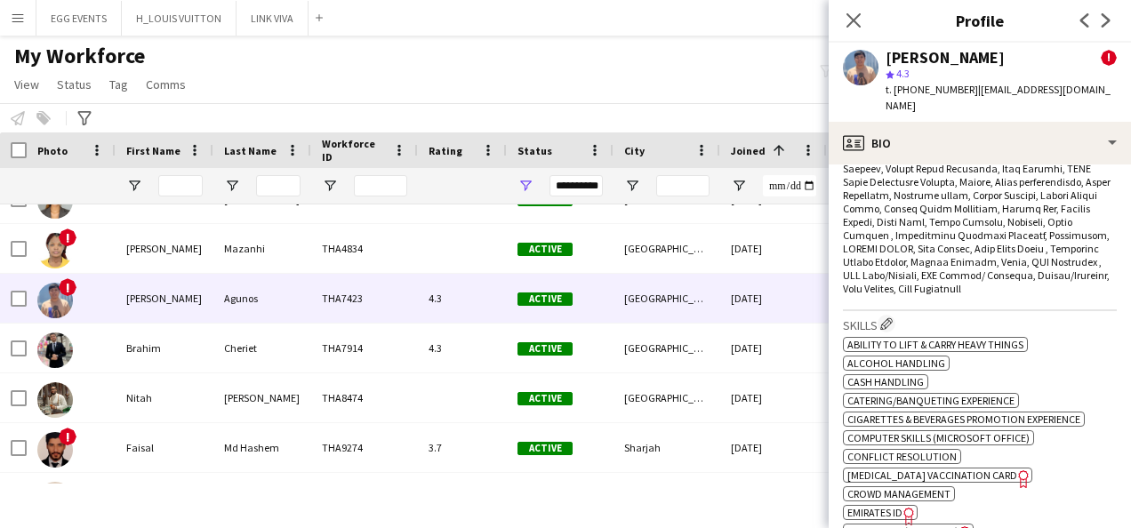
scroll to position [1170, 0]
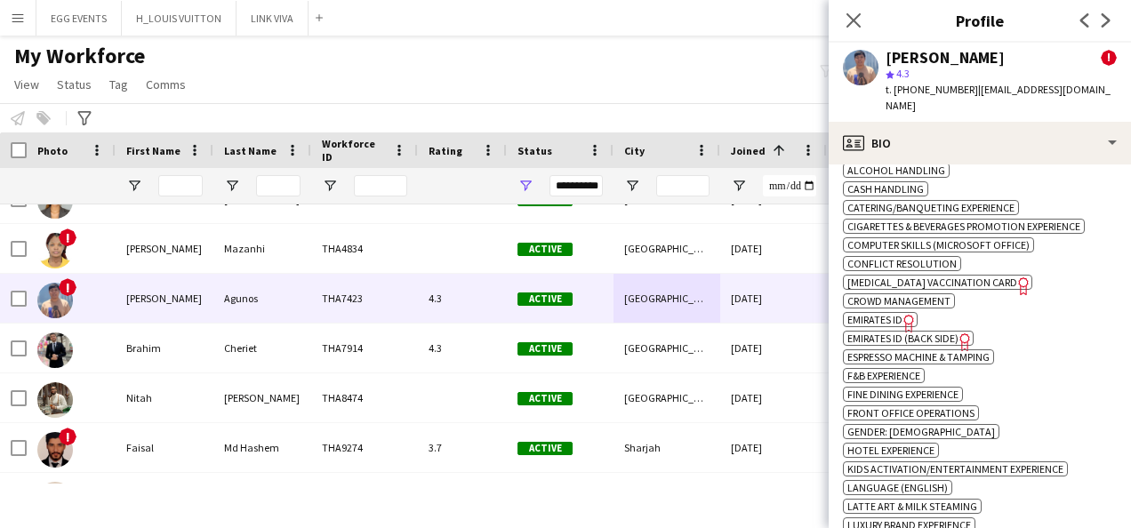
click at [895, 313] on span "Emirates ID" at bounding box center [875, 319] width 55 height 13
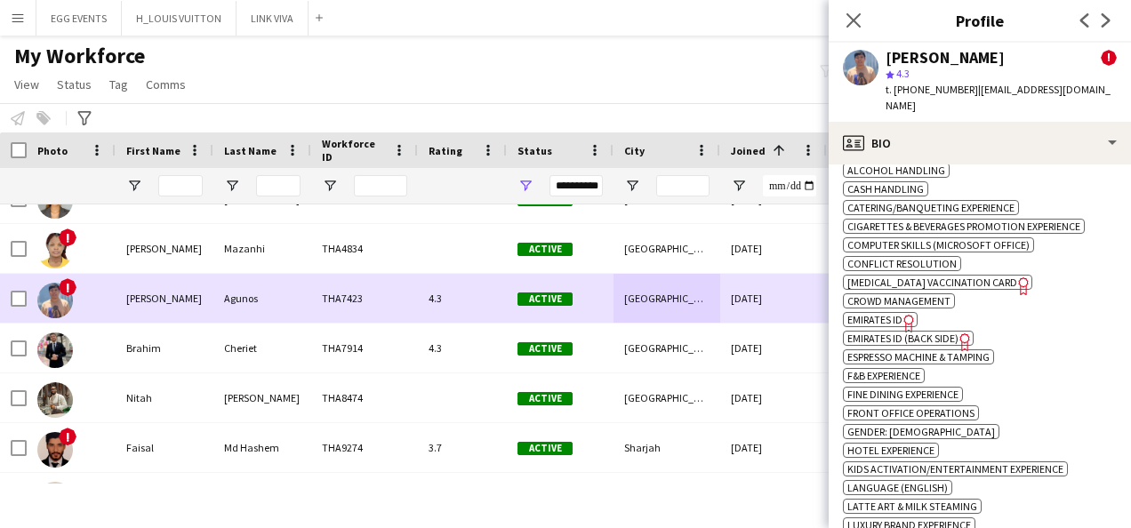
scroll to position [851, 0]
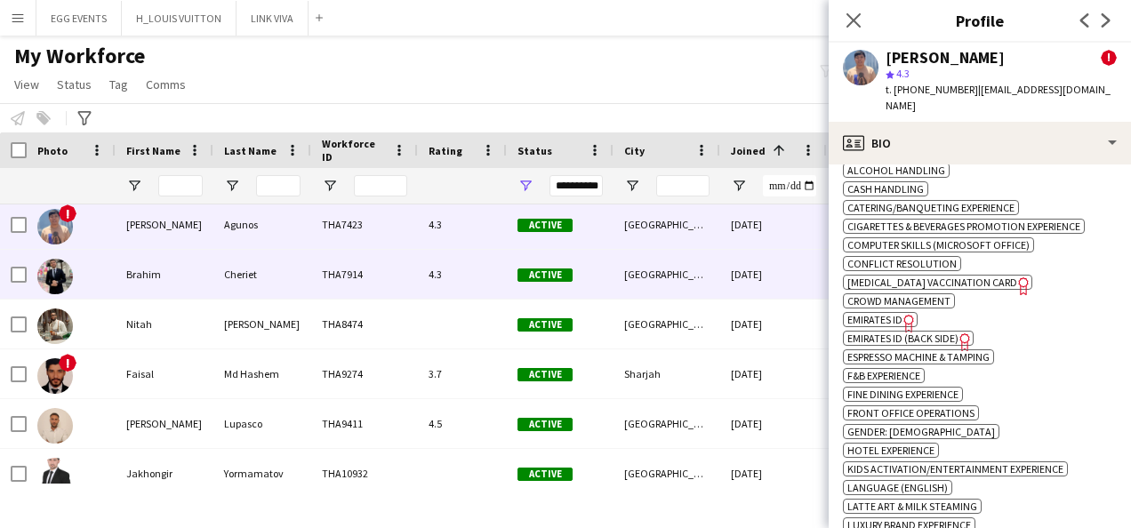
click at [434, 276] on div "4.3" at bounding box center [462, 274] width 89 height 49
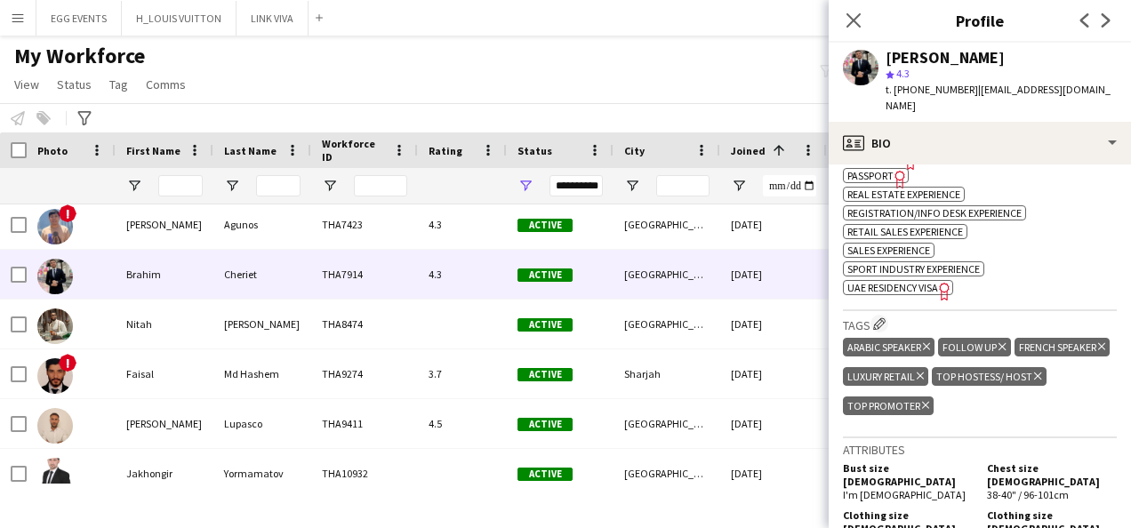
scroll to position [1078, 0]
click at [921, 282] on span "UAE Residency Visa" at bounding box center [893, 288] width 91 height 13
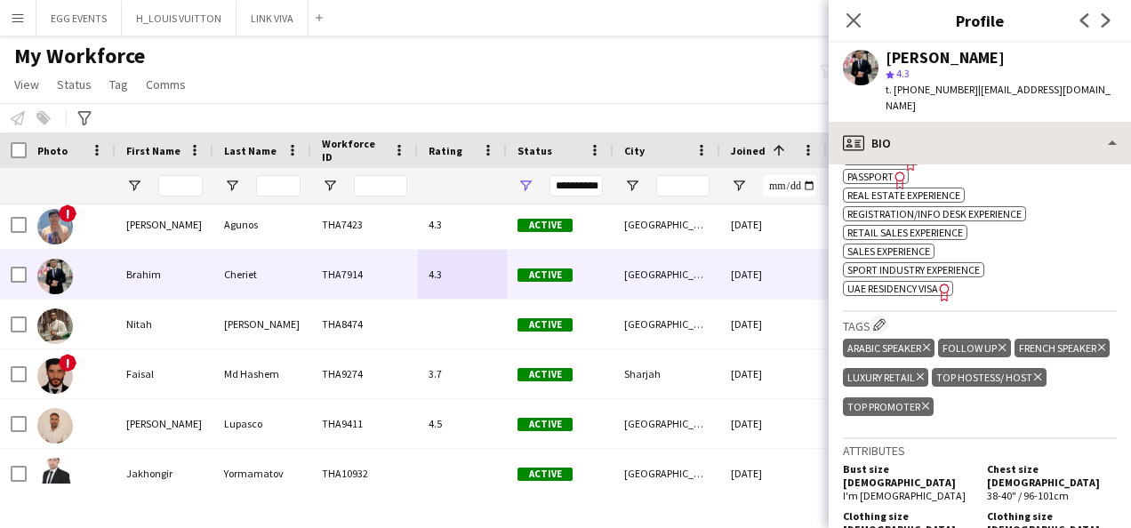
drag, startPoint x: 1016, startPoint y: 102, endPoint x: 997, endPoint y: 135, distance: 37.8
click at [997, 135] on app-crew-profile "Close pop-in Profile Previous Next [PERSON_NAME] star 4.3 t. [PHONE_NUMBER] | […" at bounding box center [980, 264] width 302 height 528
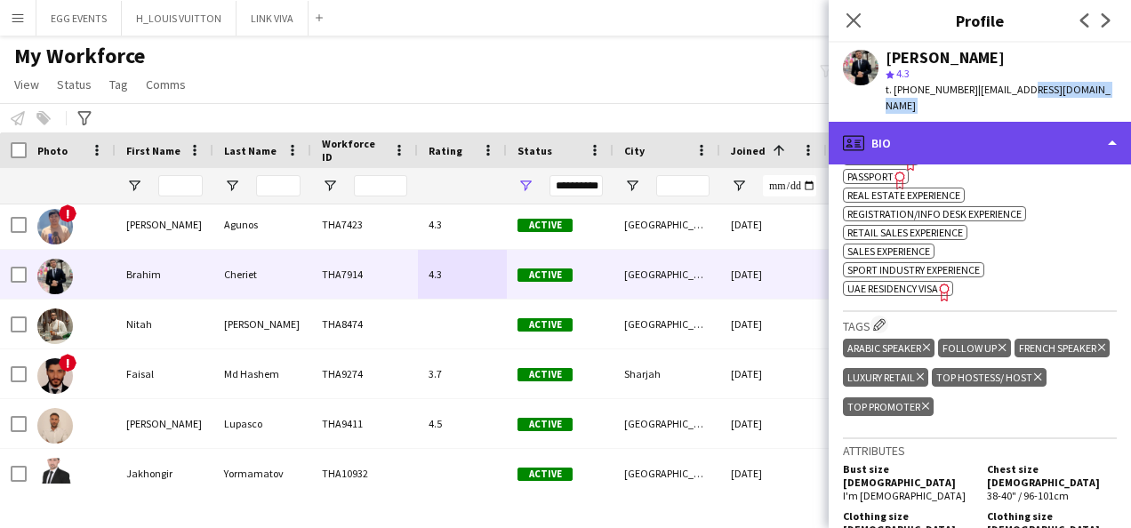
click at [997, 135] on div "profile Bio" at bounding box center [980, 143] width 302 height 43
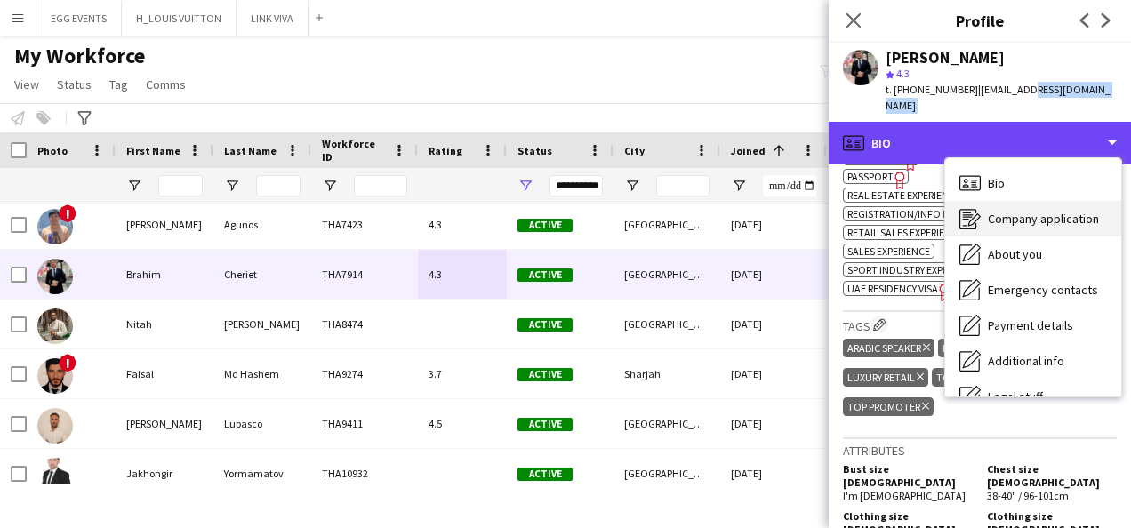
scroll to position [96, 0]
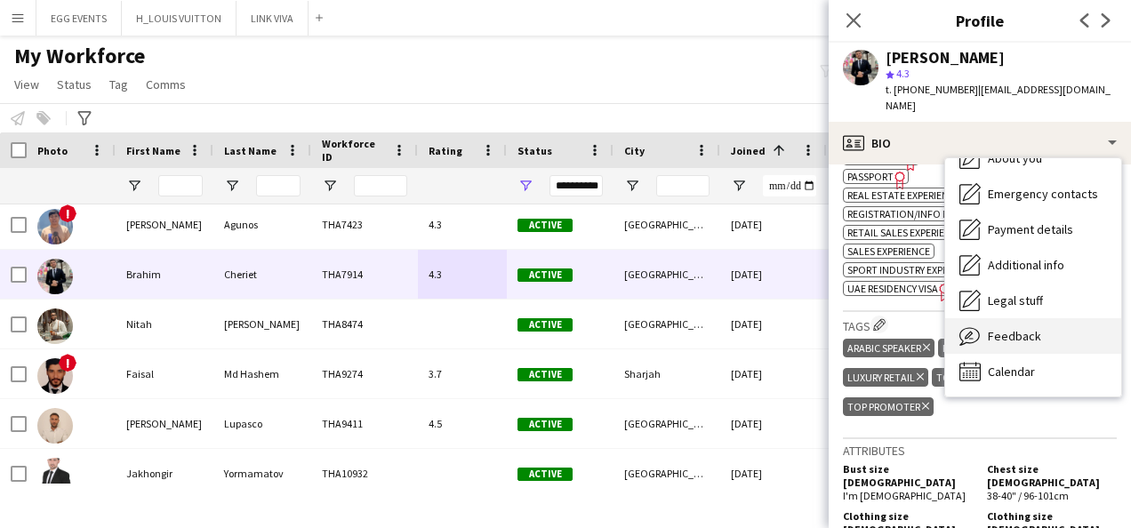
click at [982, 318] on div "Feedback Feedback" at bounding box center [1033, 336] width 176 height 36
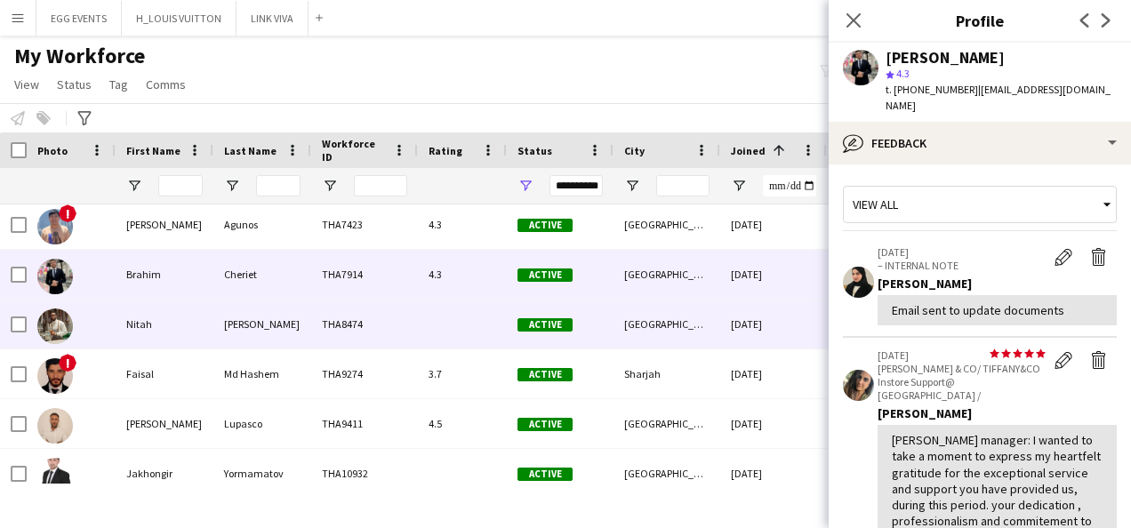
click at [676, 304] on div "[GEOGRAPHIC_DATA]" at bounding box center [667, 324] width 107 height 49
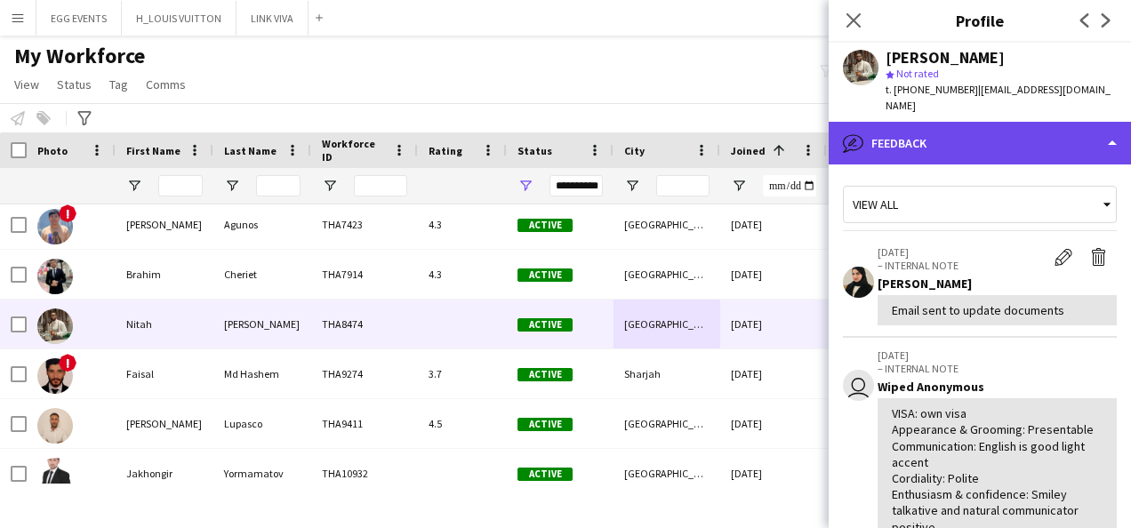
click at [1009, 122] on div "bubble-pencil Feedback" at bounding box center [980, 143] width 302 height 43
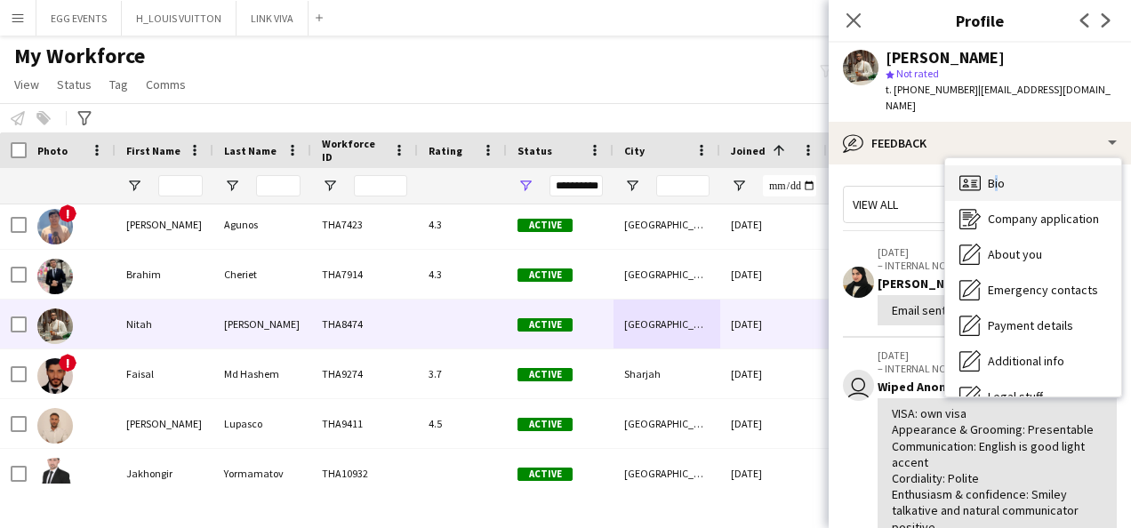
drag, startPoint x: 995, startPoint y: 146, endPoint x: 984, endPoint y: 164, distance: 21.2
click at [984, 164] on div "Bio Bio Company application Company application About you About you Emergency c…" at bounding box center [1033, 277] width 176 height 238
click at [984, 165] on div "Bio Bio" at bounding box center [1033, 183] width 176 height 36
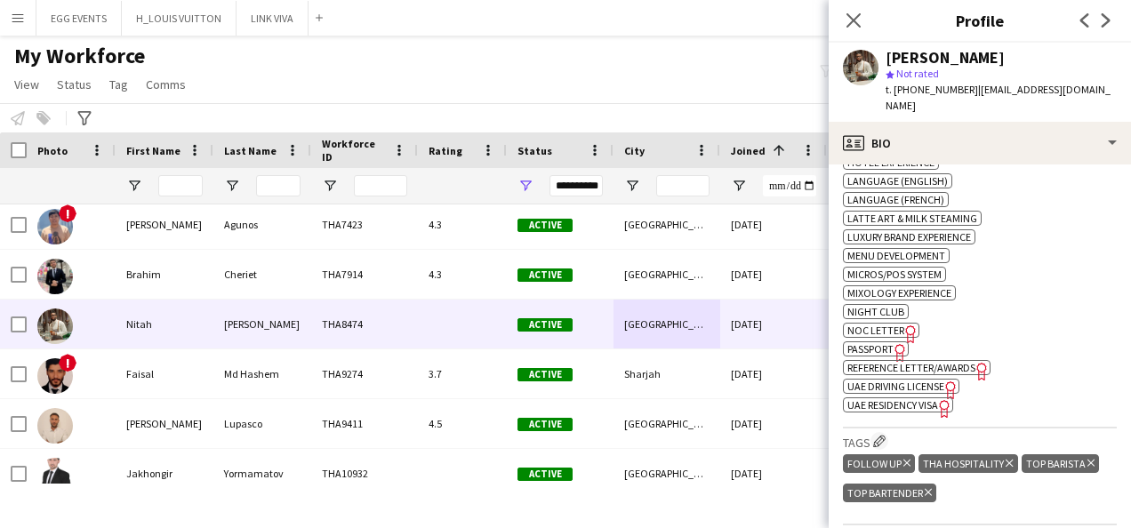
scroll to position [1073, 0]
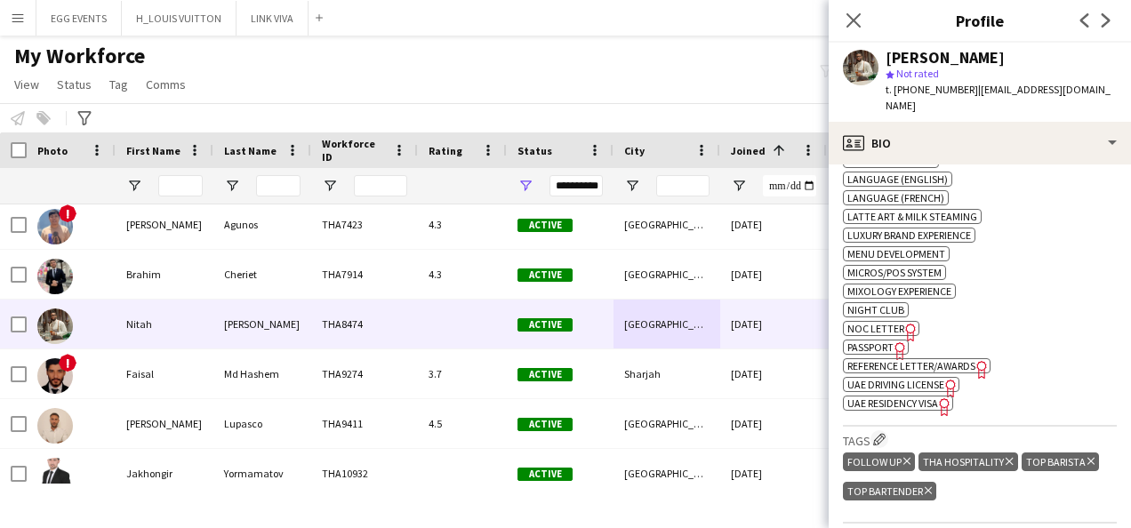
click at [907, 397] on span "UAE Residency Visa" at bounding box center [893, 403] width 91 height 13
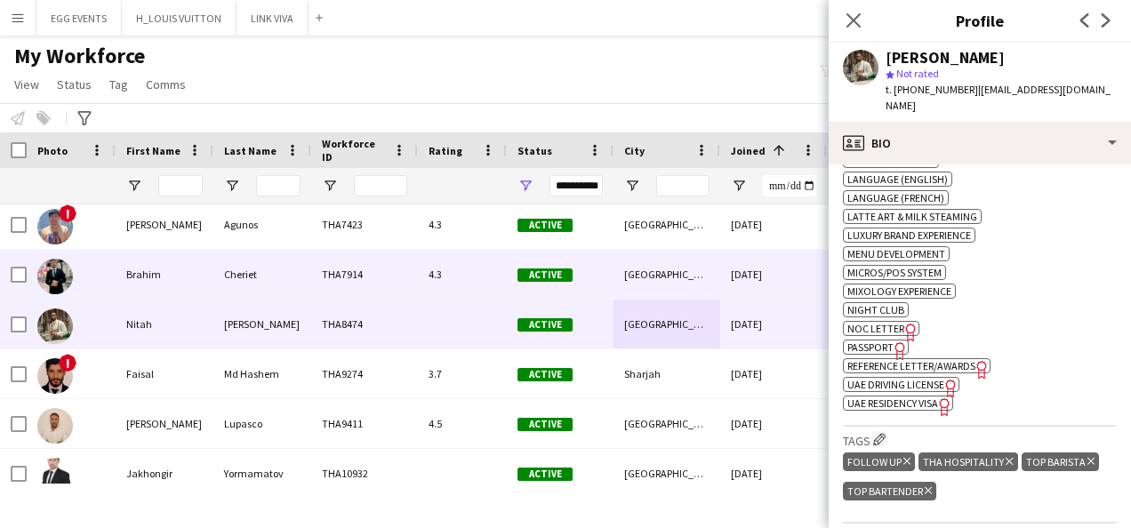
scroll to position [939, 0]
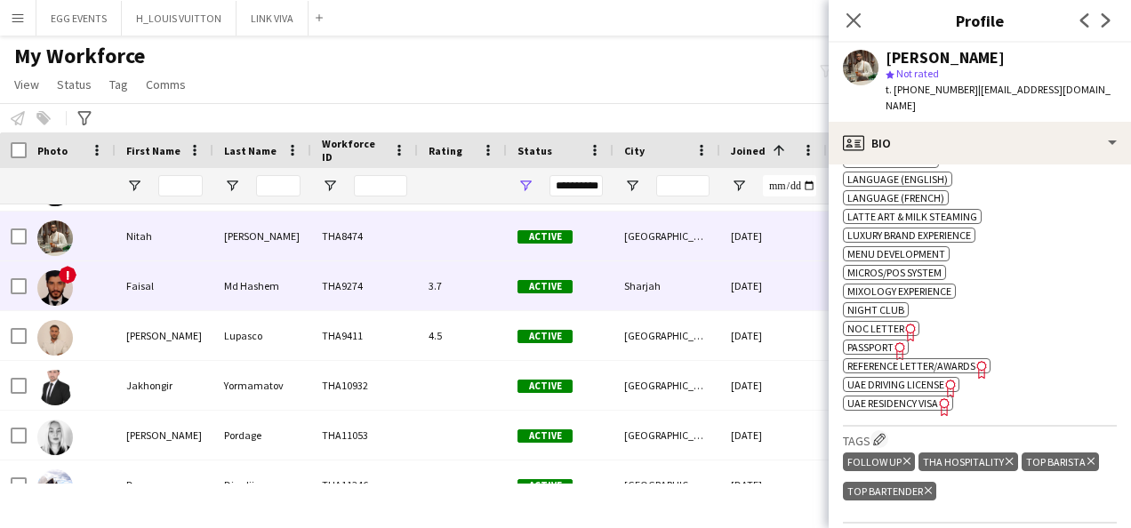
click at [432, 279] on div "3.7" at bounding box center [462, 285] width 89 height 49
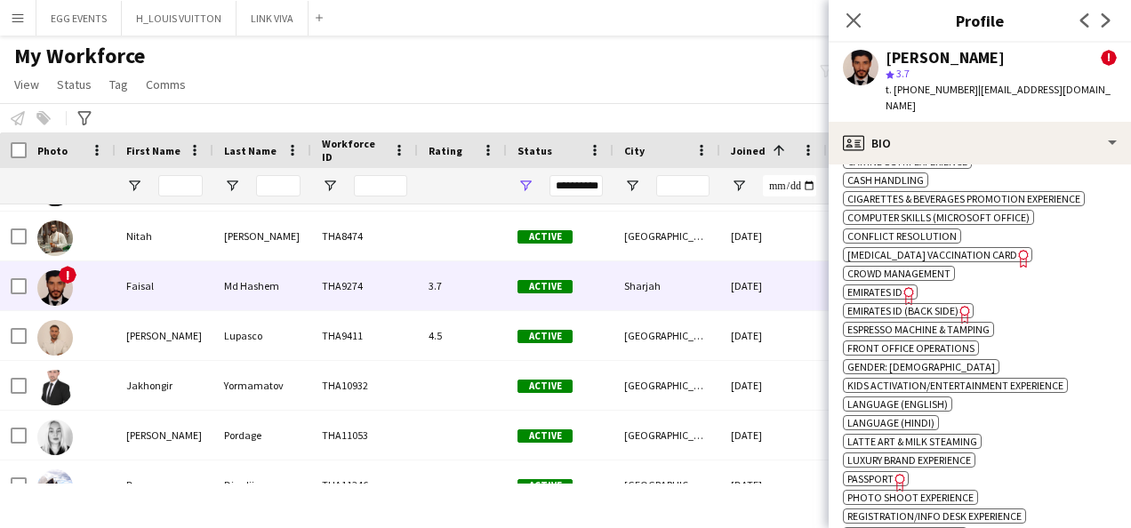
scroll to position [1006, 0]
click at [897, 285] on span "Emirates ID" at bounding box center [875, 291] width 55 height 13
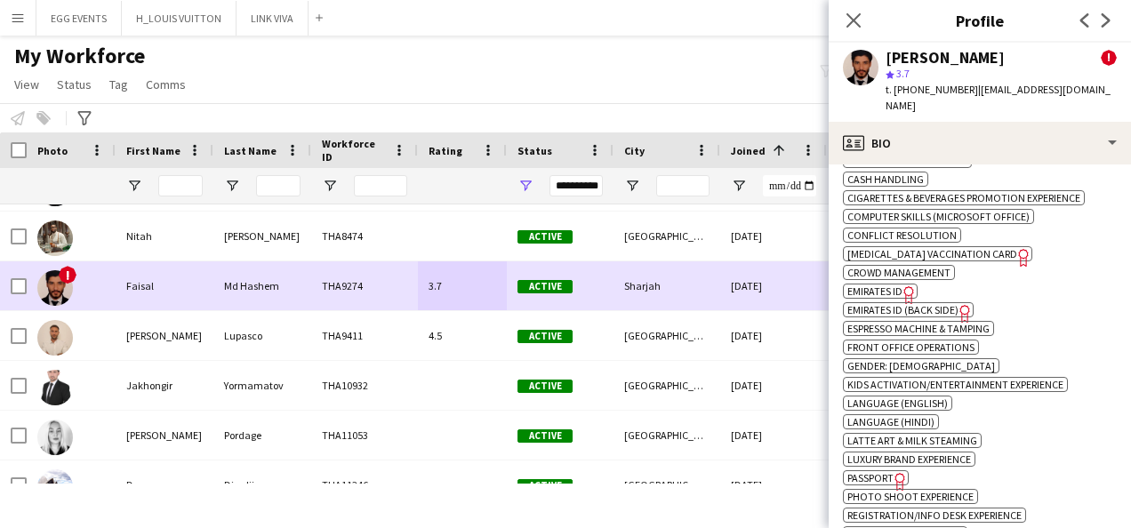
scroll to position [986, 0]
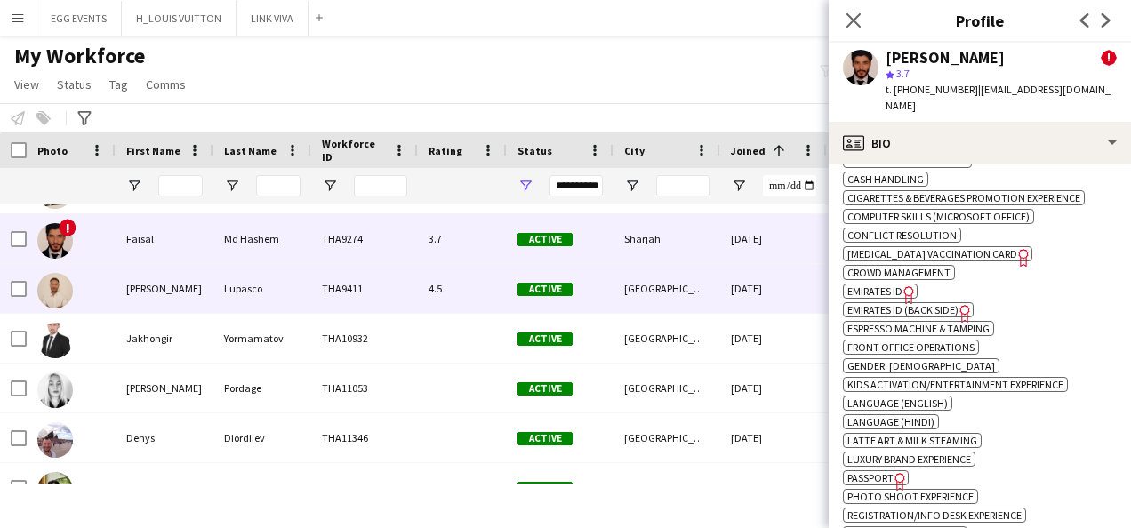
click at [372, 274] on div "THA9411" at bounding box center [364, 288] width 107 height 49
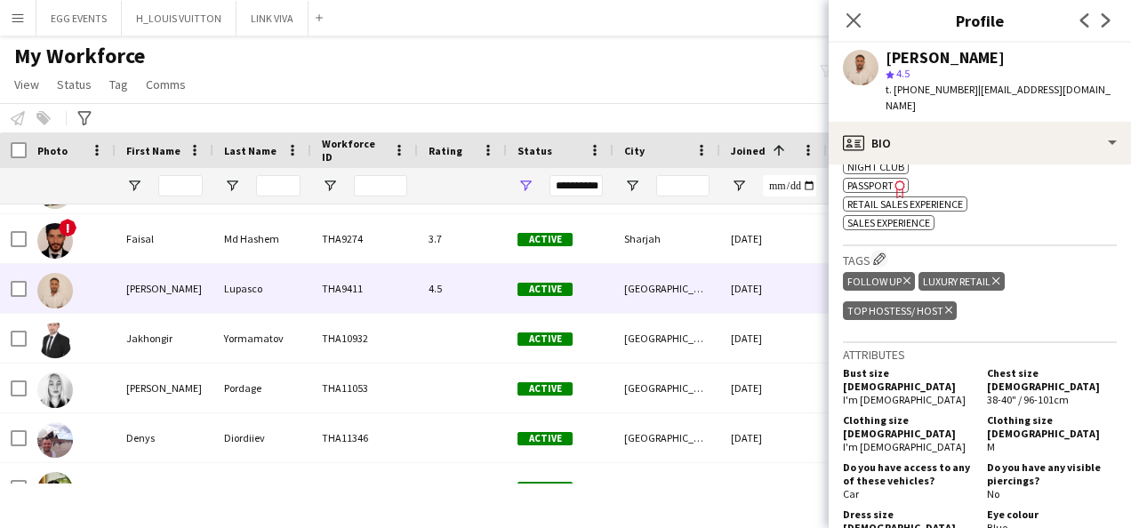
scroll to position [609, 0]
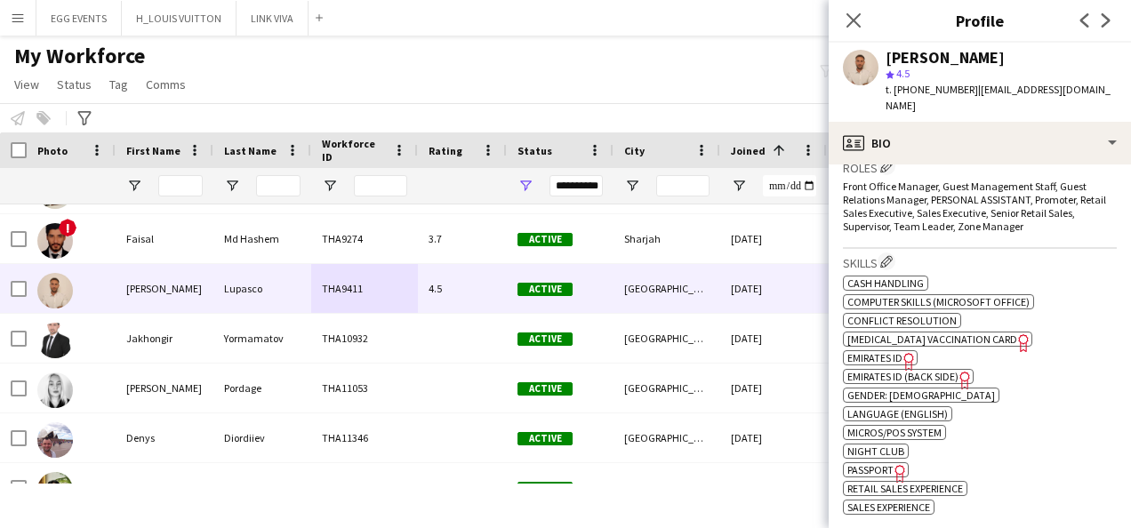
click at [878, 351] on span "Emirates ID" at bounding box center [875, 357] width 55 height 13
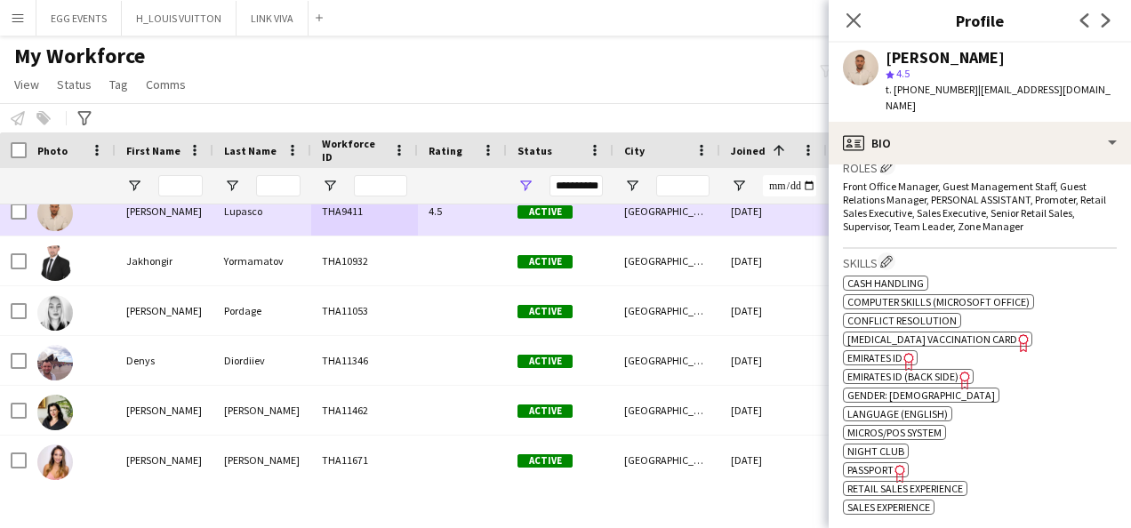
scroll to position [1068, 0]
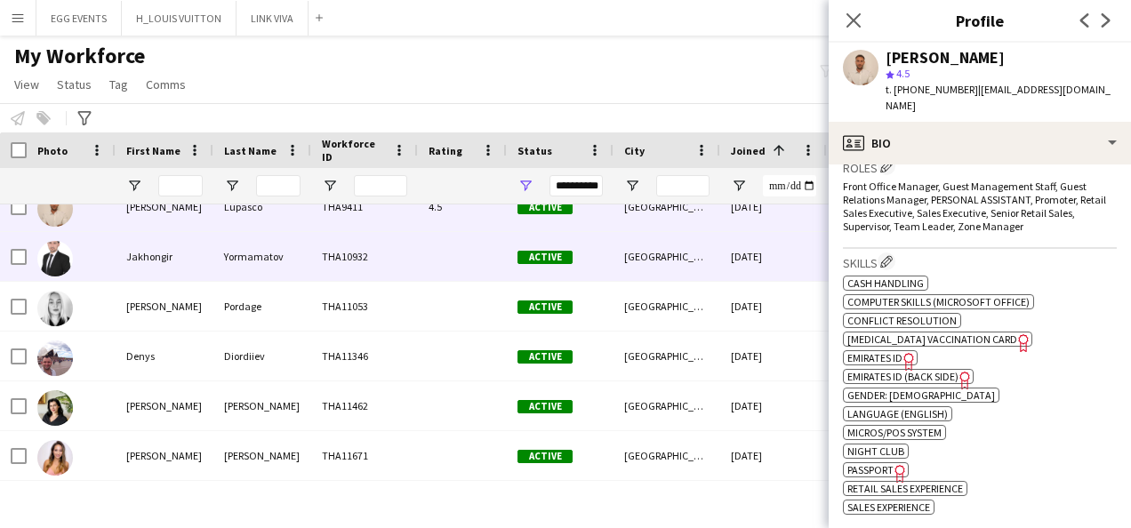
click at [352, 274] on div "THA10932" at bounding box center [364, 256] width 107 height 49
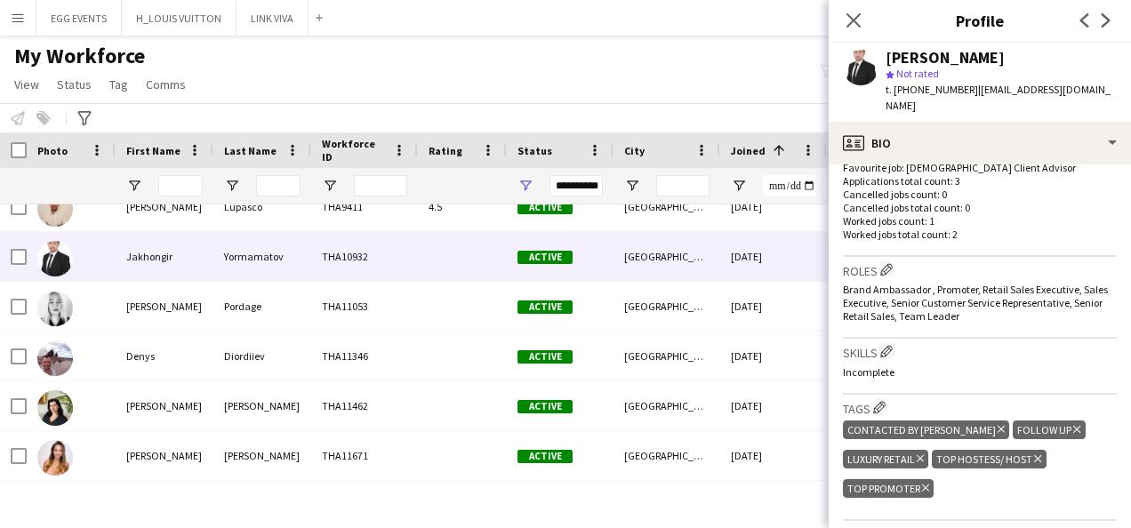
scroll to position [506, 0]
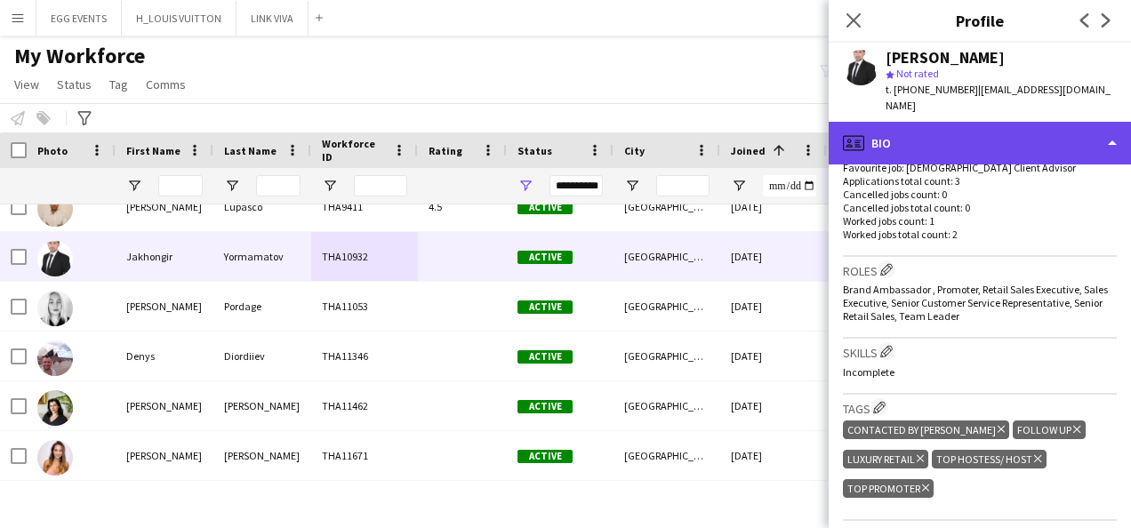
click at [1007, 122] on div "profile Bio" at bounding box center [980, 143] width 302 height 43
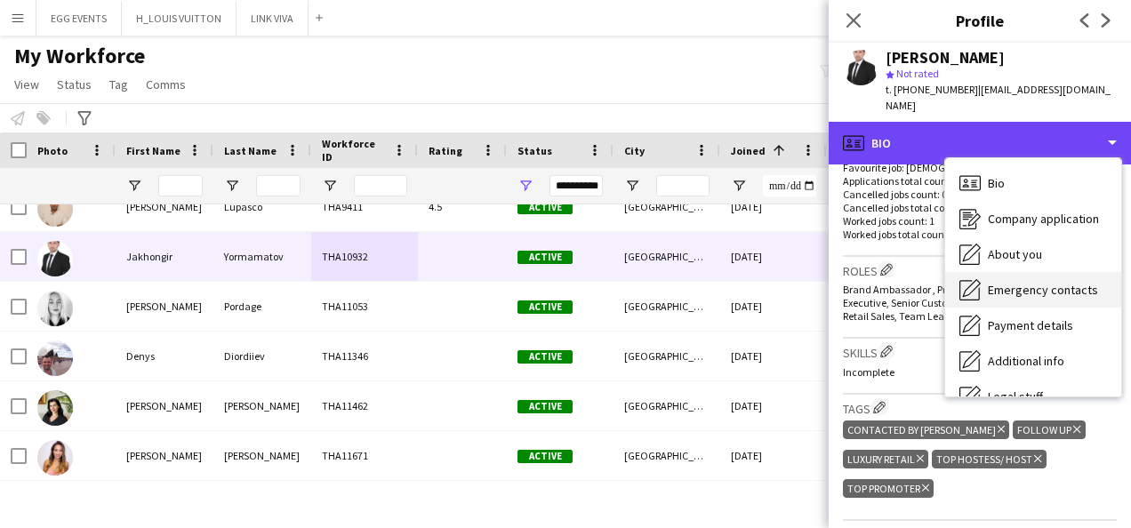
scroll to position [96, 0]
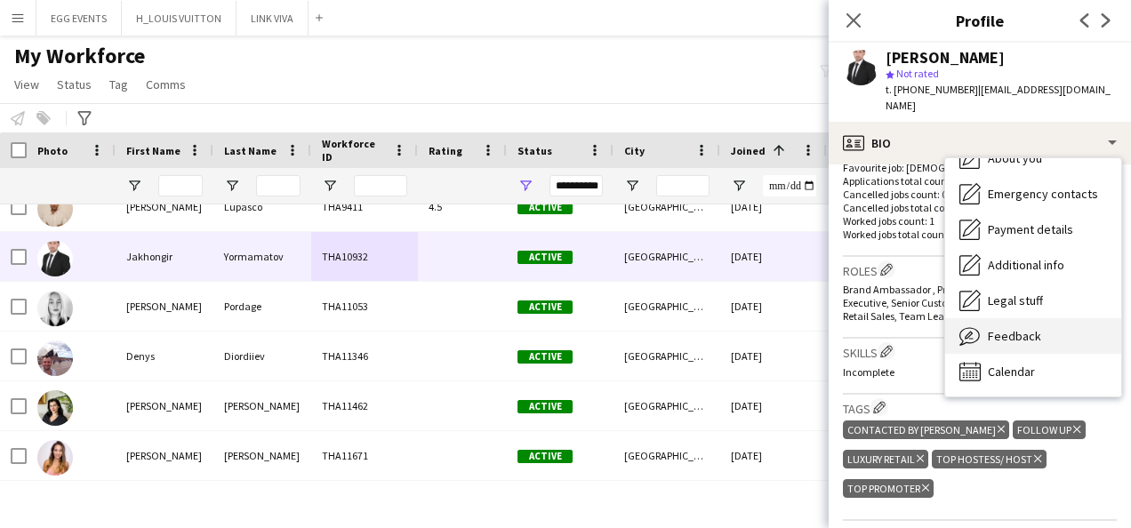
click at [979, 326] on icon "Feedback" at bounding box center [970, 336] width 21 height 21
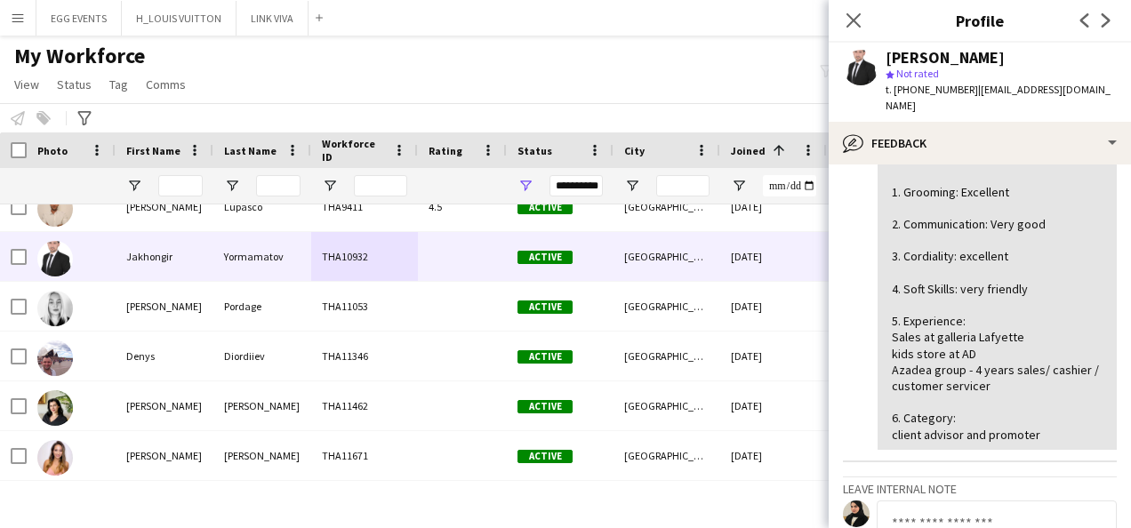
scroll to position [254, 0]
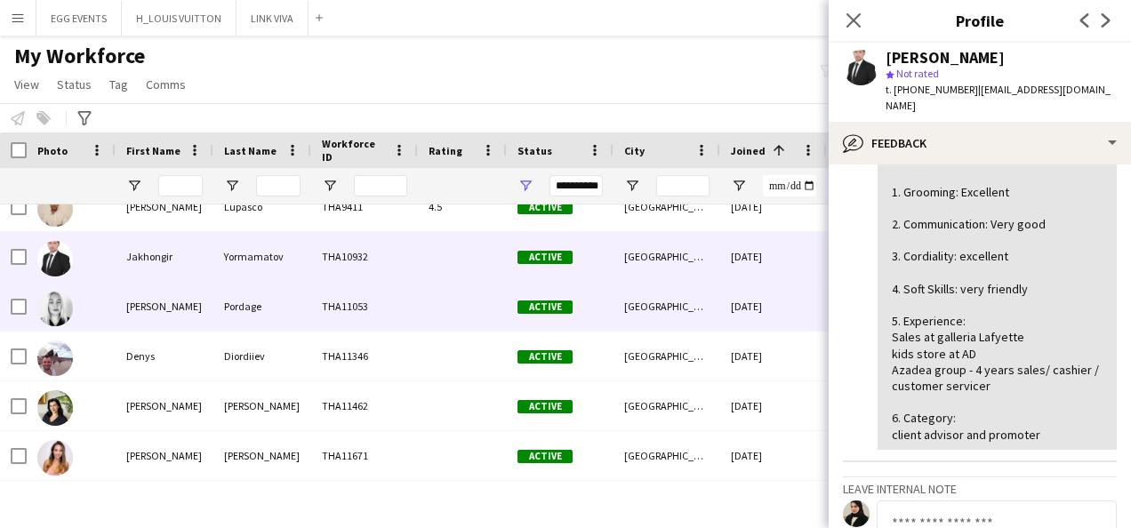
click at [719, 319] on div "[GEOGRAPHIC_DATA]" at bounding box center [667, 306] width 107 height 49
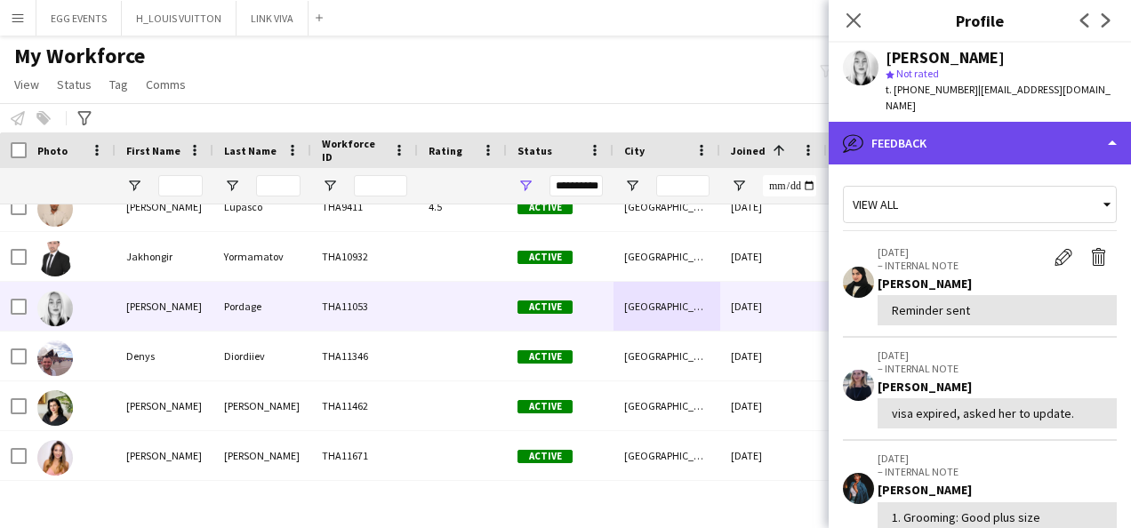
click at [977, 132] on div "bubble-pencil Feedback" at bounding box center [980, 143] width 302 height 43
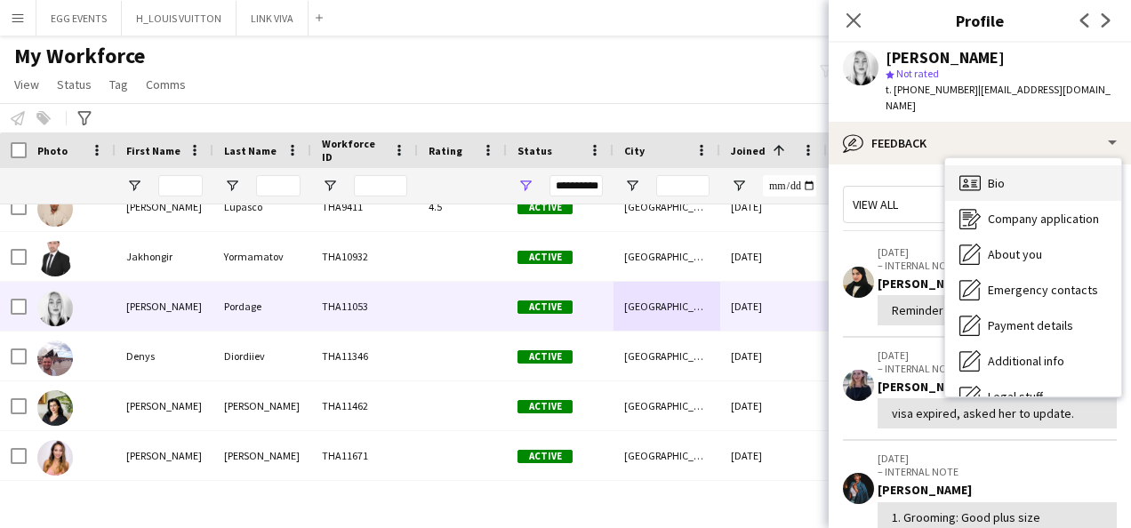
click at [968, 192] on icon "Bio" at bounding box center [970, 183] width 21 height 21
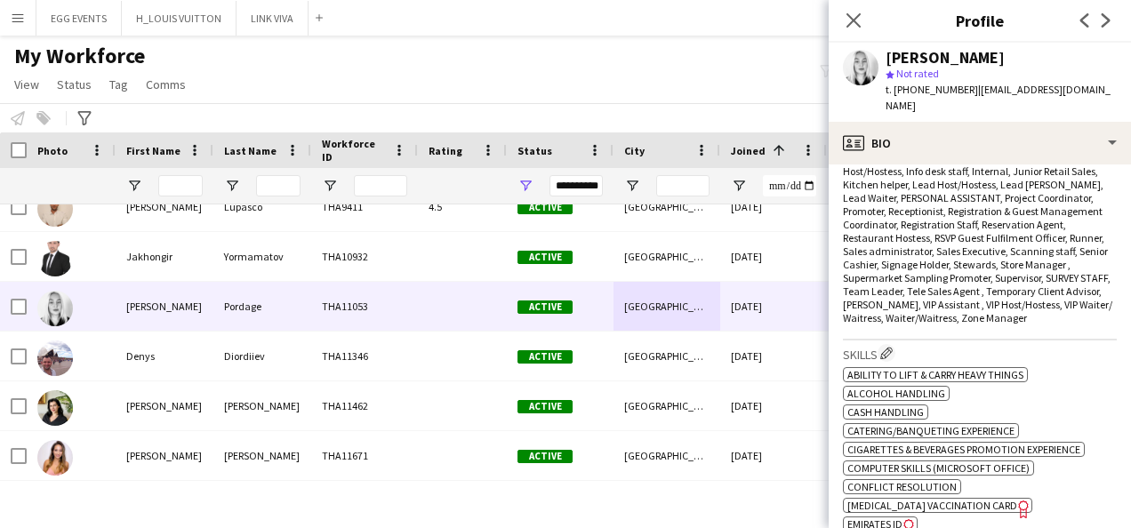
scroll to position [901, 0]
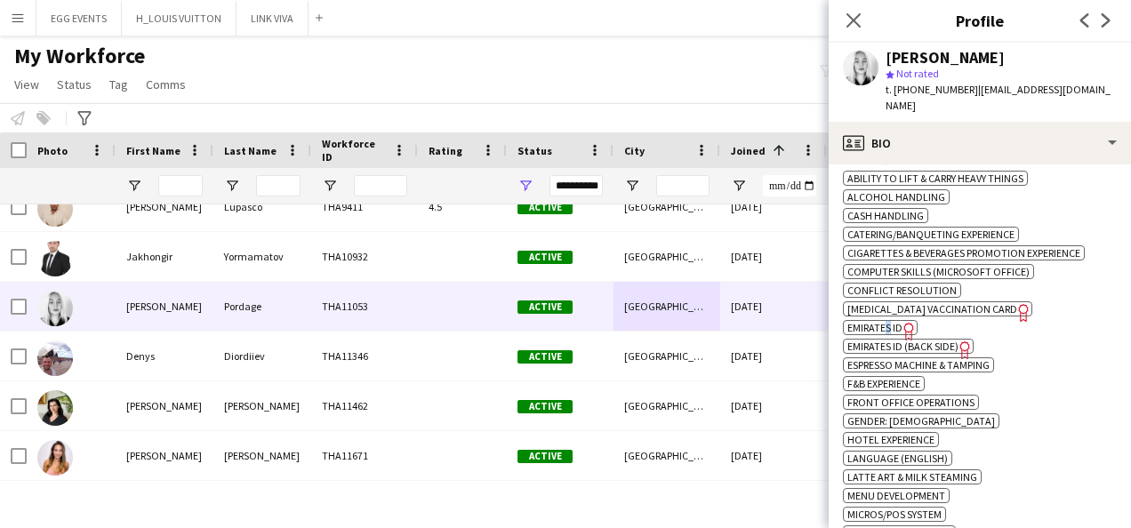
drag, startPoint x: 892, startPoint y: 301, endPoint x: 882, endPoint y: 306, distance: 10.7
click at [882, 306] on div "ok-circled2 background Layer 1 cross-circle-red background Layer 1 Ability to l…" at bounding box center [980, 410] width 274 height 486
click at [882, 321] on span "Emirates ID" at bounding box center [875, 327] width 55 height 13
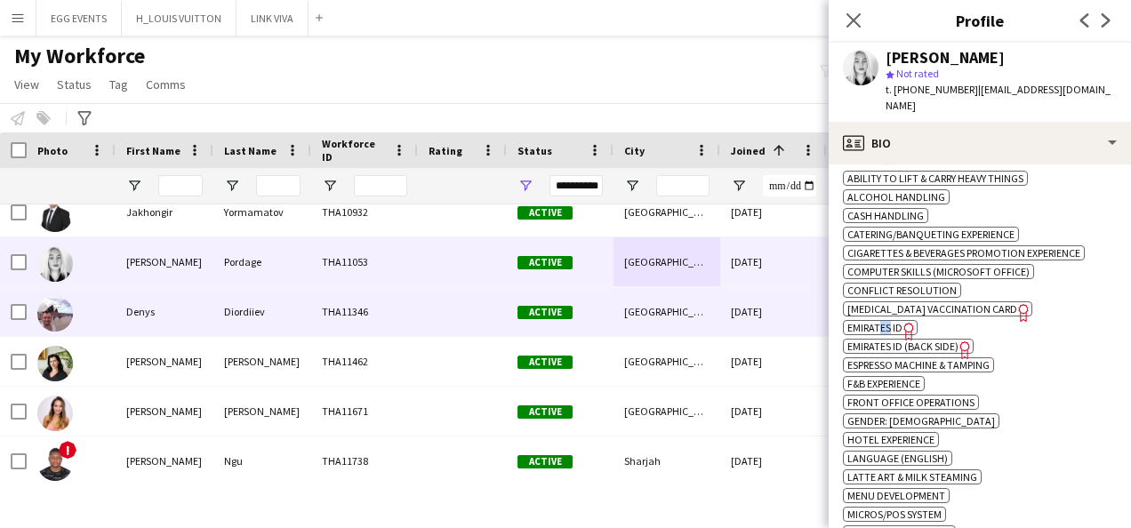
scroll to position [1113, 0]
click at [371, 313] on div "THA11346" at bounding box center [364, 310] width 107 height 49
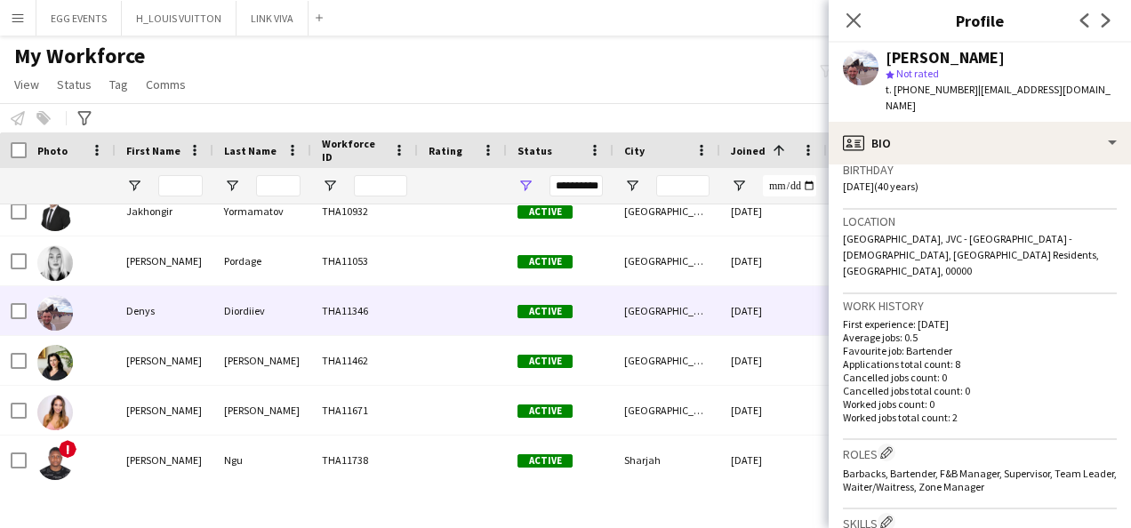
scroll to position [682, 0]
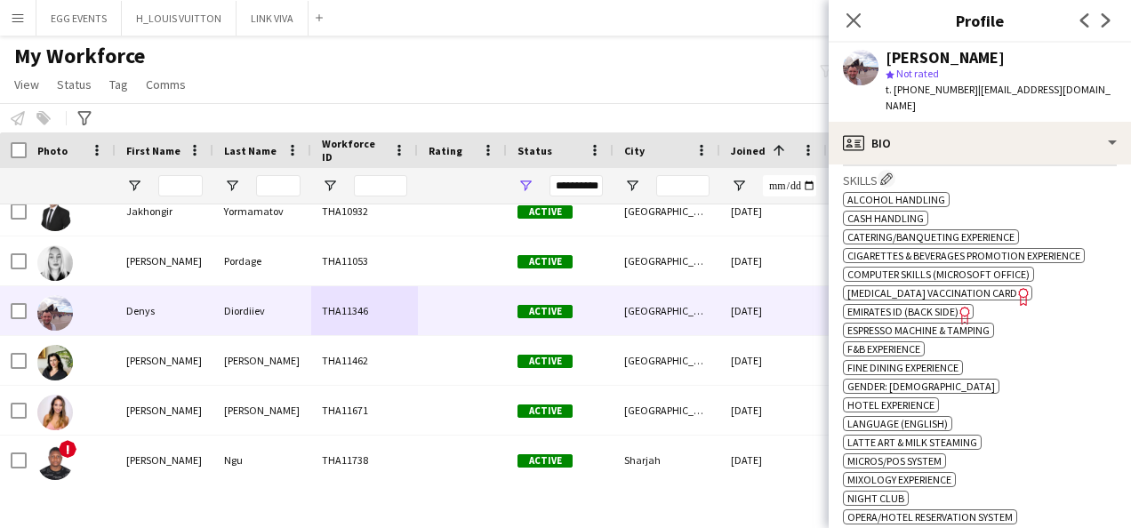
click at [911, 305] on span "Emirates ID (back side)" at bounding box center [903, 311] width 111 height 13
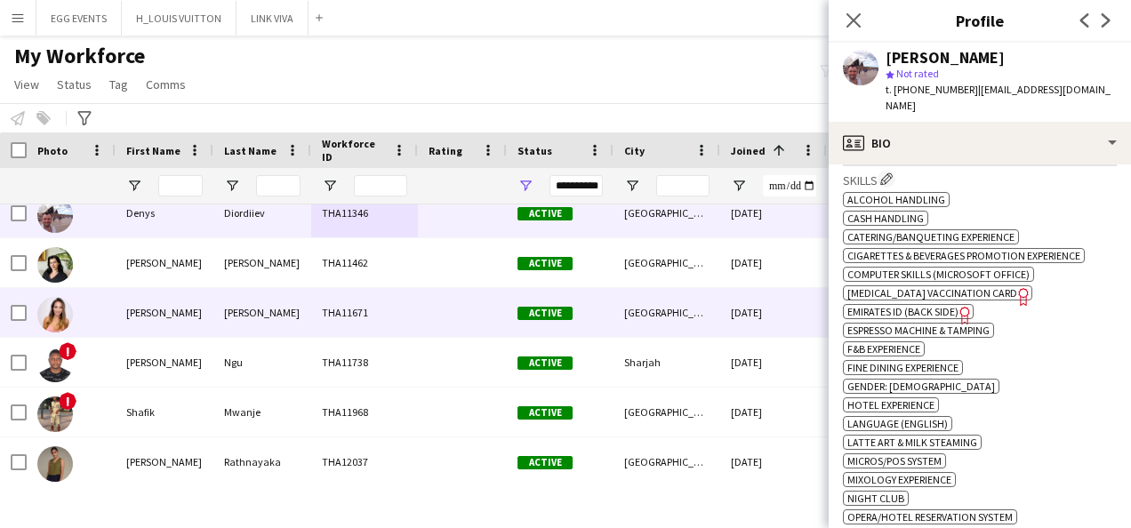
scroll to position [1221, 0]
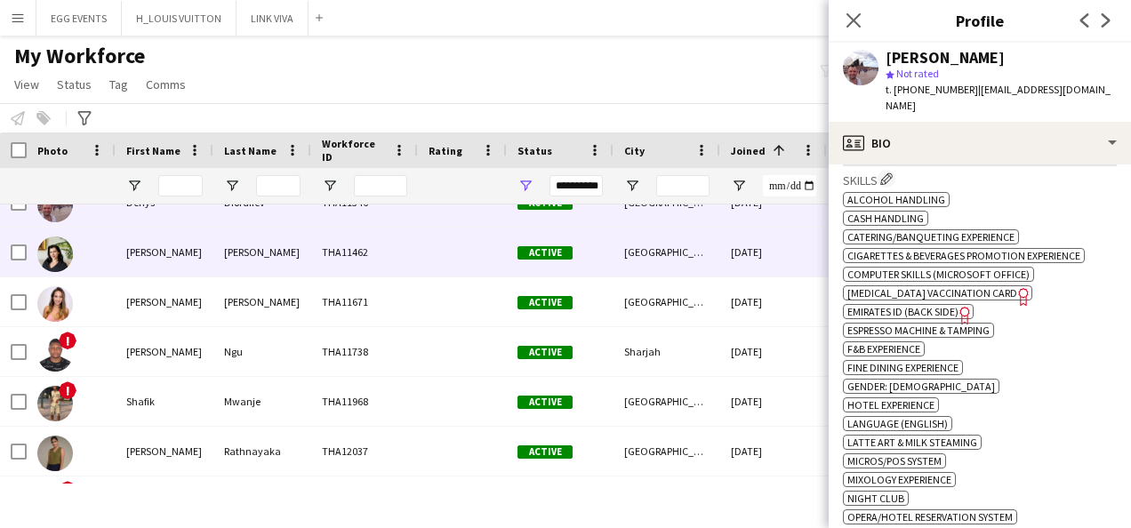
click at [653, 264] on div "[GEOGRAPHIC_DATA]" at bounding box center [667, 252] width 107 height 49
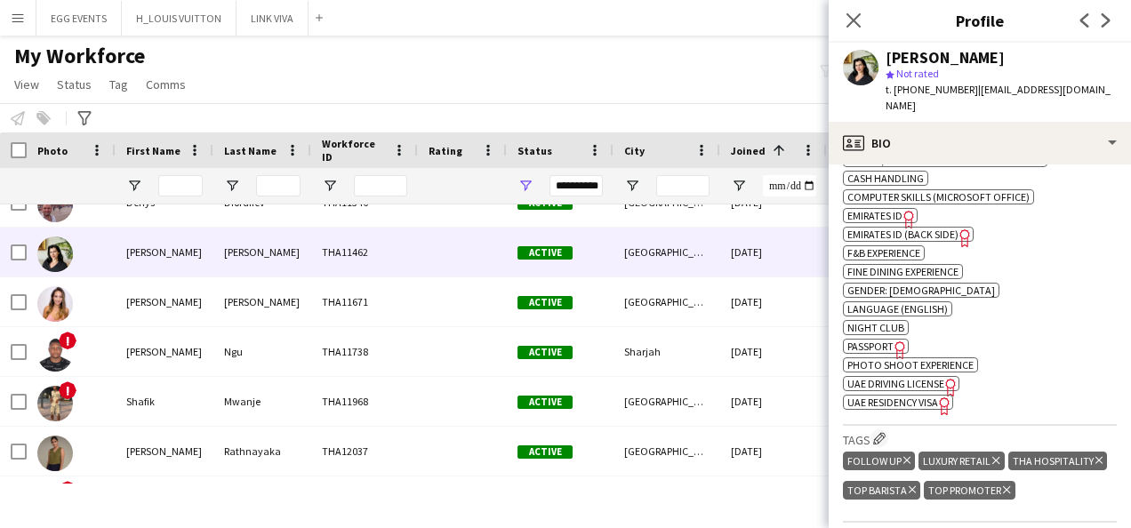
click at [894, 209] on span "Emirates ID" at bounding box center [875, 215] width 55 height 13
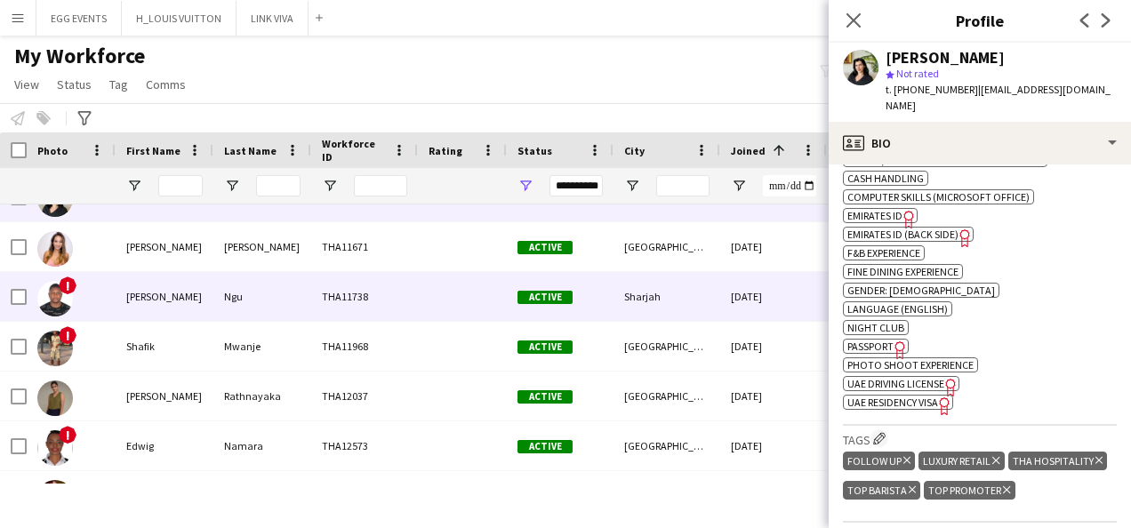
click at [448, 283] on div at bounding box center [462, 296] width 89 height 49
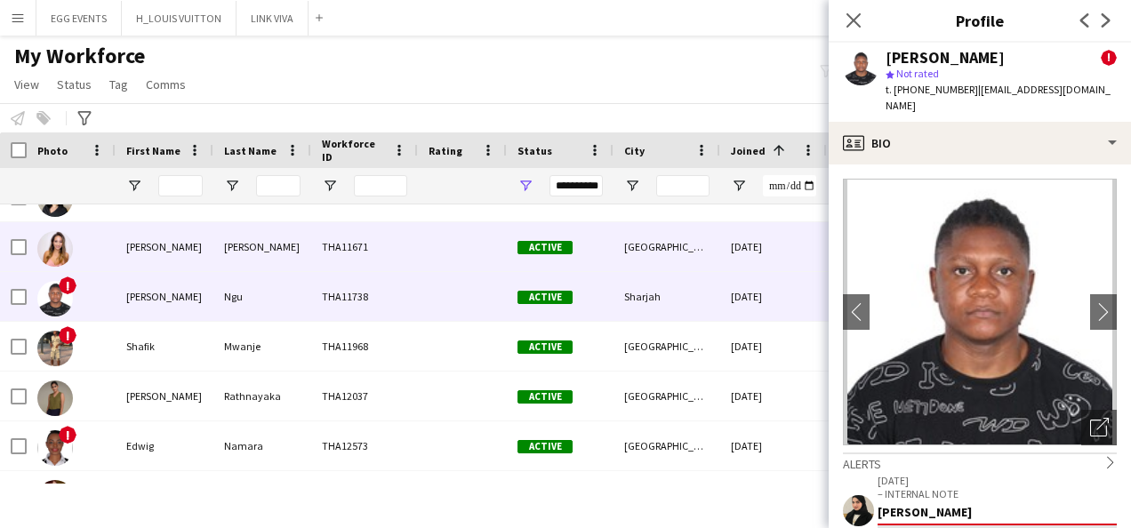
click at [512, 258] on div "Active" at bounding box center [560, 246] width 107 height 49
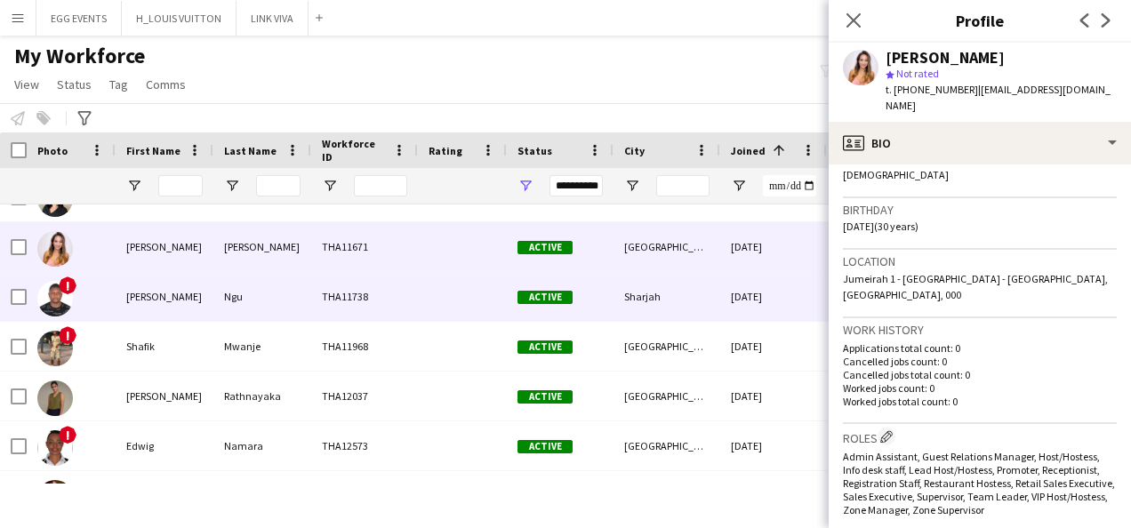
click at [756, 299] on div "[DATE]" at bounding box center [773, 296] width 107 height 49
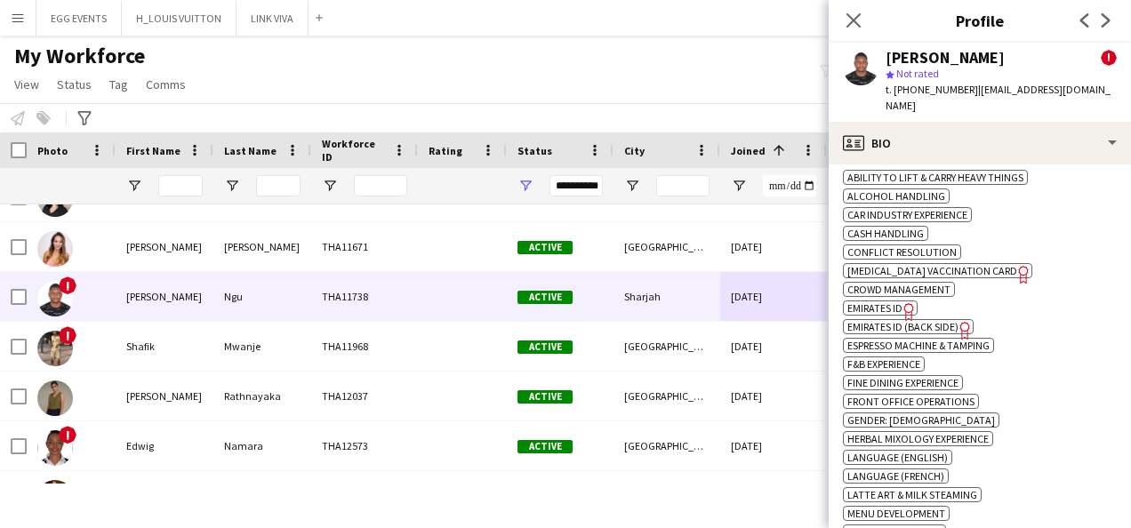
click at [892, 301] on span "Emirates ID" at bounding box center [875, 307] width 55 height 13
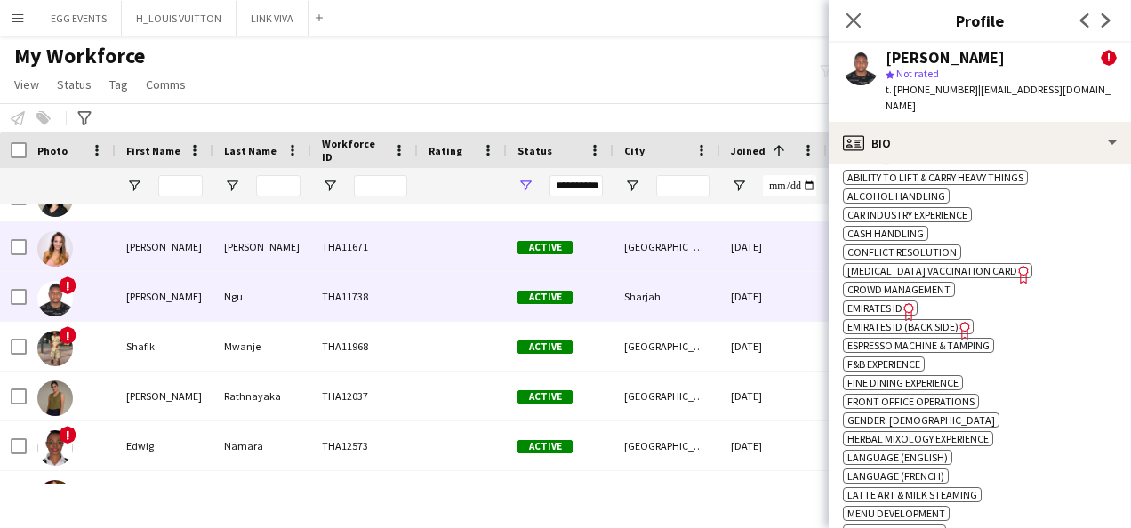
drag, startPoint x: 335, startPoint y: 224, endPoint x: 326, endPoint y: 242, distance: 20.3
click at [326, 242] on div "THA11671" at bounding box center [364, 246] width 107 height 49
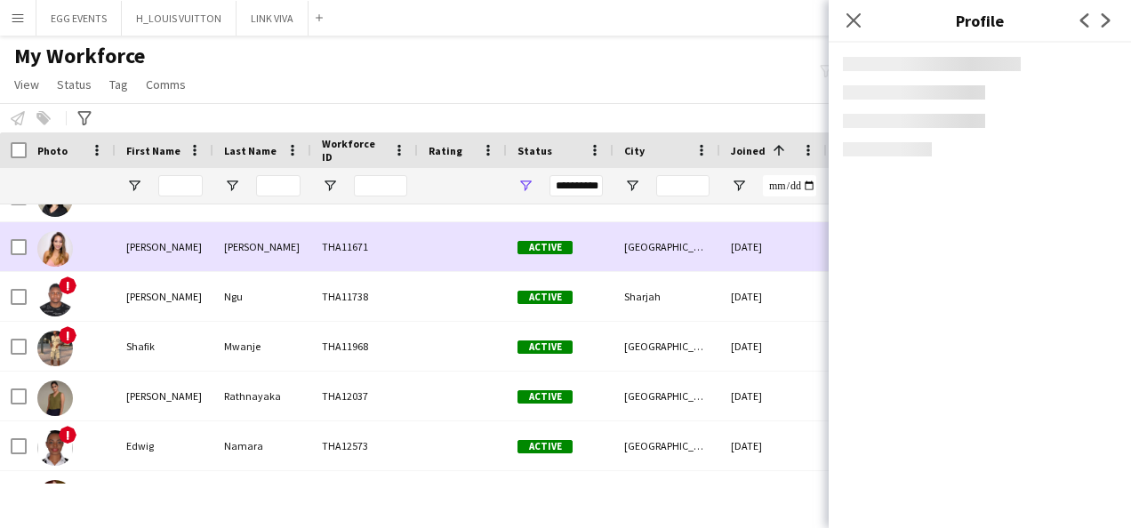
click at [326, 242] on div "THA11671" at bounding box center [364, 246] width 107 height 49
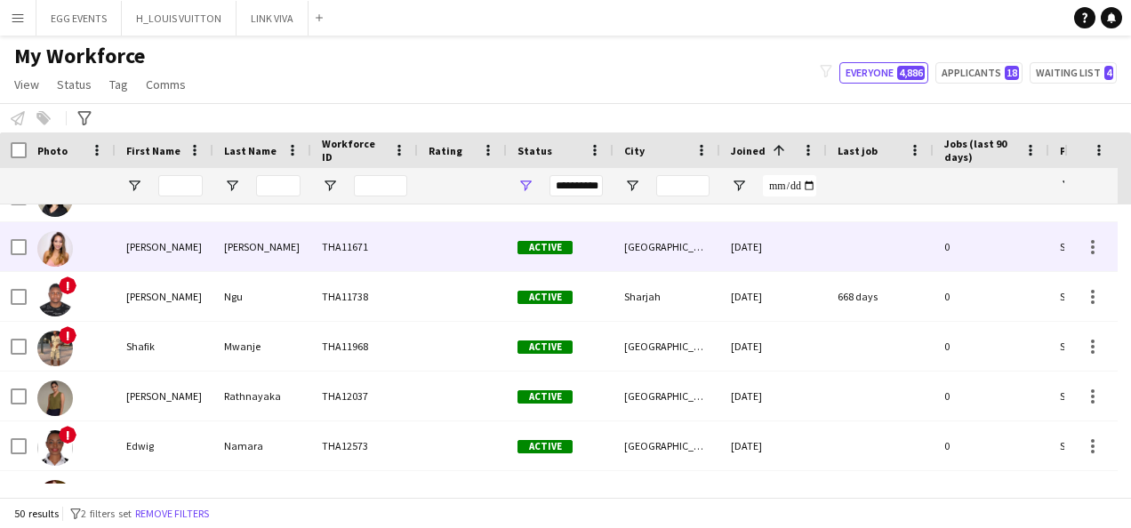
click at [851, 244] on div at bounding box center [880, 246] width 107 height 49
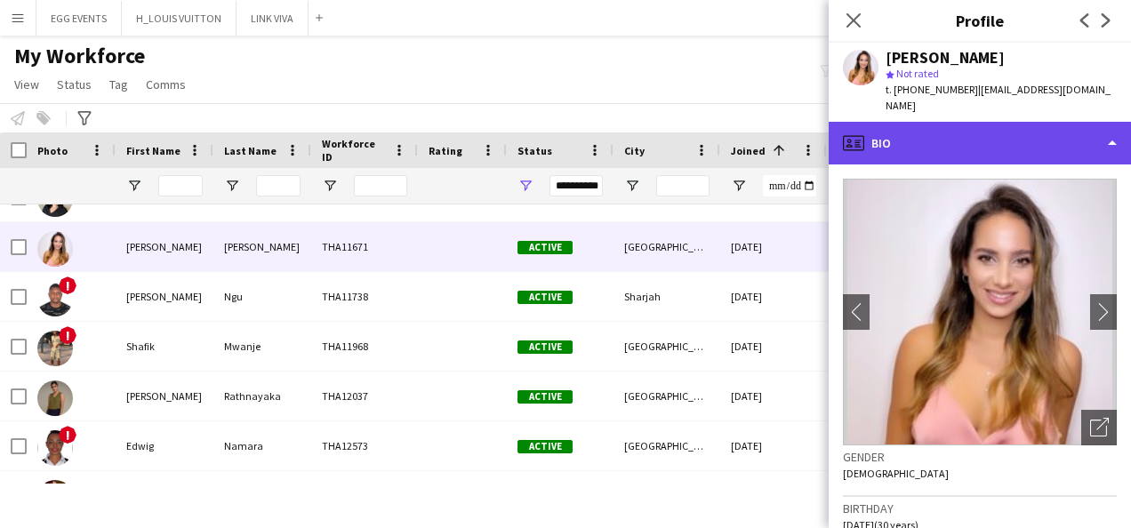
click at [1084, 140] on div "profile Bio" at bounding box center [980, 143] width 302 height 43
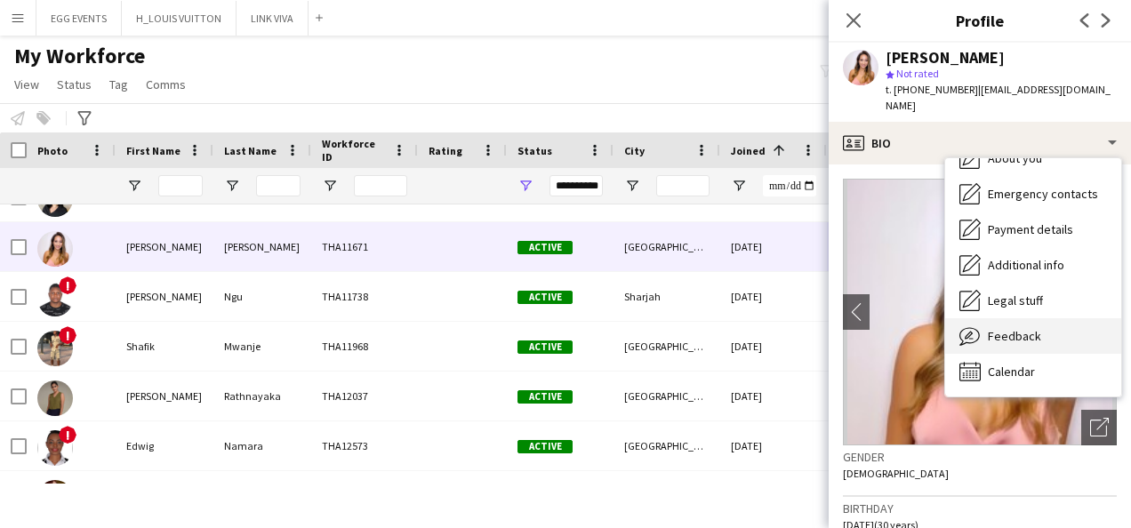
click at [1014, 328] on span "Feedback" at bounding box center [1014, 336] width 53 height 16
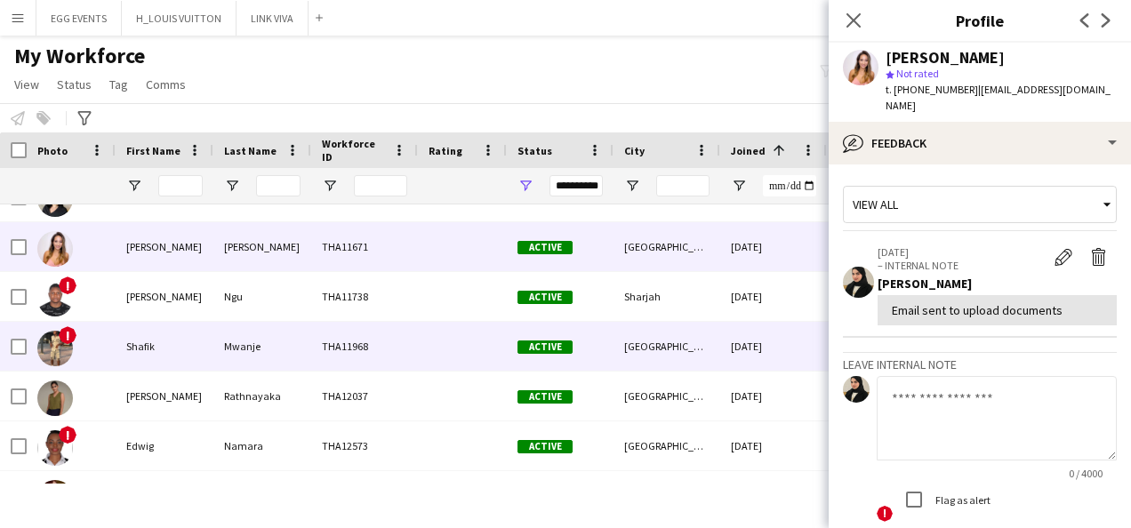
click at [687, 367] on div "[GEOGRAPHIC_DATA]" at bounding box center [667, 346] width 107 height 49
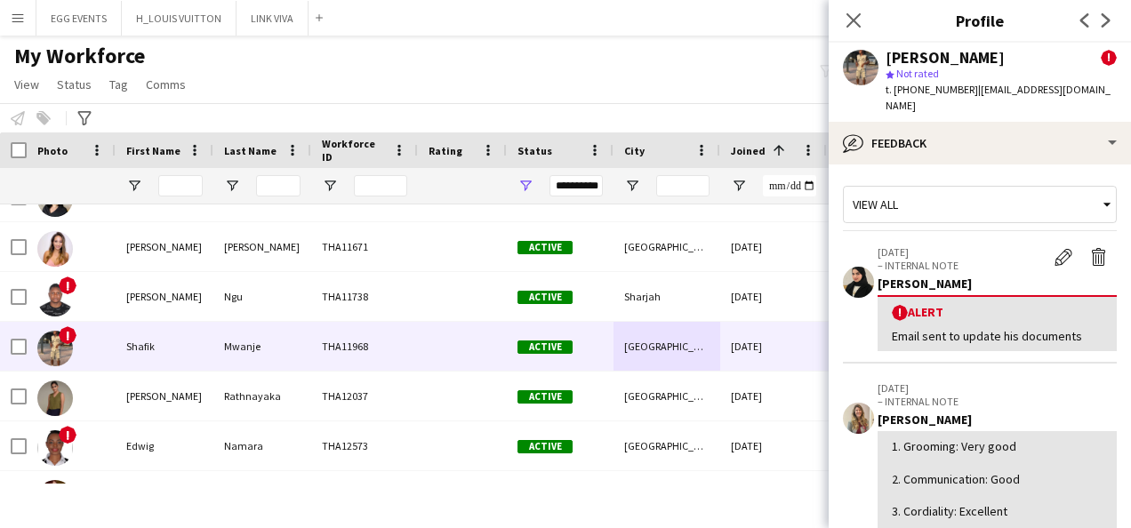
click at [937, 104] on div "[PERSON_NAME] ! star Not rated t. [PHONE_NUMBER] | [EMAIL_ADDRESS][DOMAIN_NAME]" at bounding box center [980, 82] width 302 height 79
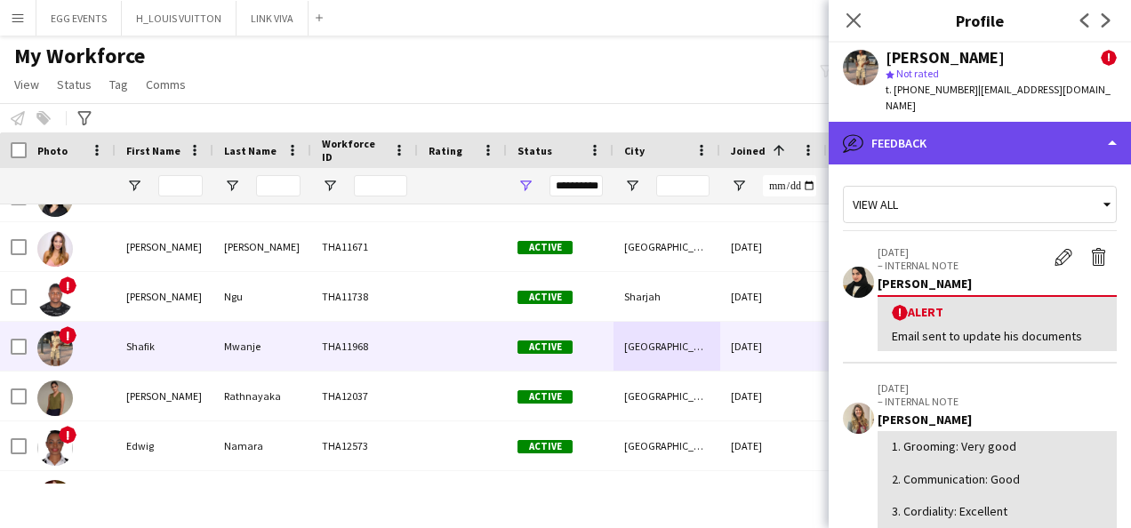
click at [924, 131] on div "bubble-pencil Feedback" at bounding box center [980, 143] width 302 height 43
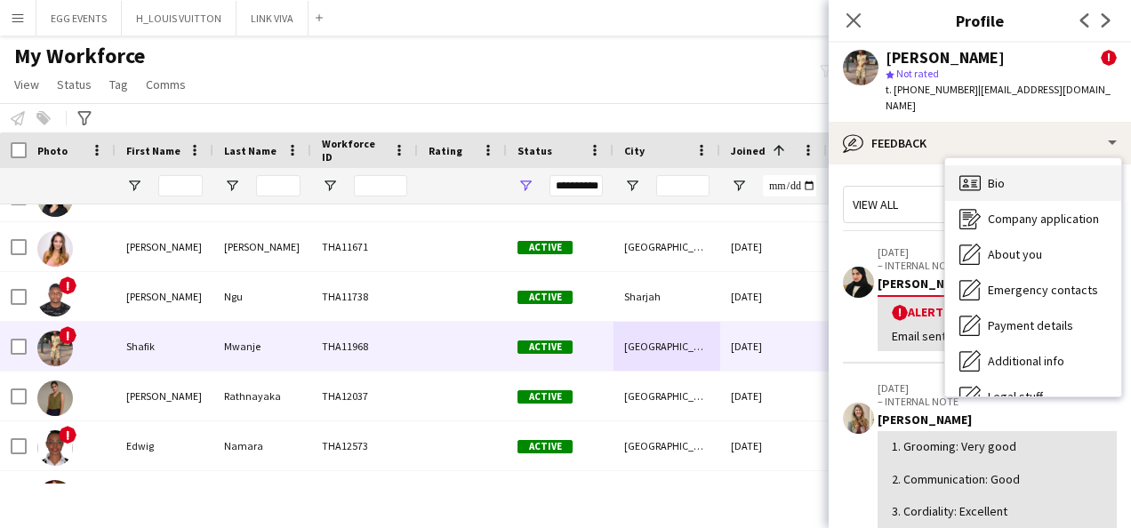
click at [976, 181] on icon at bounding box center [974, 181] width 5 height 1
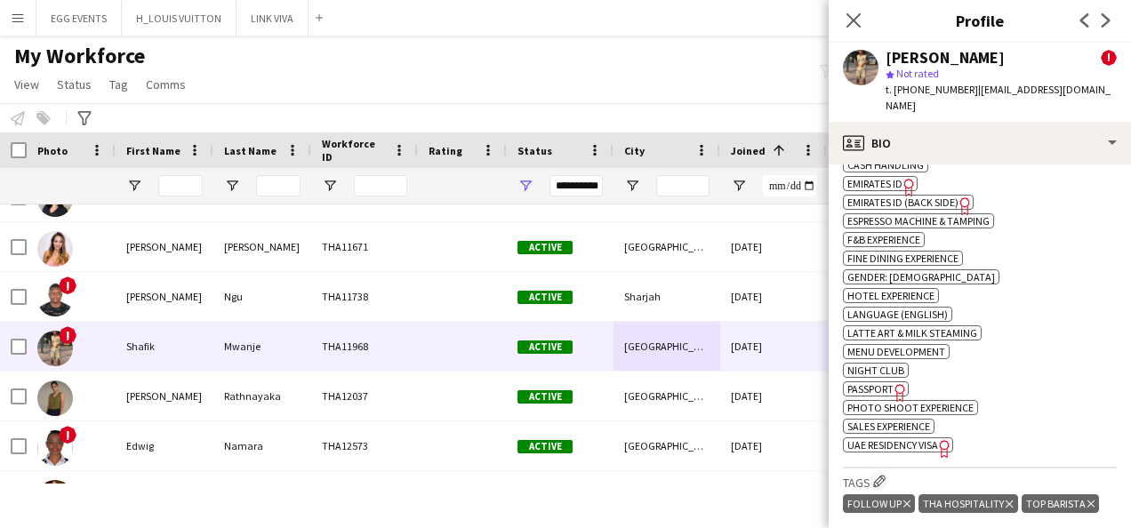
scroll to position [912, 0]
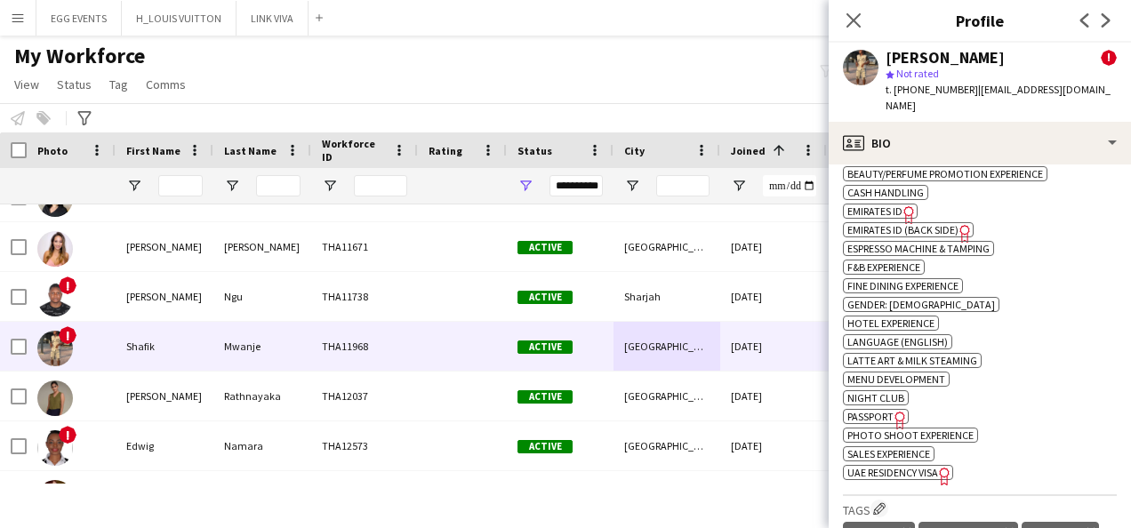
click at [877, 205] on span "Emirates ID" at bounding box center [875, 211] width 55 height 13
click at [923, 223] on span "Emirates ID (back side)" at bounding box center [903, 229] width 111 height 13
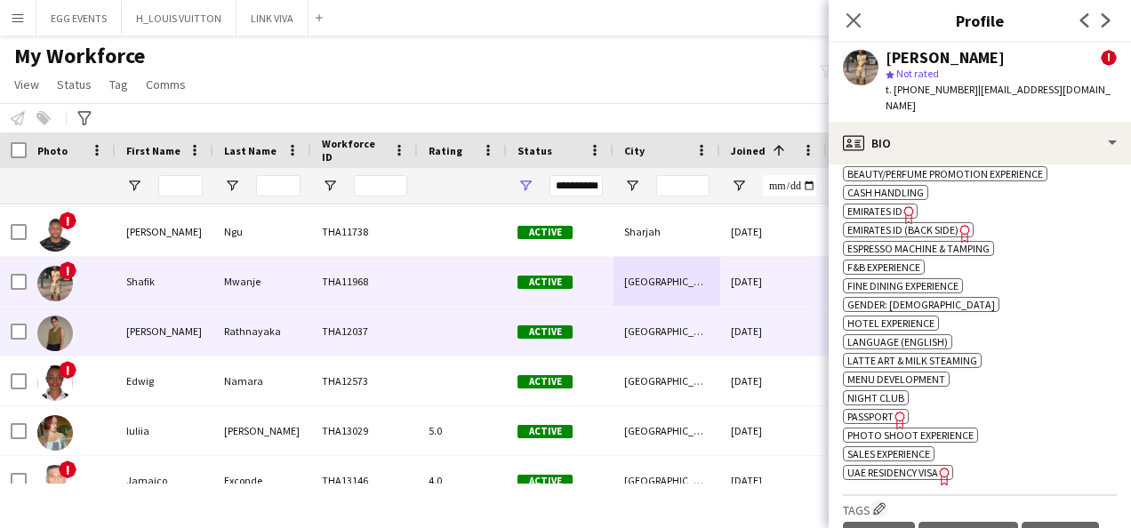
scroll to position [1342, 0]
click at [469, 345] on div at bounding box center [462, 331] width 89 height 49
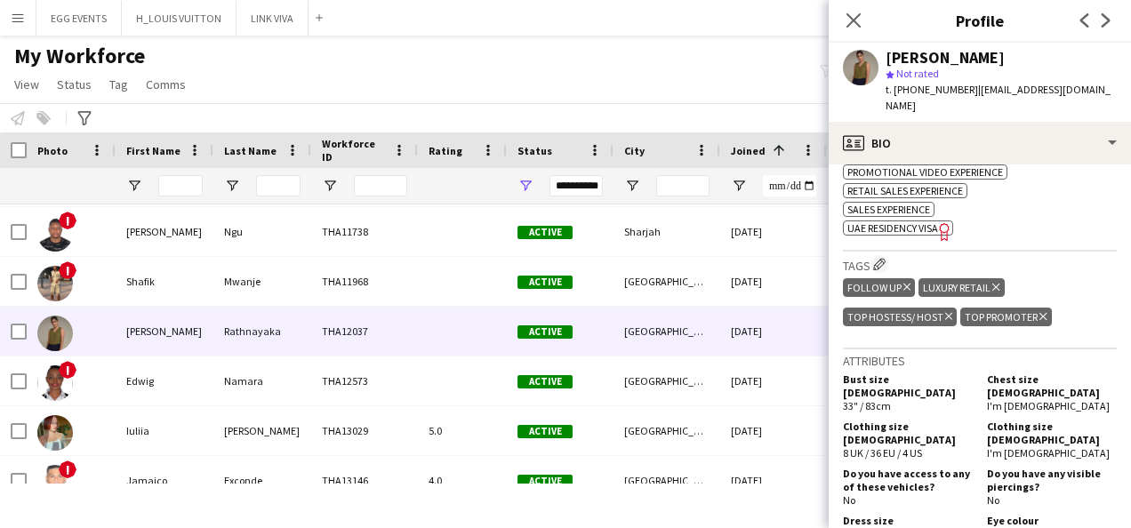
scroll to position [647, 0]
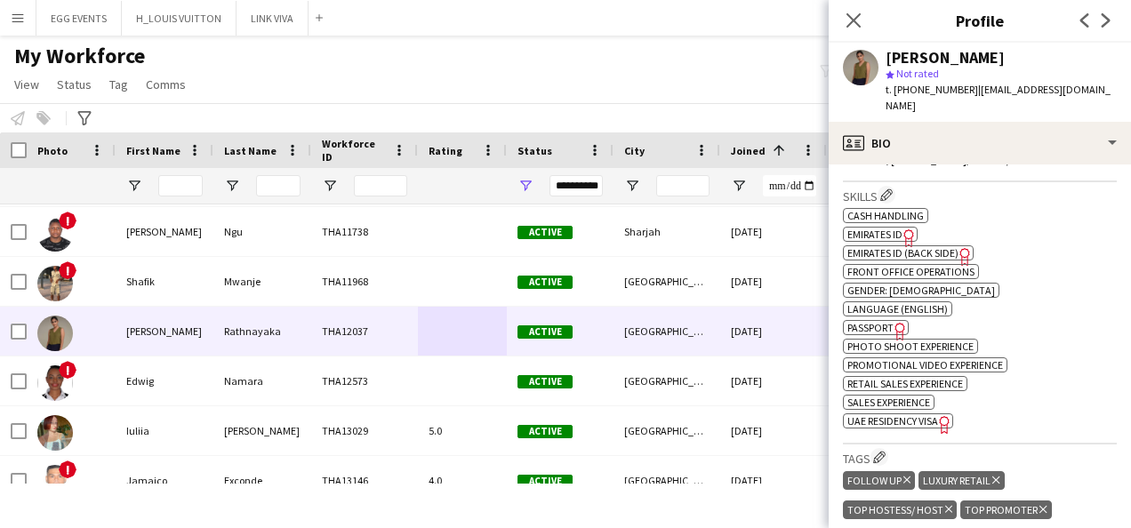
click at [893, 229] on span "Emirates ID" at bounding box center [875, 234] width 55 height 13
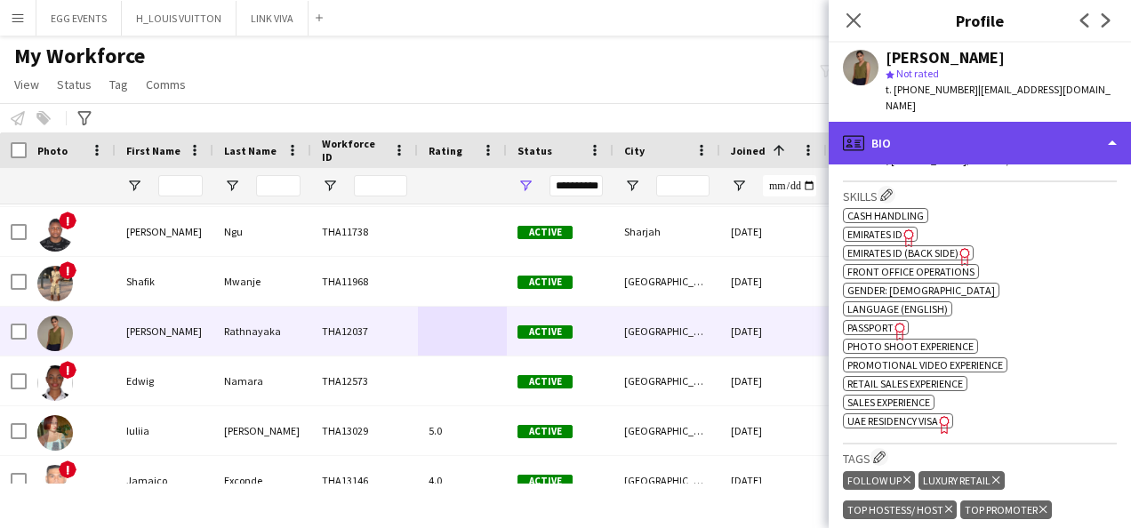
click at [979, 123] on div "profile Bio" at bounding box center [980, 143] width 302 height 43
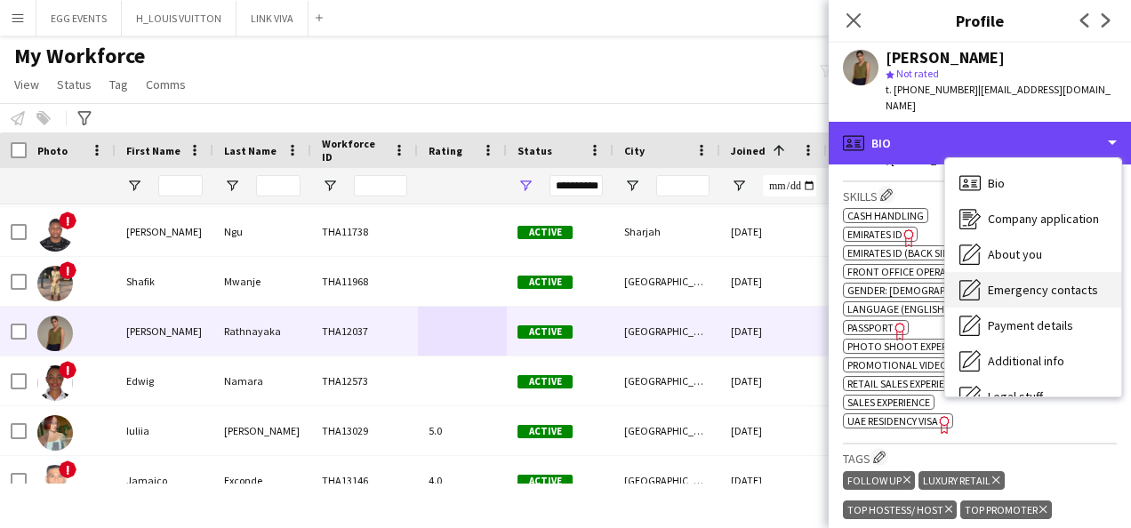
scroll to position [96, 0]
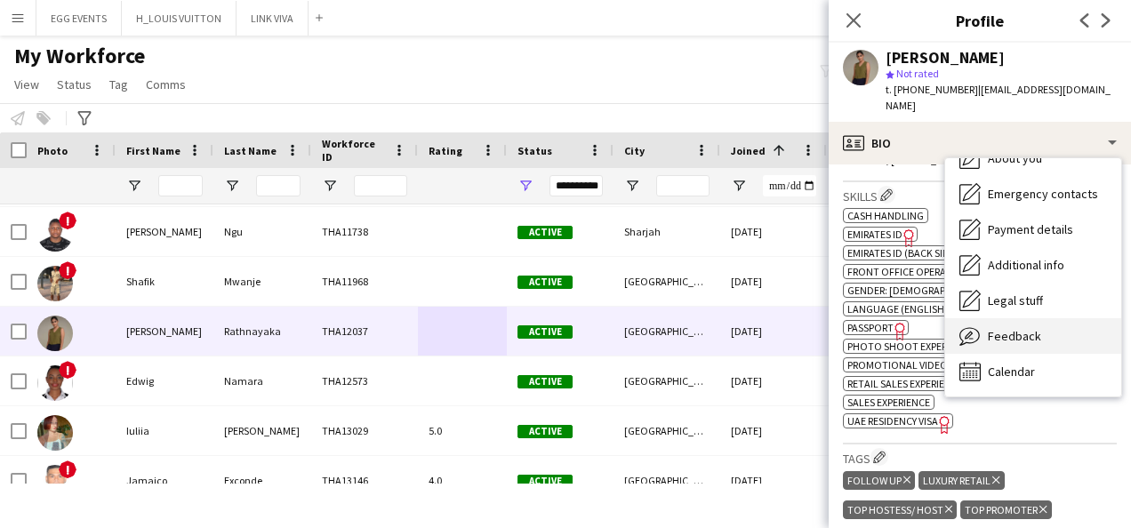
click at [989, 318] on div "Feedback Feedback" at bounding box center [1033, 336] width 176 height 36
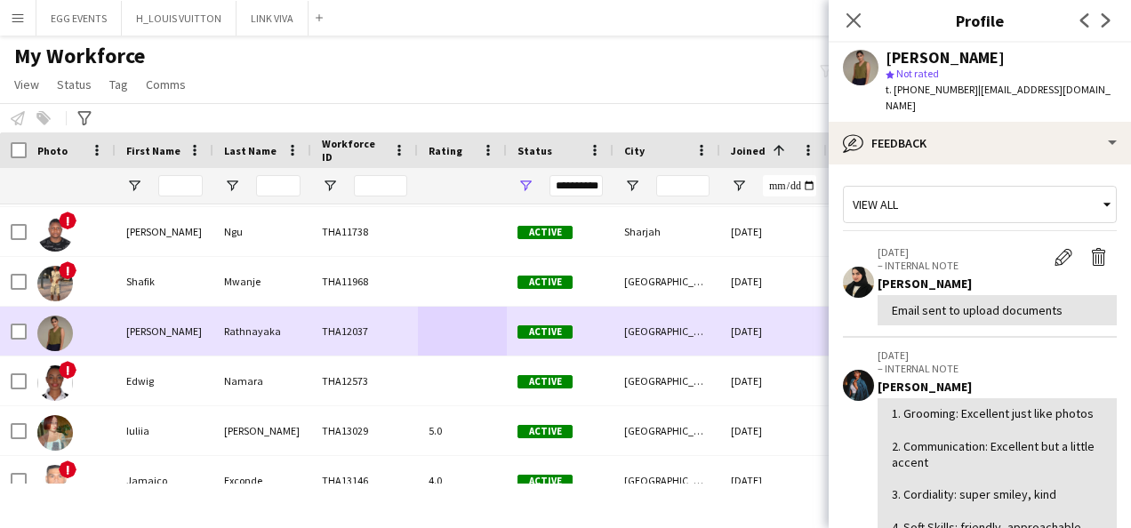
scroll to position [1373, 0]
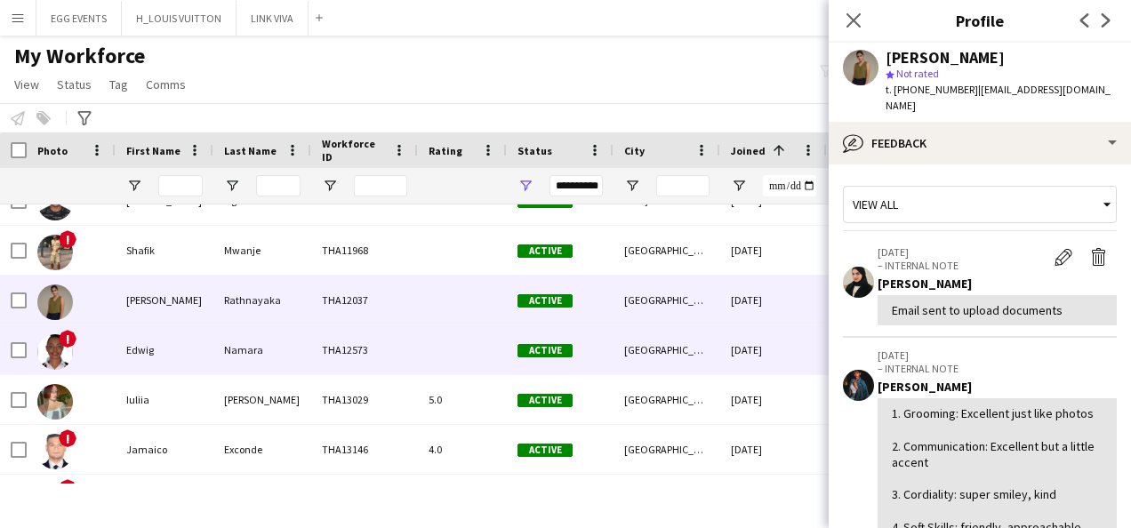
click at [730, 333] on div "[DATE]" at bounding box center [773, 350] width 107 height 49
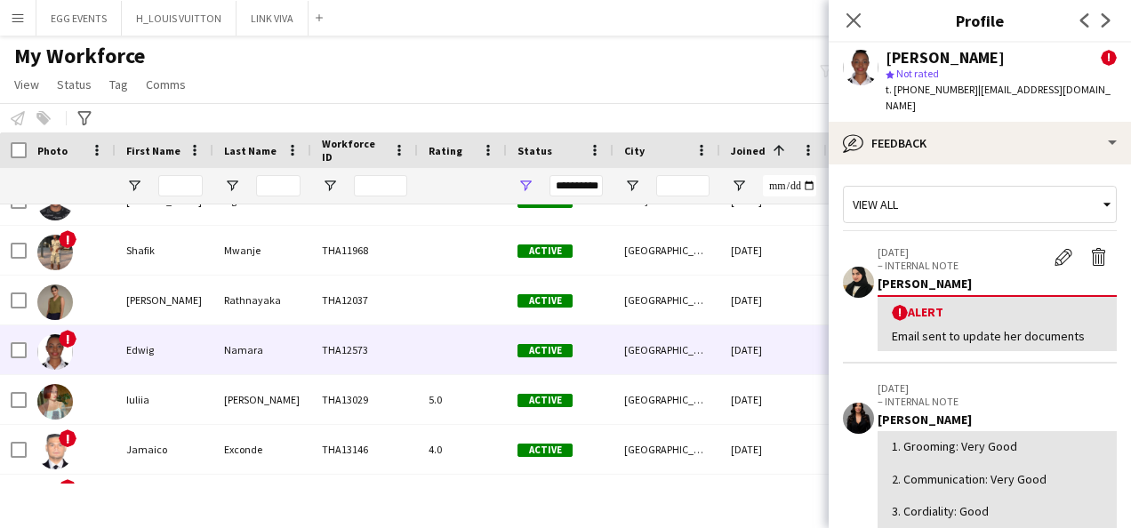
click at [976, 98] on div "t. [PHONE_NUMBER] | [EMAIL_ADDRESS][DOMAIN_NAME]" at bounding box center [1001, 98] width 231 height 32
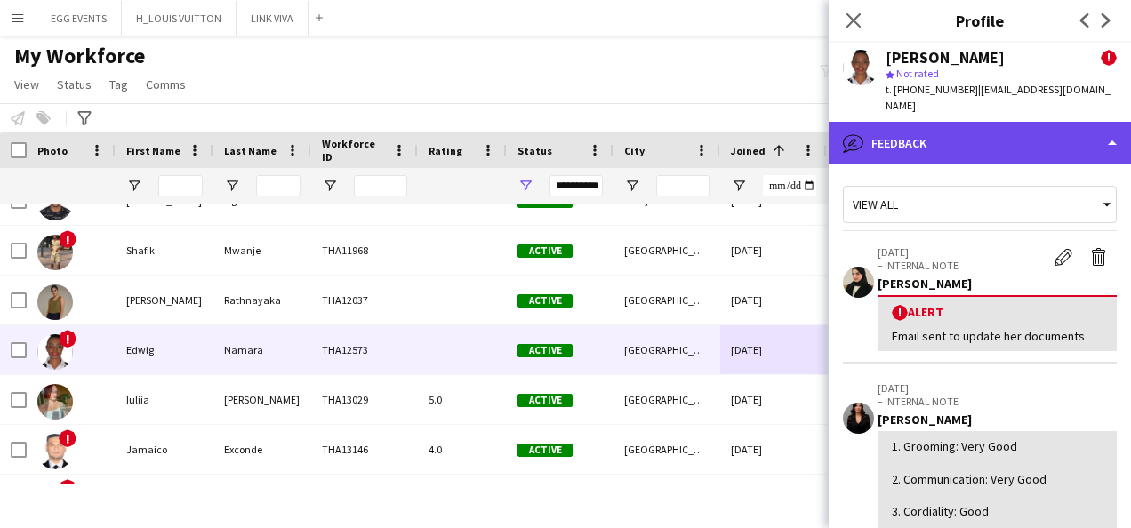
click at [1024, 122] on div "bubble-pencil Feedback" at bounding box center [980, 143] width 302 height 43
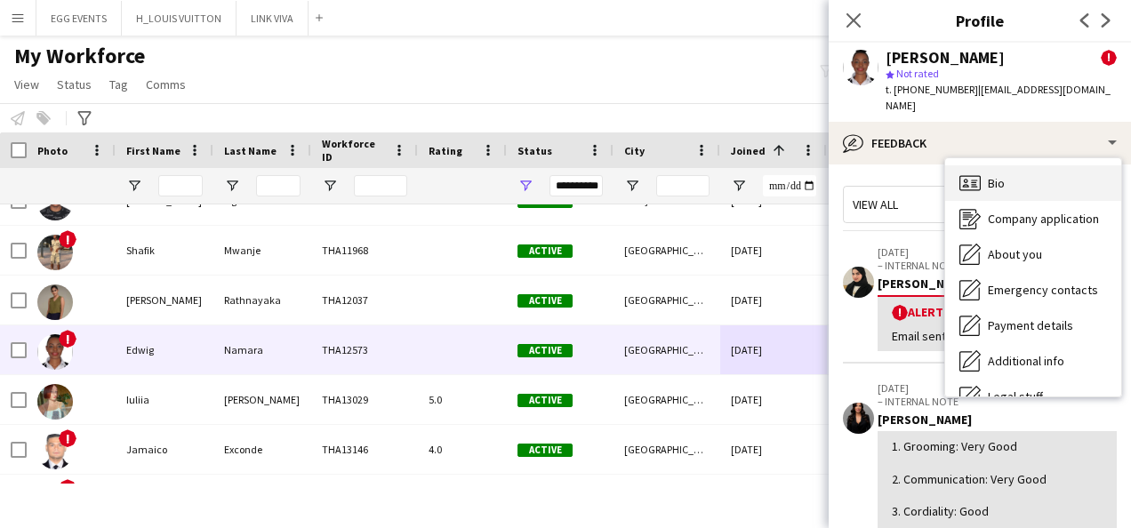
click at [1006, 165] on div "Bio Bio" at bounding box center [1033, 183] width 176 height 36
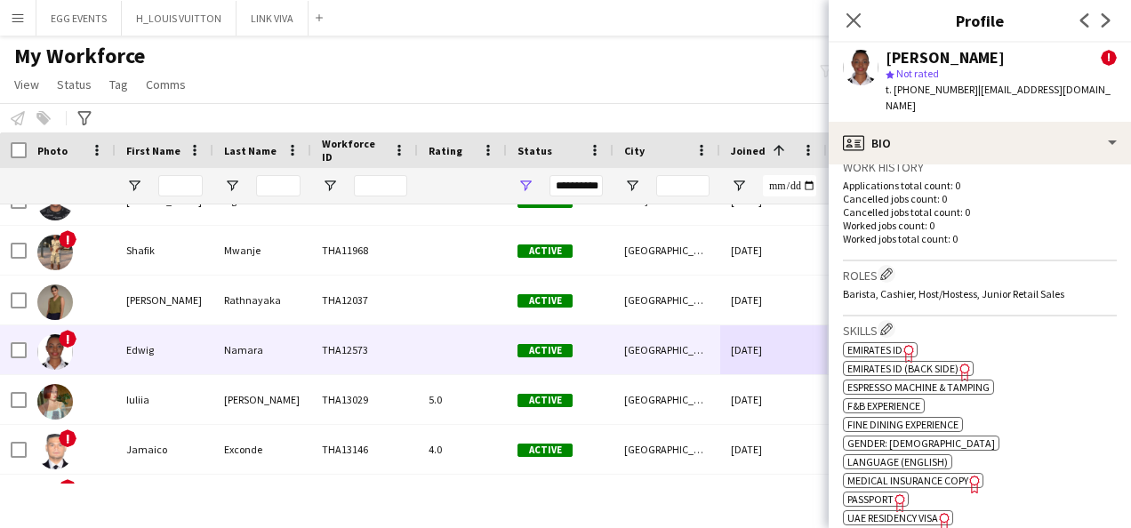
scroll to position [779, 0]
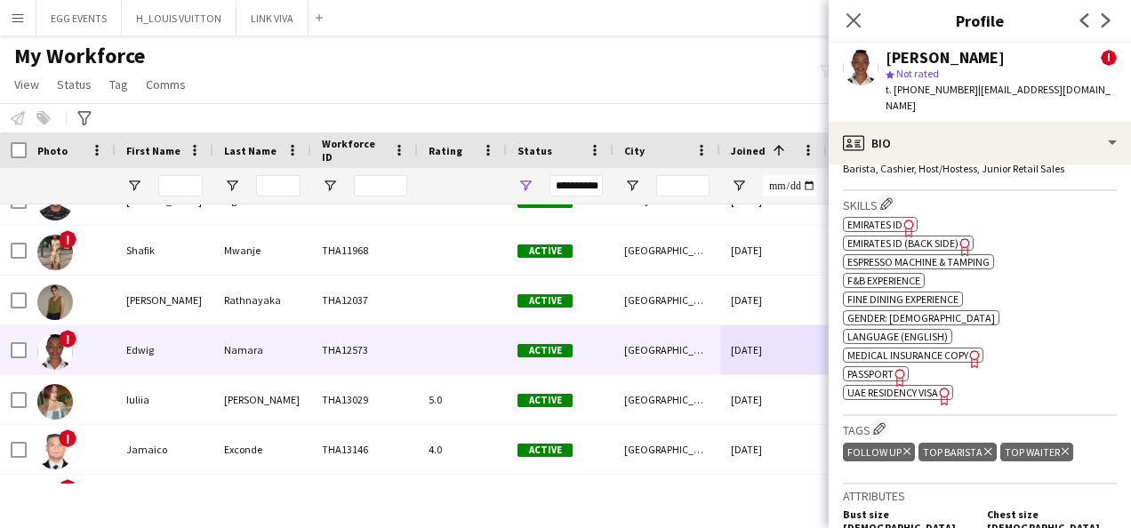
click at [927, 386] on span "UAE Residency Visa" at bounding box center [893, 392] width 91 height 13
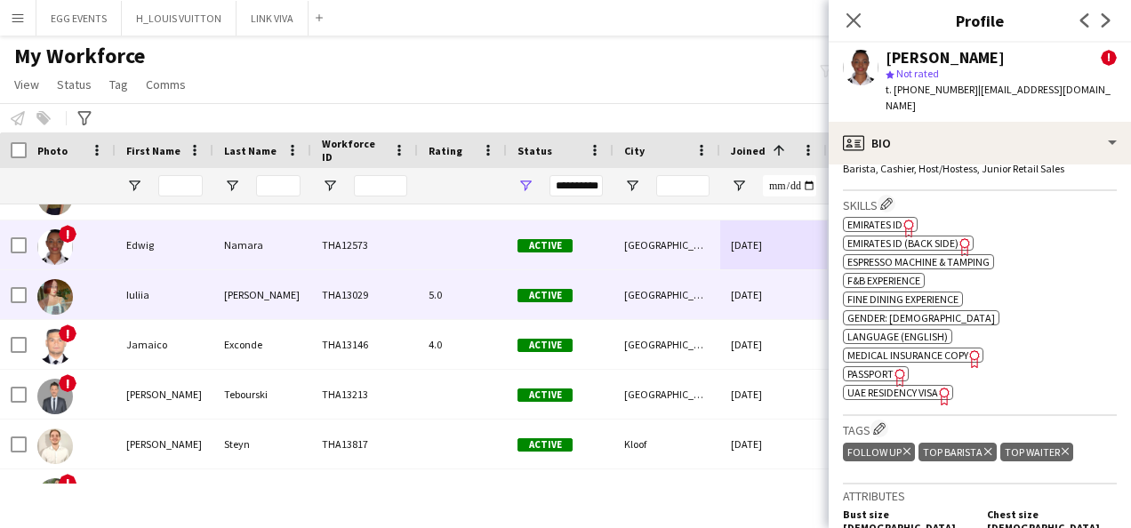
scroll to position [1479, 0]
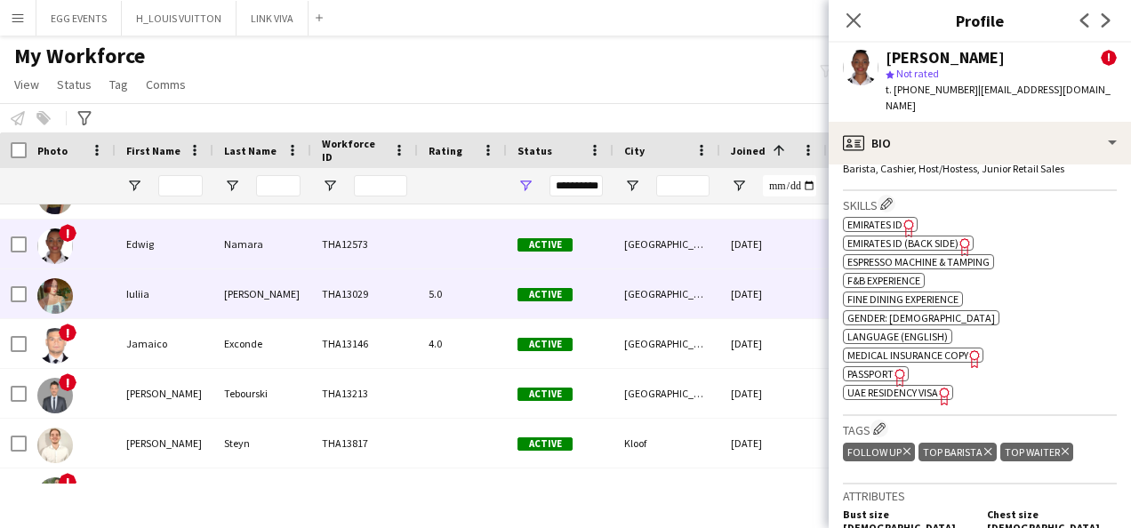
click at [406, 288] on div "THA13029" at bounding box center [364, 293] width 107 height 49
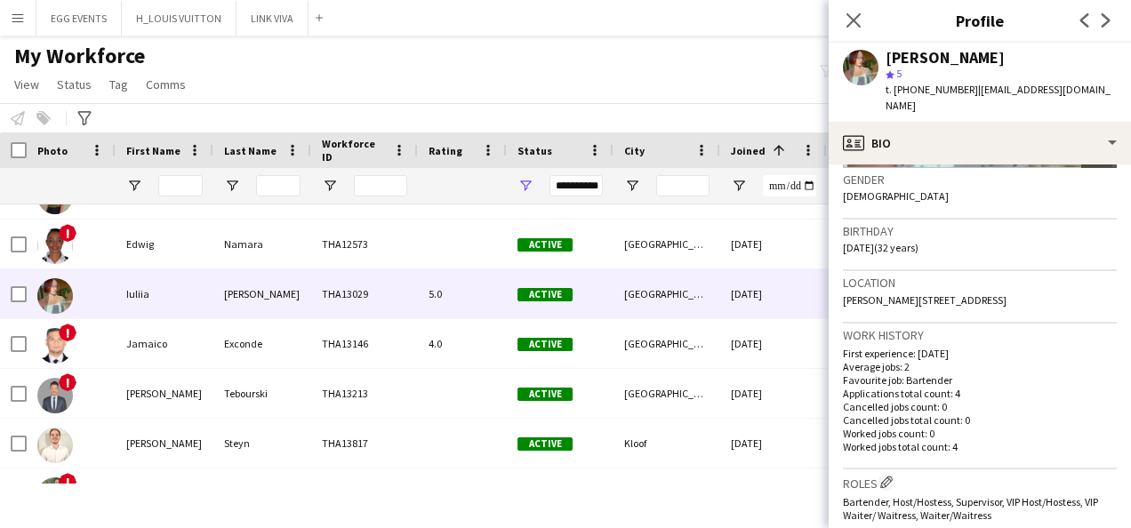
scroll to position [549, 0]
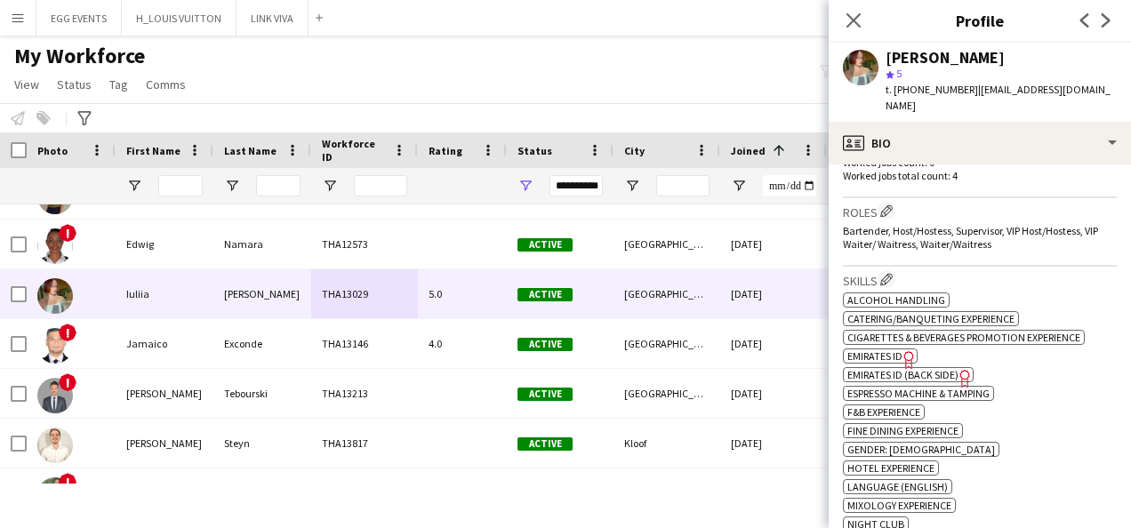
click at [889, 350] on span "Emirates ID" at bounding box center [875, 356] width 55 height 13
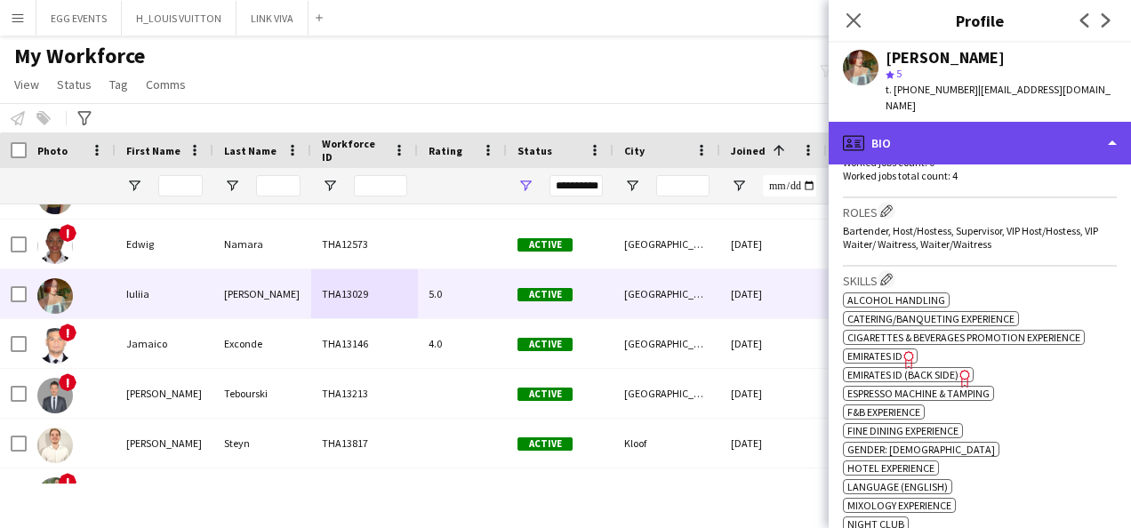
click at [952, 133] on div "profile Bio" at bounding box center [980, 143] width 302 height 43
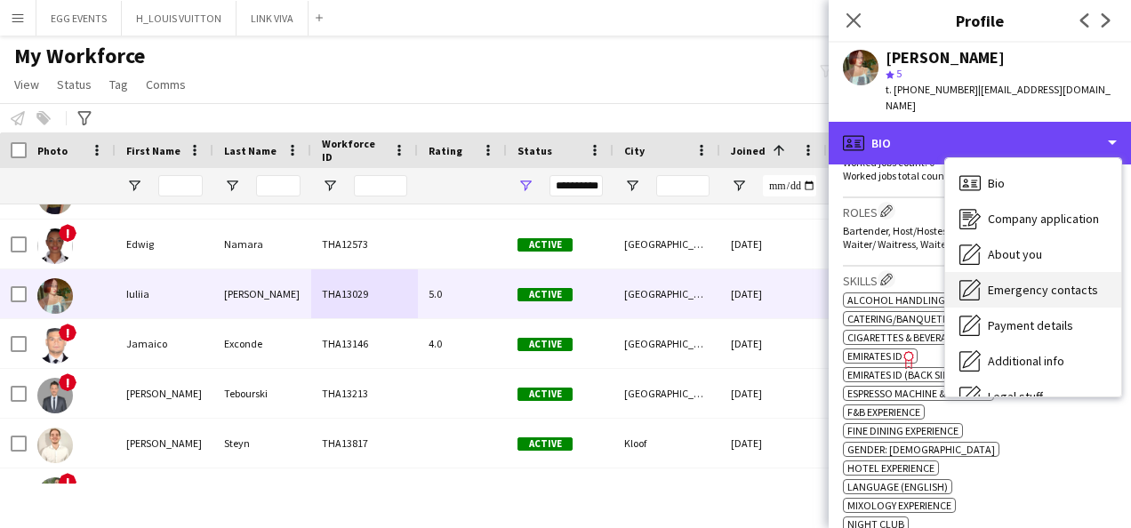
scroll to position [96, 0]
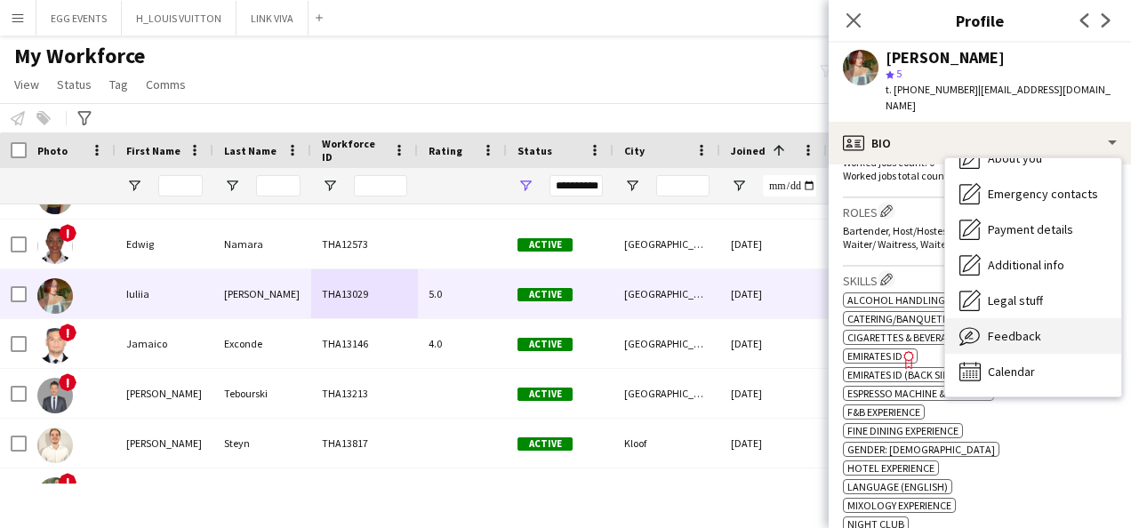
click at [1011, 318] on div "Feedback Feedback" at bounding box center [1033, 336] width 176 height 36
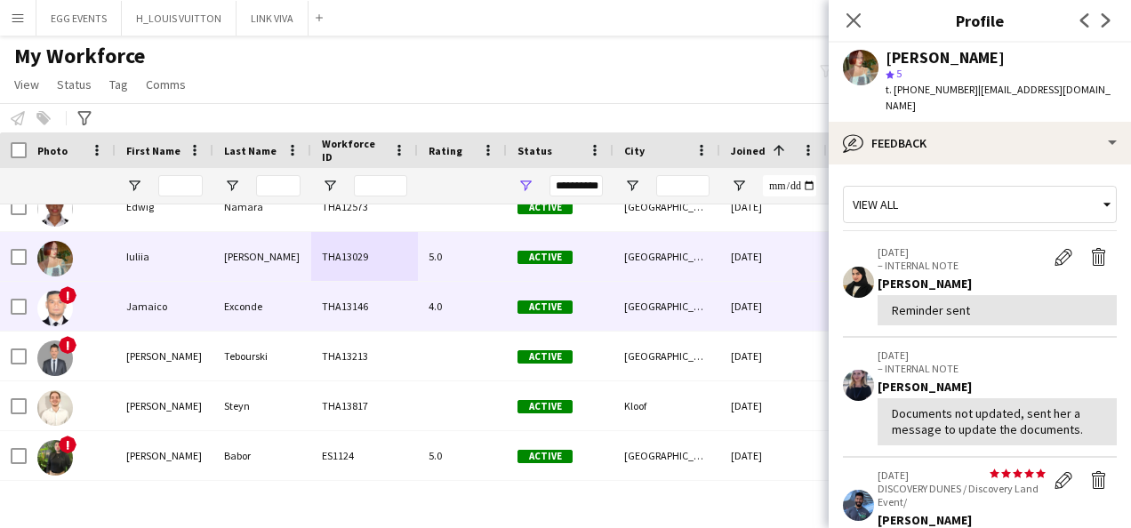
scroll to position [1519, 0]
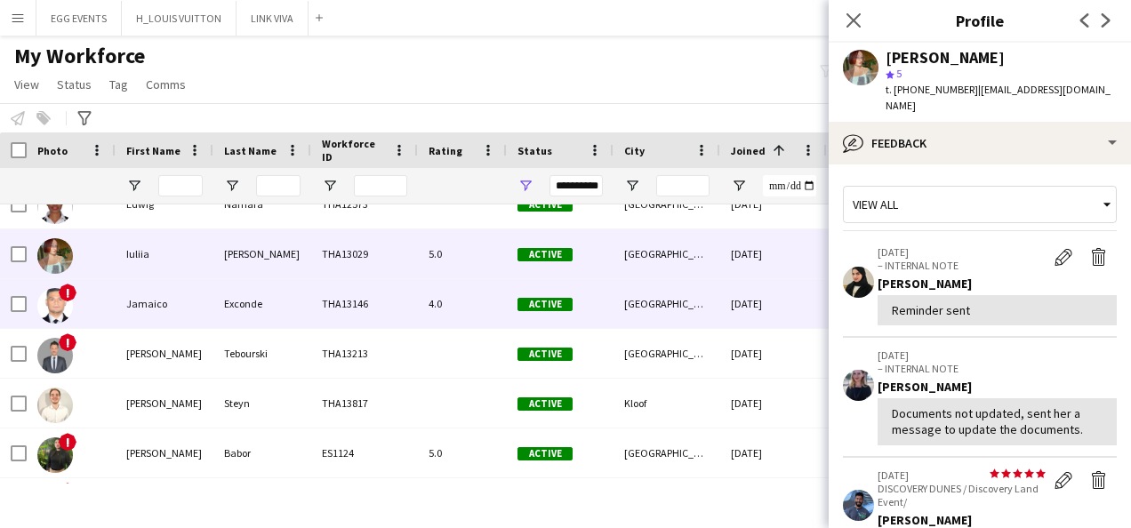
click at [736, 290] on div "[DATE]" at bounding box center [773, 303] width 107 height 49
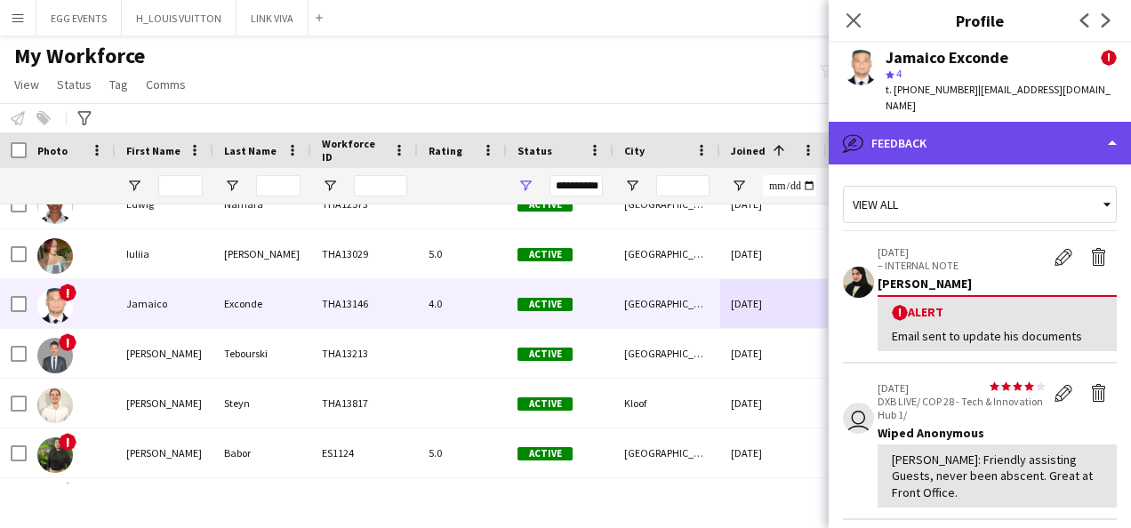
click at [944, 122] on div "bubble-pencil Feedback" at bounding box center [980, 143] width 302 height 43
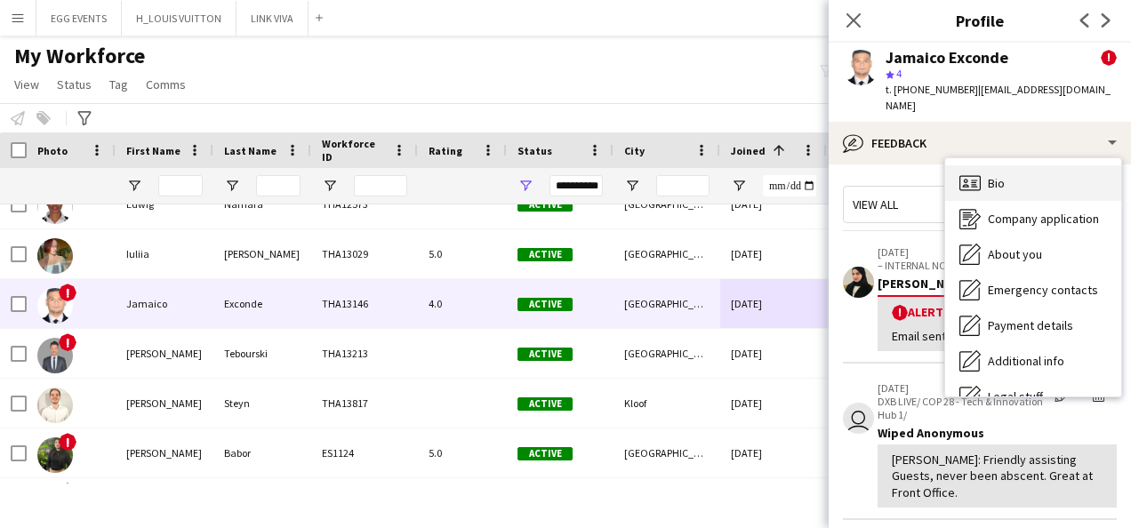
click at [969, 173] on icon "Bio" at bounding box center [970, 183] width 21 height 21
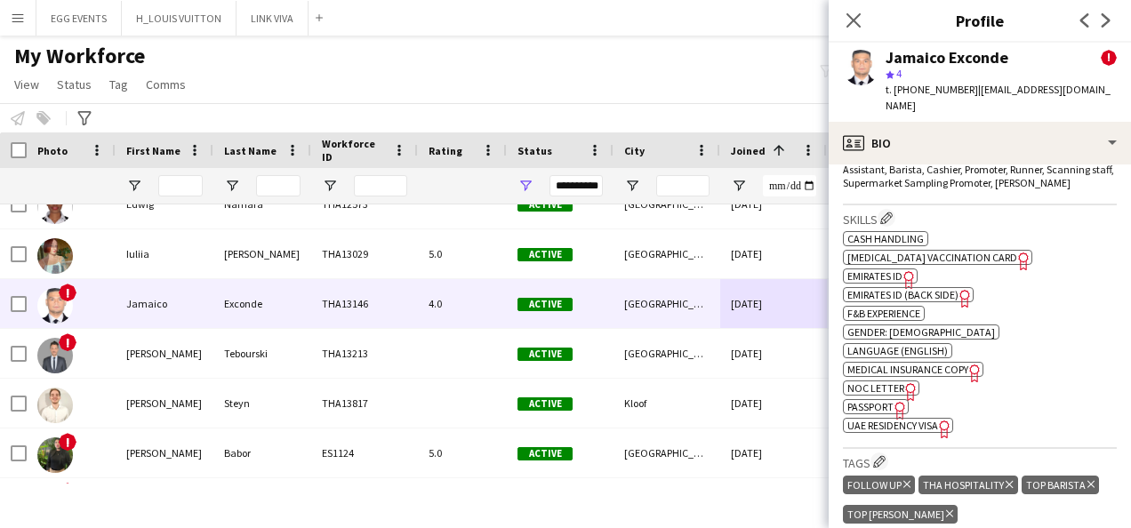
click at [904, 270] on icon "Freelancer has uploaded a photo validation of skill. Click to see" at bounding box center [909, 279] width 19 height 19
drag, startPoint x: 909, startPoint y: 400, endPoint x: 893, endPoint y: 395, distance: 16.9
click at [893, 395] on div "Skills Edit crew company skills ok-circled2 background Layer 1 cross-circle-red…" at bounding box center [980, 327] width 274 height 244
click at [893, 419] on span "UAE Residency Visa" at bounding box center [893, 425] width 91 height 13
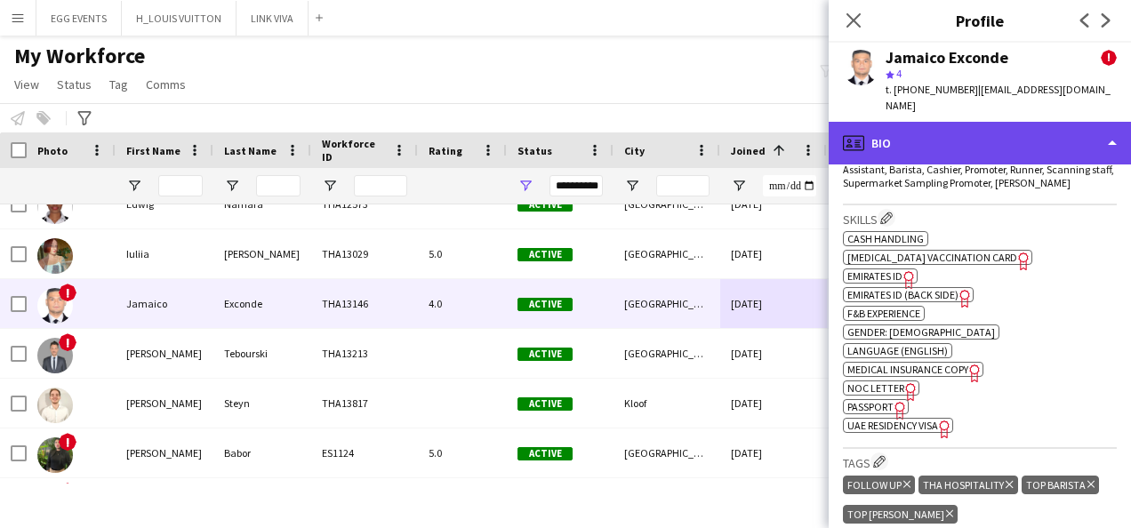
click at [1023, 124] on div "profile Bio" at bounding box center [980, 143] width 302 height 43
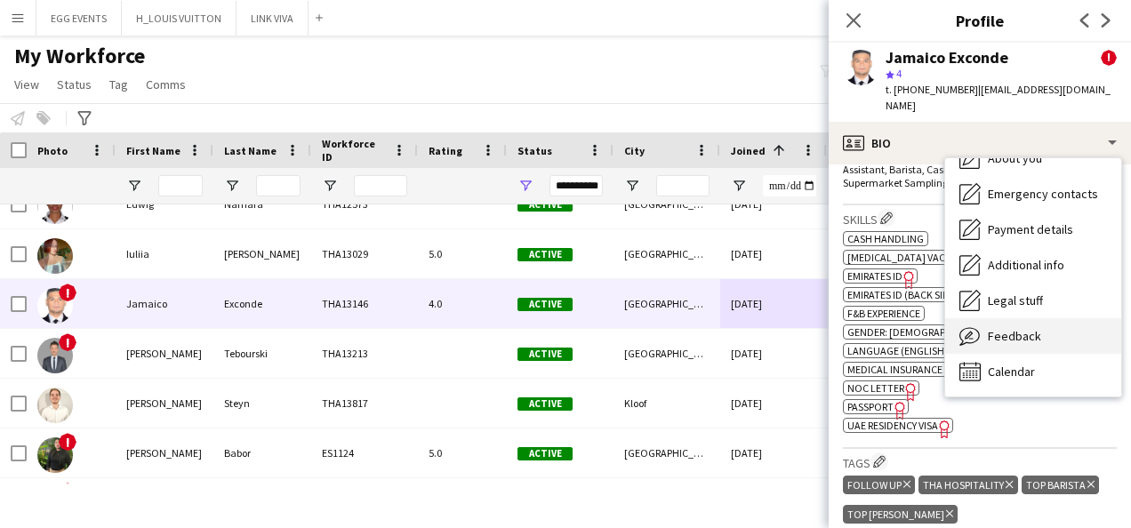
click at [1019, 328] on span "Feedback" at bounding box center [1014, 336] width 53 height 16
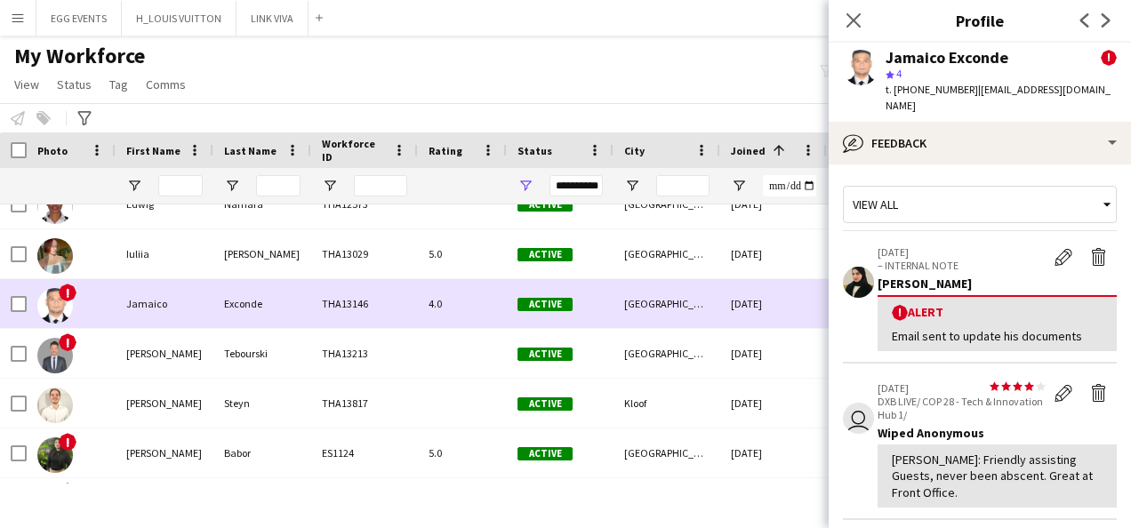
click at [9, 302] on div at bounding box center [13, 303] width 27 height 49
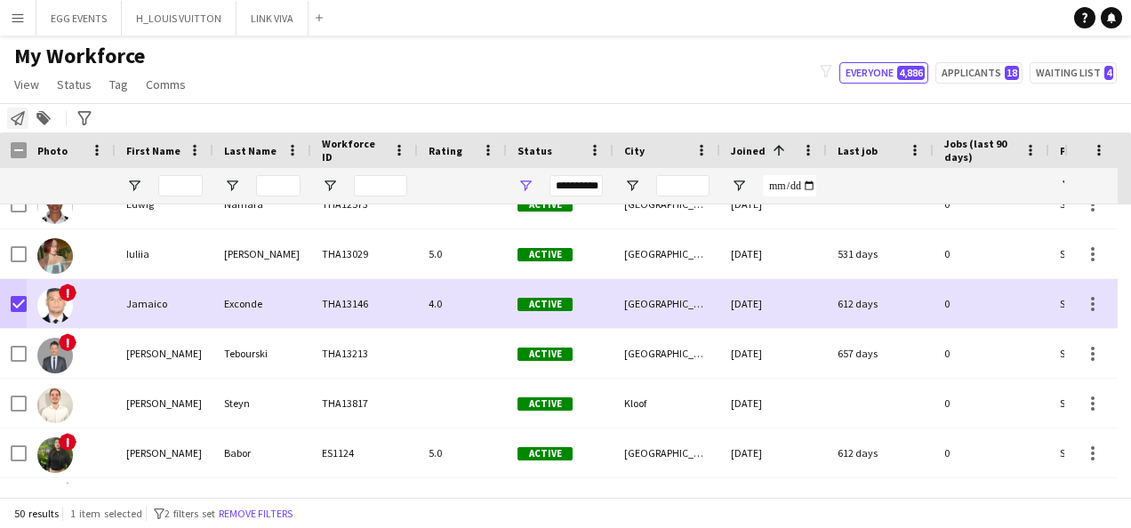
click at [12, 118] on icon at bounding box center [18, 118] width 14 height 14
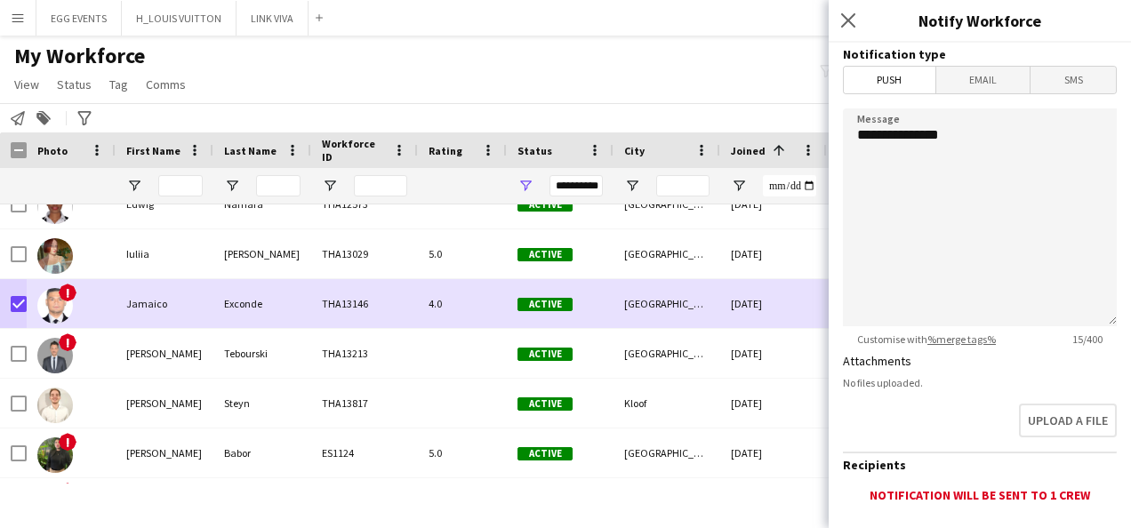
click at [980, 89] on span "Email" at bounding box center [984, 80] width 94 height 27
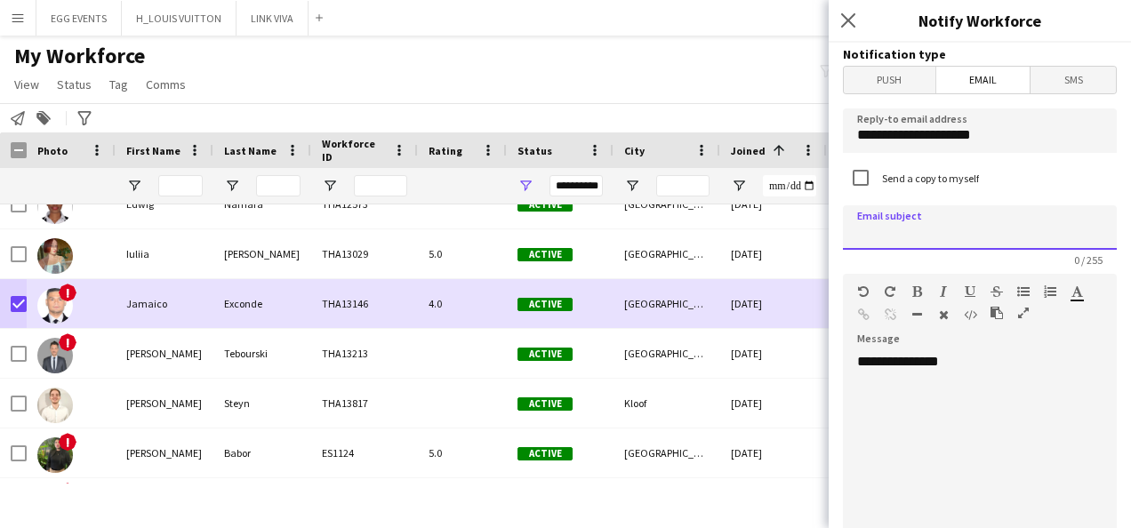
click at [907, 221] on input at bounding box center [980, 227] width 274 height 44
type input "****"
click at [980, 361] on div "**********" at bounding box center [973, 459] width 261 height 213
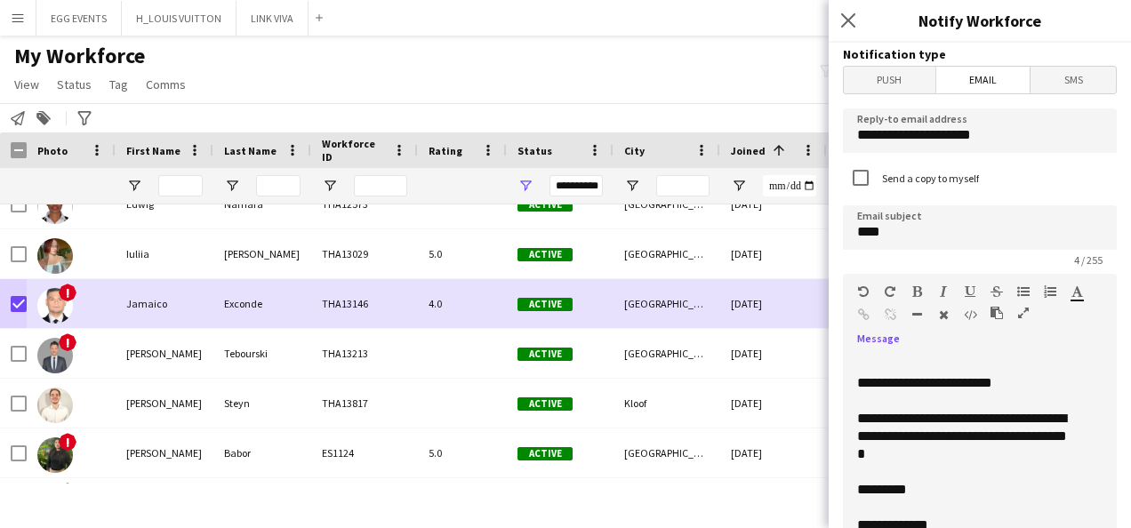
scroll to position [503, 0]
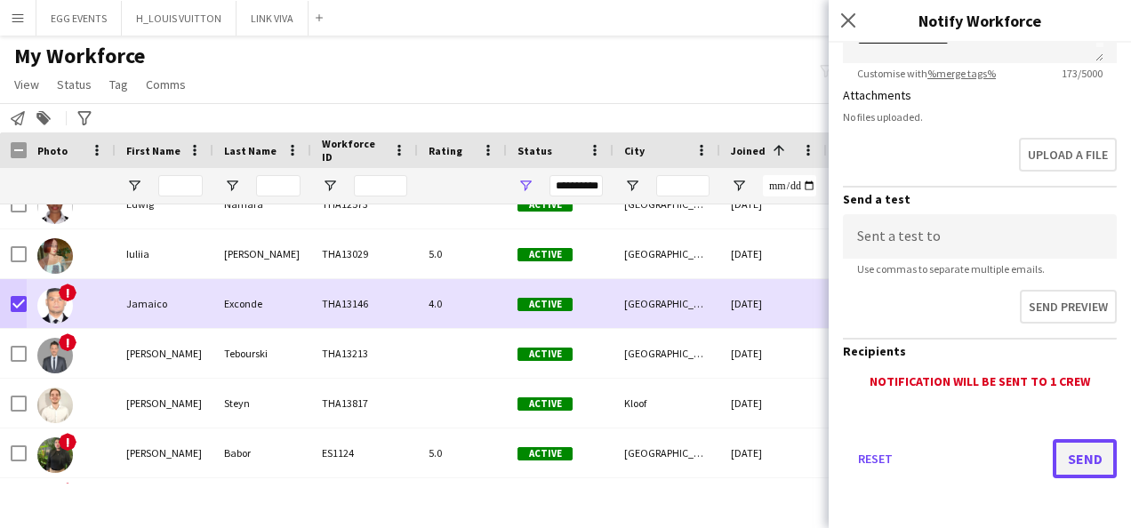
click at [1054, 462] on button "Send" at bounding box center [1085, 458] width 64 height 39
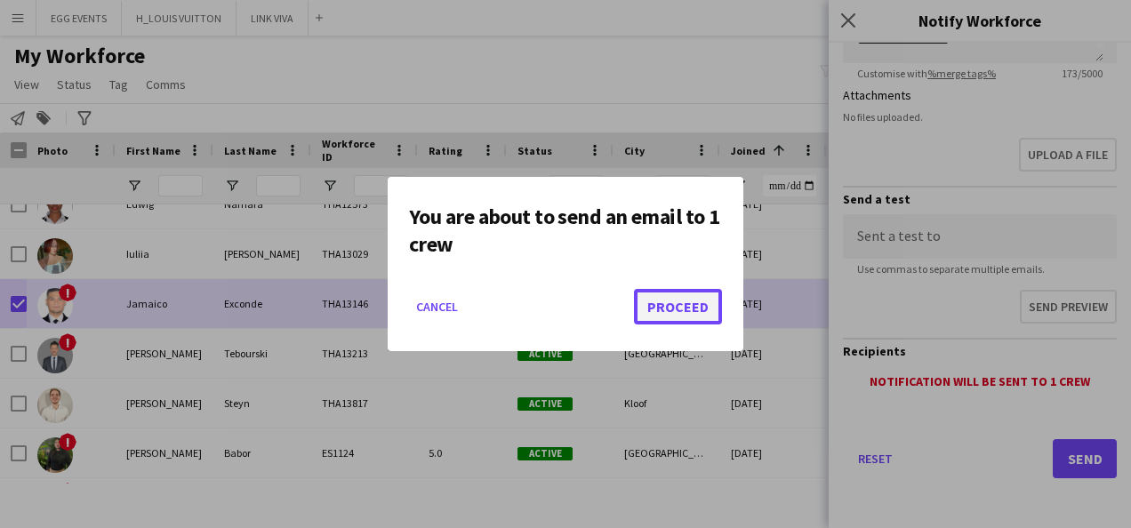
click at [655, 306] on button "Proceed" at bounding box center [678, 307] width 88 height 36
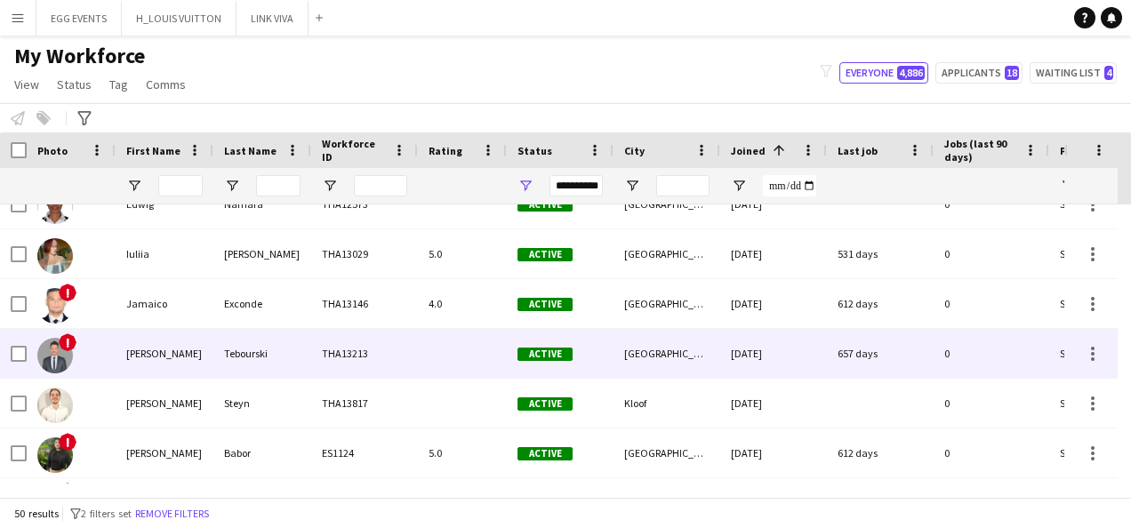
click at [133, 359] on div "[PERSON_NAME]" at bounding box center [165, 353] width 98 height 49
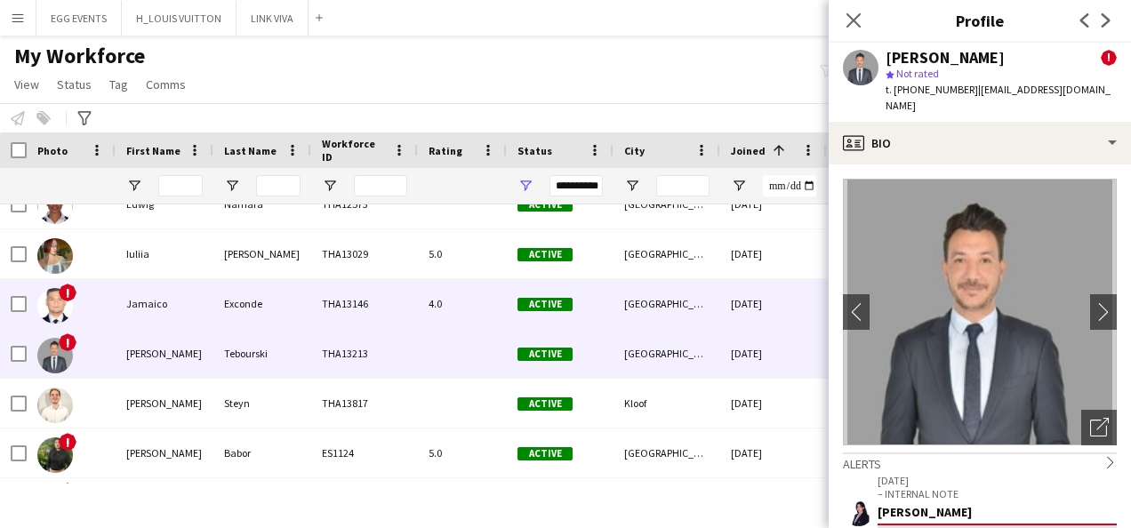
click at [251, 293] on div "Exconde" at bounding box center [262, 303] width 98 height 49
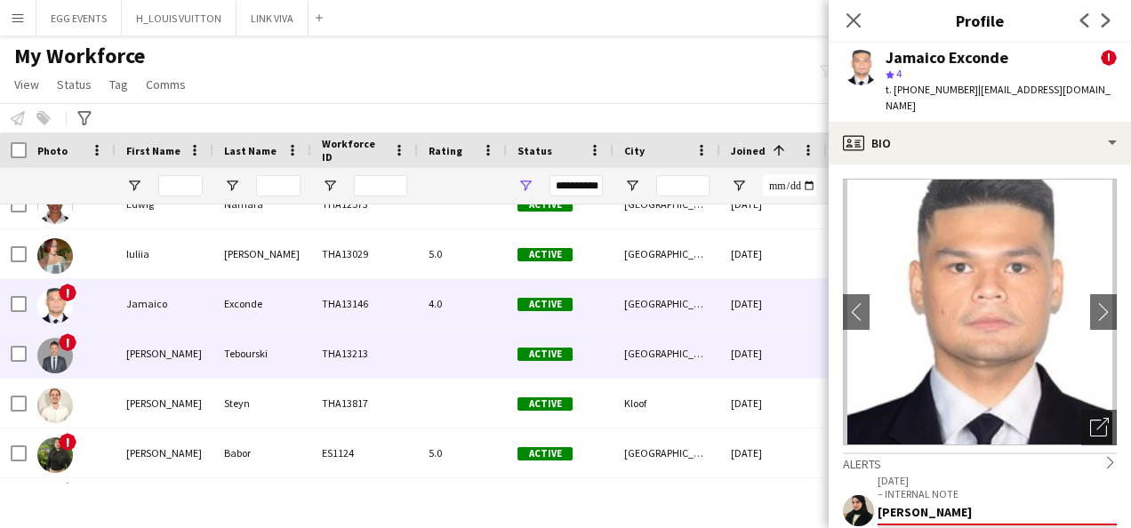
click at [247, 368] on div "Tebourski" at bounding box center [262, 353] width 98 height 49
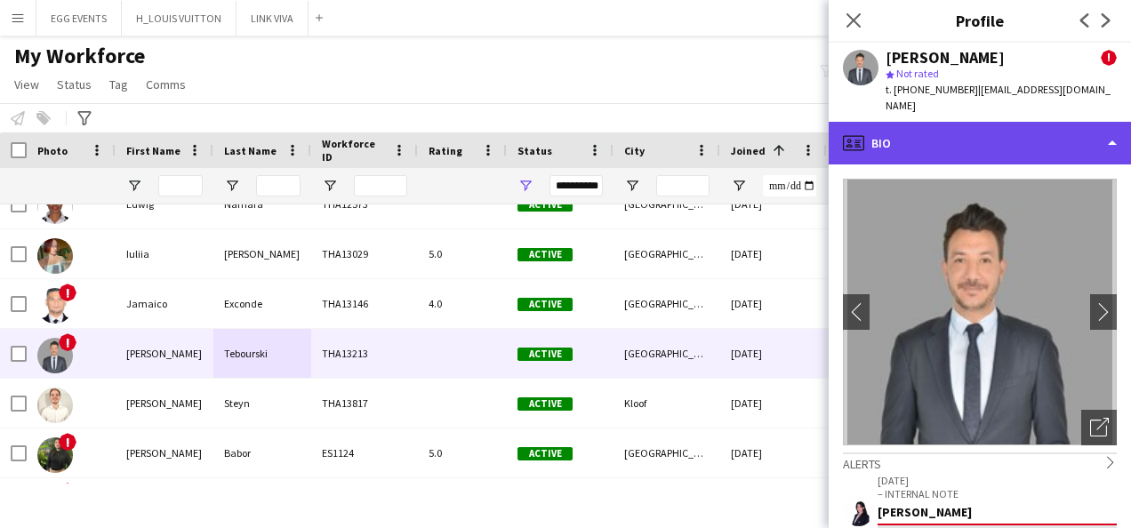
click at [965, 137] on div "profile Bio" at bounding box center [980, 143] width 302 height 43
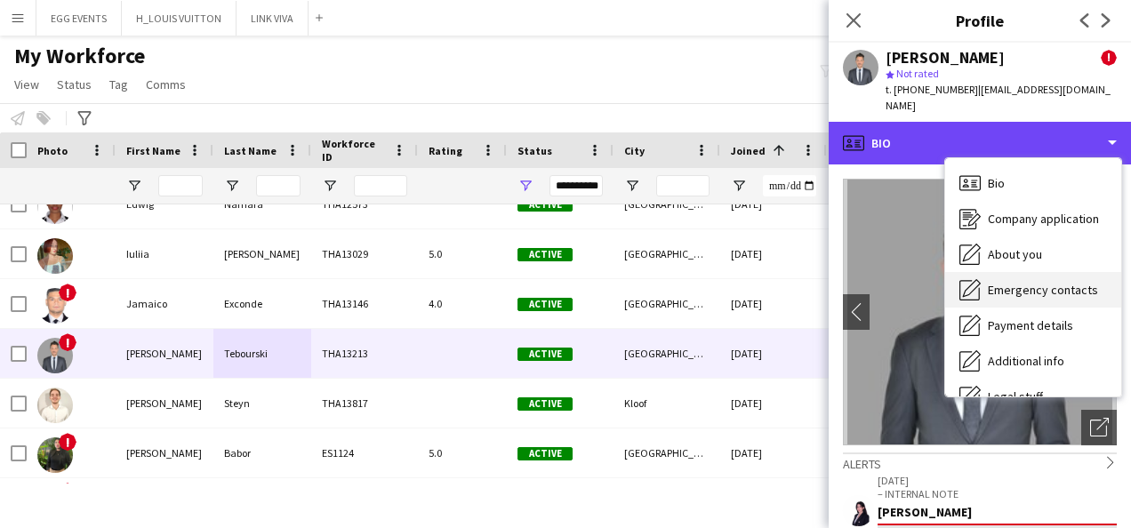
scroll to position [96, 0]
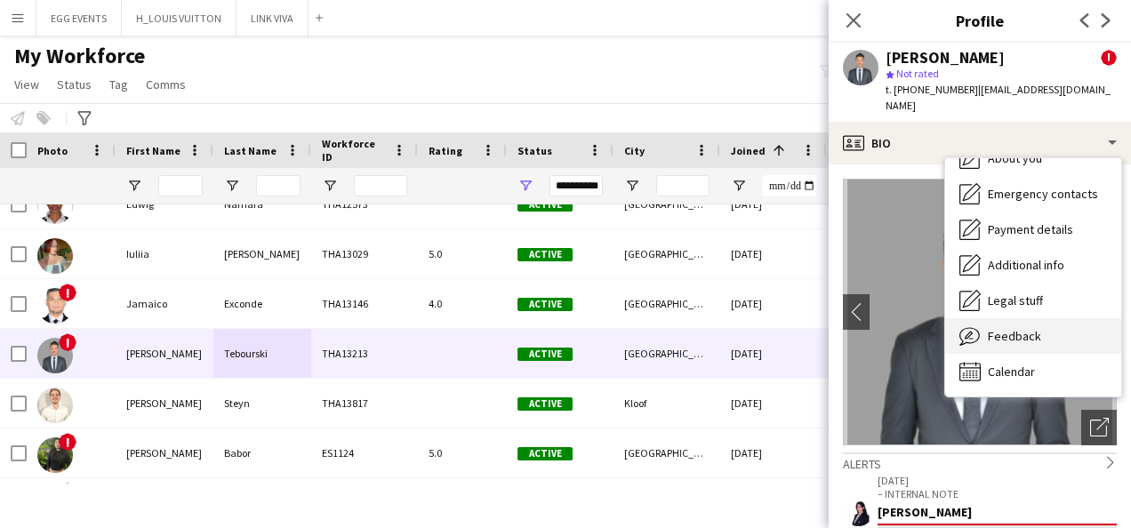
click at [971, 332] on div "Feedback Feedback" at bounding box center [1033, 336] width 176 height 36
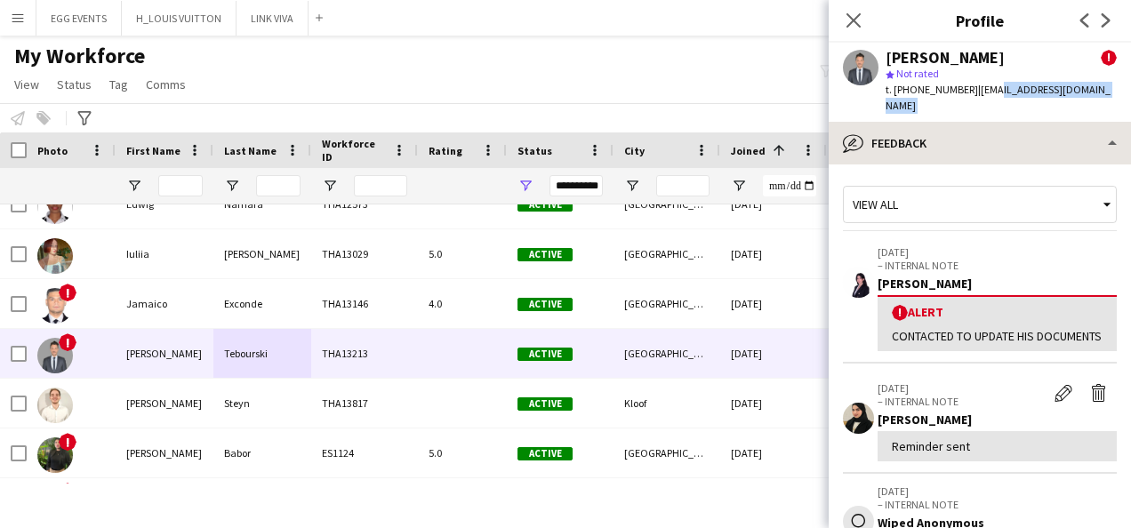
drag, startPoint x: 986, startPoint y: 92, endPoint x: 969, endPoint y: 133, distance: 44.3
click at [969, 133] on app-crew-profile "Close pop-in Profile Previous Next [PERSON_NAME] ! star Not rated t. [PHONE_NUM…" at bounding box center [980, 264] width 302 height 528
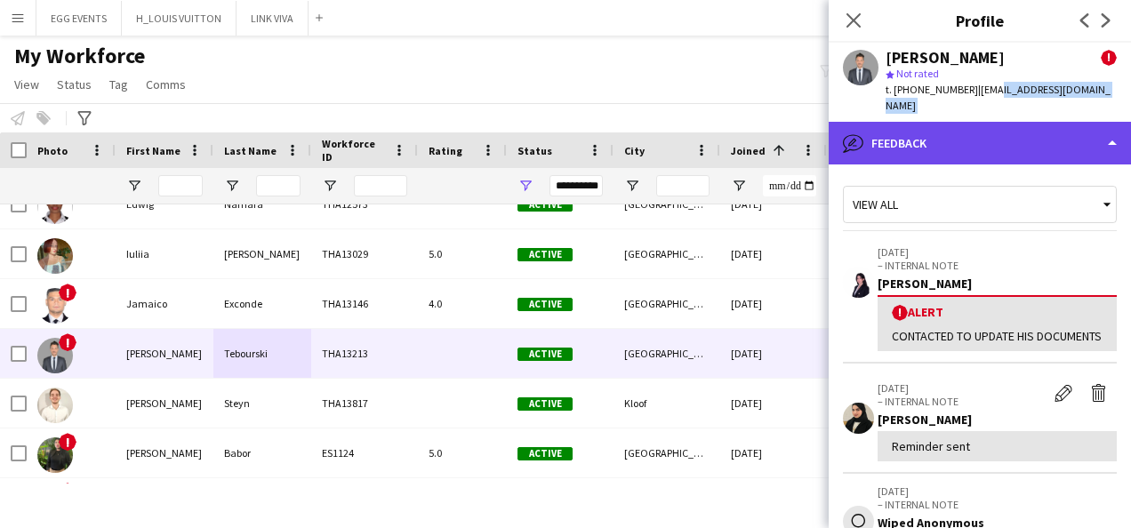
click at [969, 133] on div "bubble-pencil Feedback" at bounding box center [980, 143] width 302 height 43
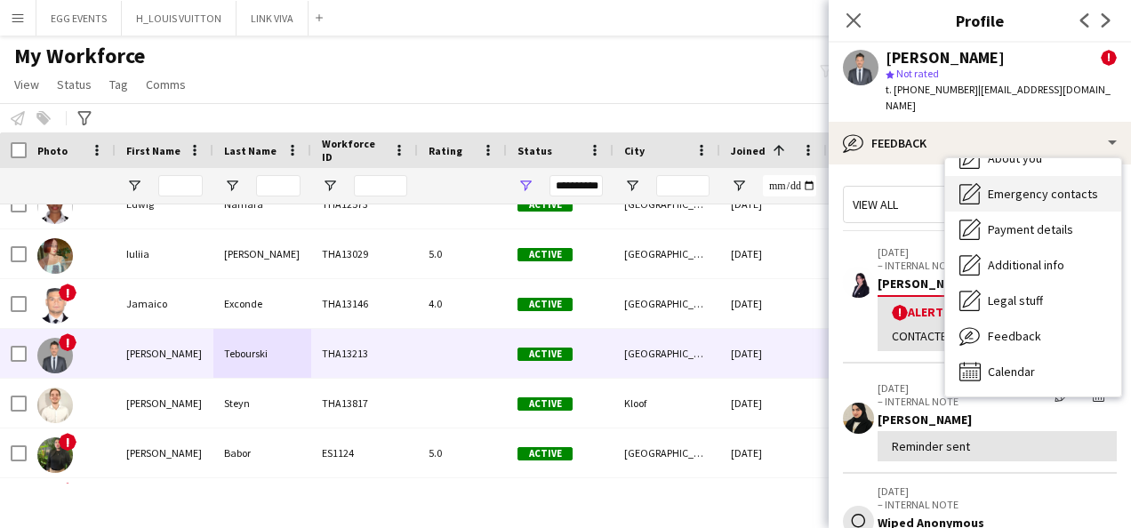
click at [992, 186] on span "Emergency contacts" at bounding box center [1043, 194] width 110 height 16
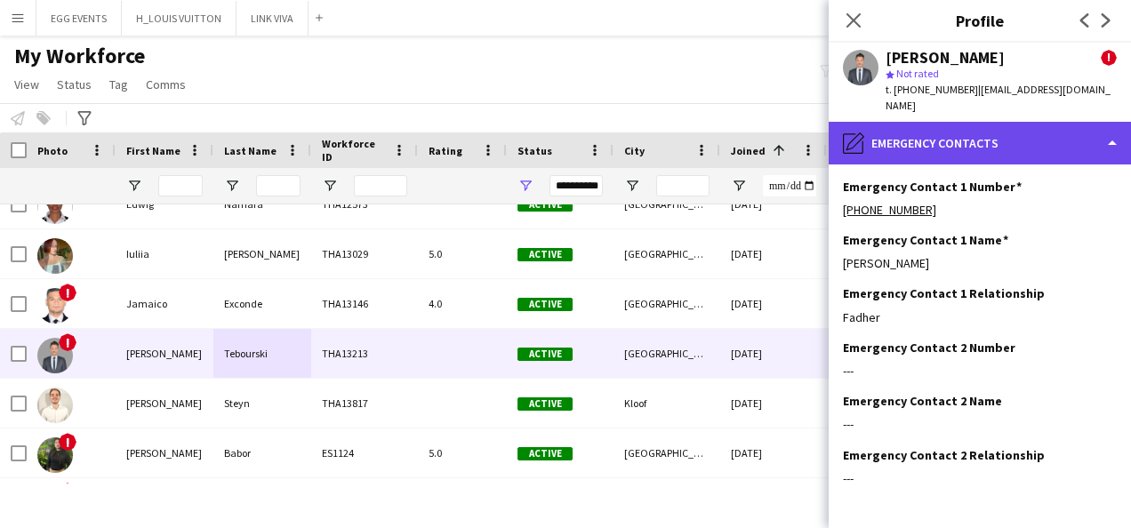
click at [976, 135] on div "pencil4 Emergency contacts" at bounding box center [980, 143] width 302 height 43
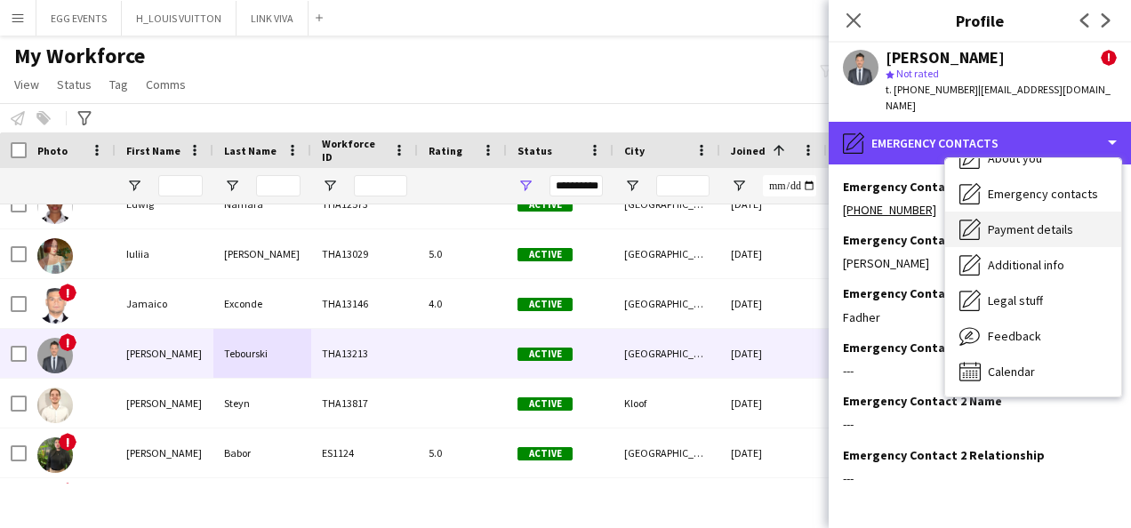
scroll to position [0, 0]
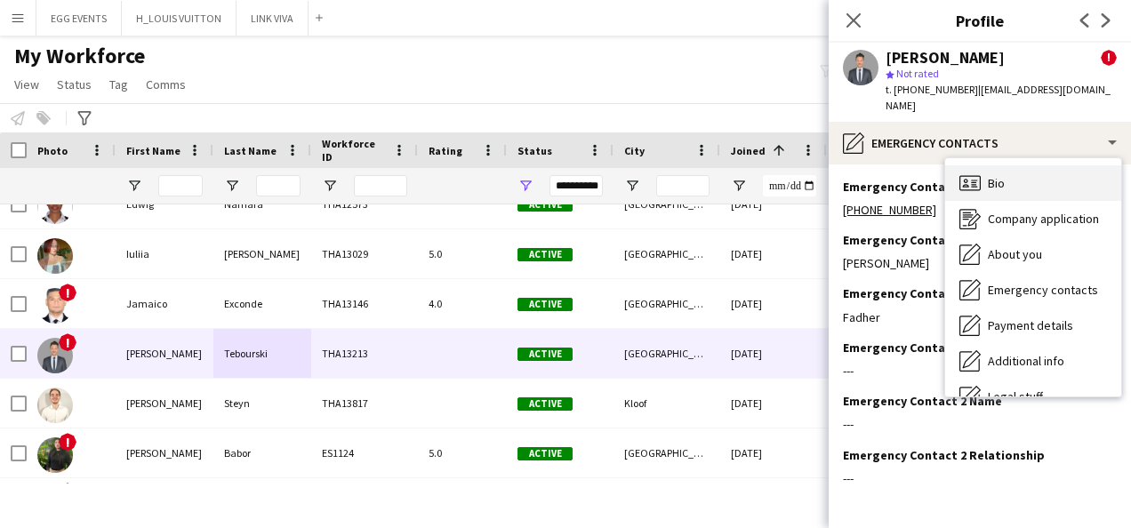
click at [977, 175] on icon at bounding box center [970, 182] width 21 height 15
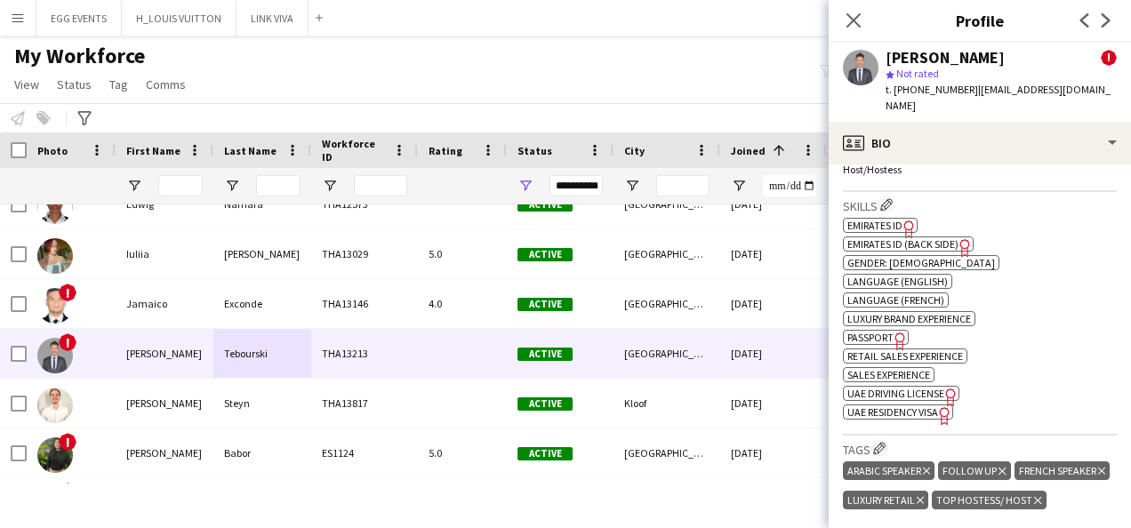
scroll to position [825, 0]
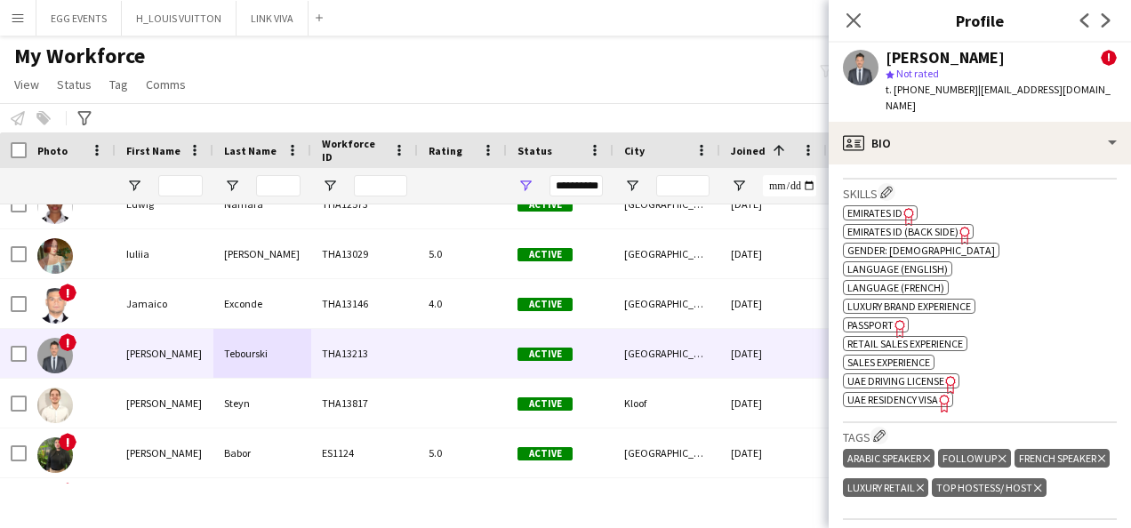
click at [895, 207] on span "Emirates ID" at bounding box center [875, 212] width 55 height 13
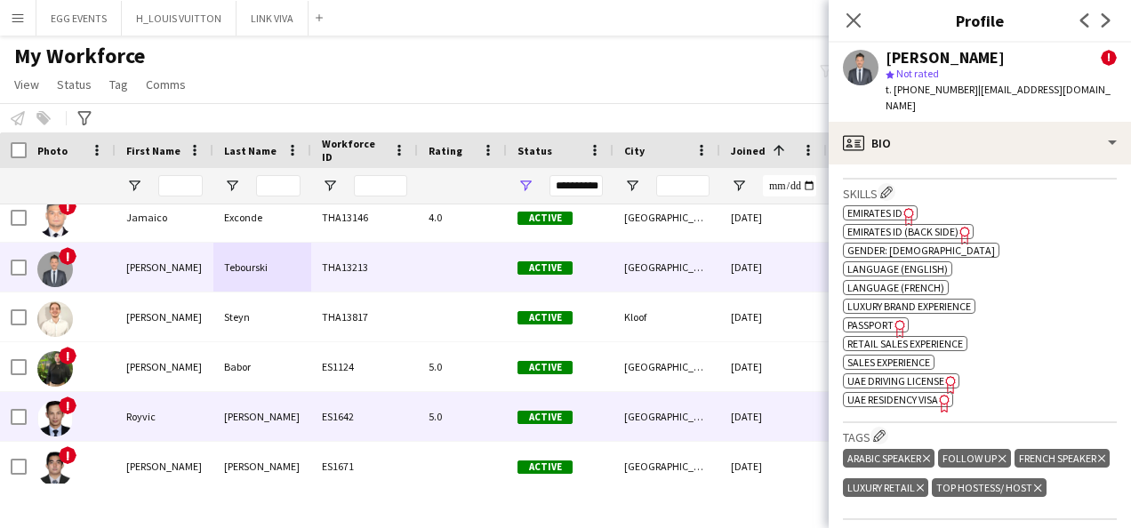
scroll to position [1605, 0]
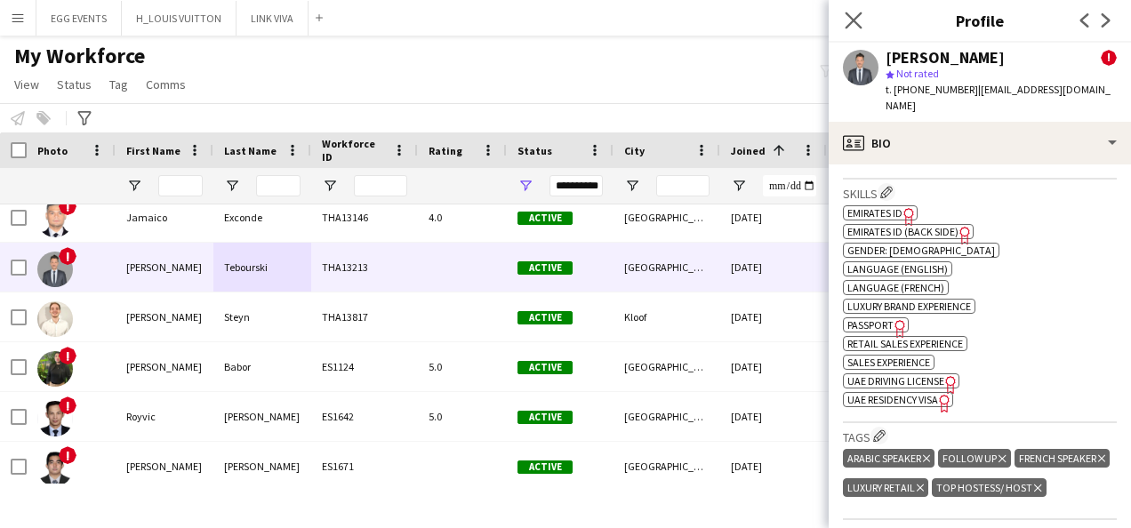
click at [845, 16] on icon "Close pop-in" at bounding box center [853, 20] width 17 height 17
